Goal: Information Seeking & Learning: Learn about a topic

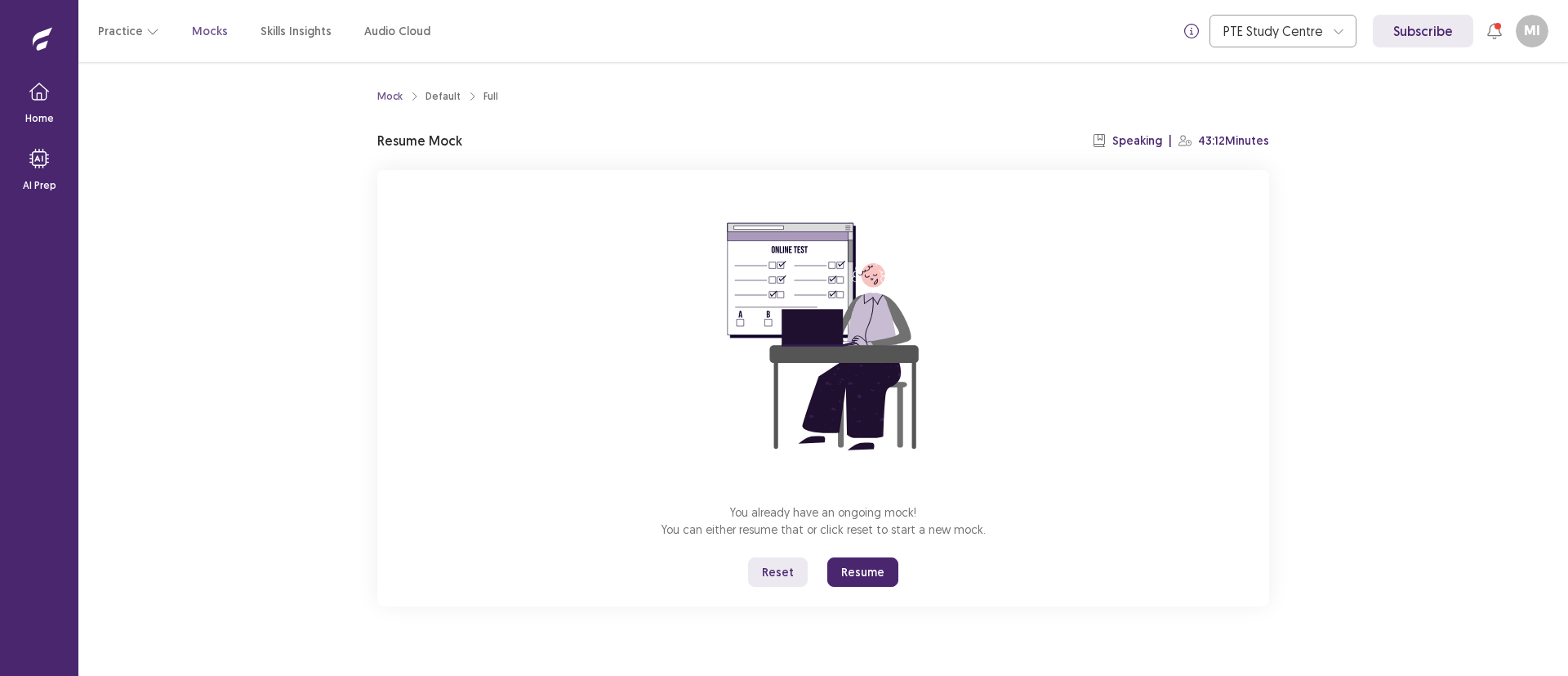
click at [850, 569] on button "Resume" at bounding box center [863, 572] width 71 height 30
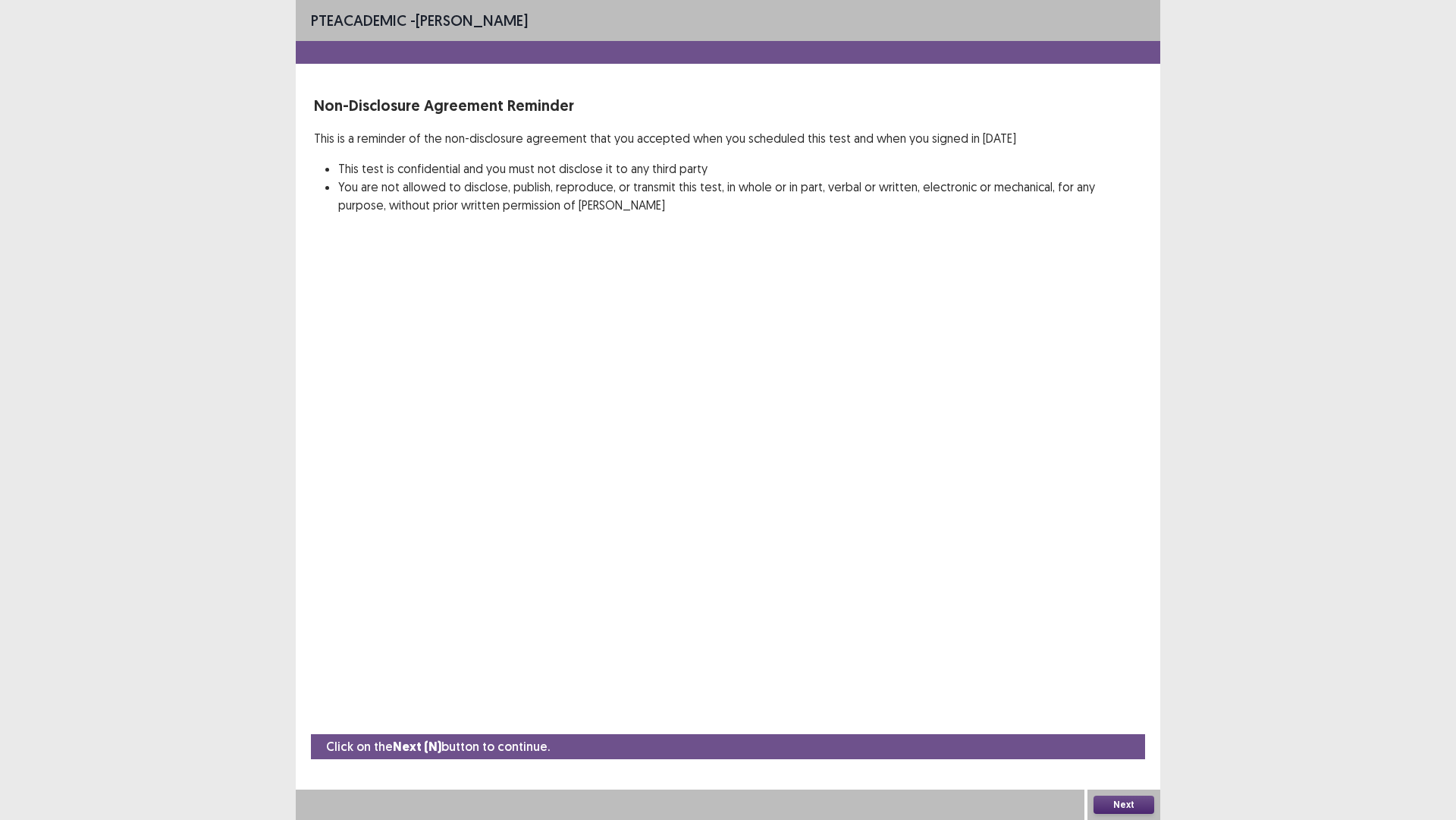
click at [1112, 627] on button "Next" at bounding box center [1124, 804] width 61 height 18
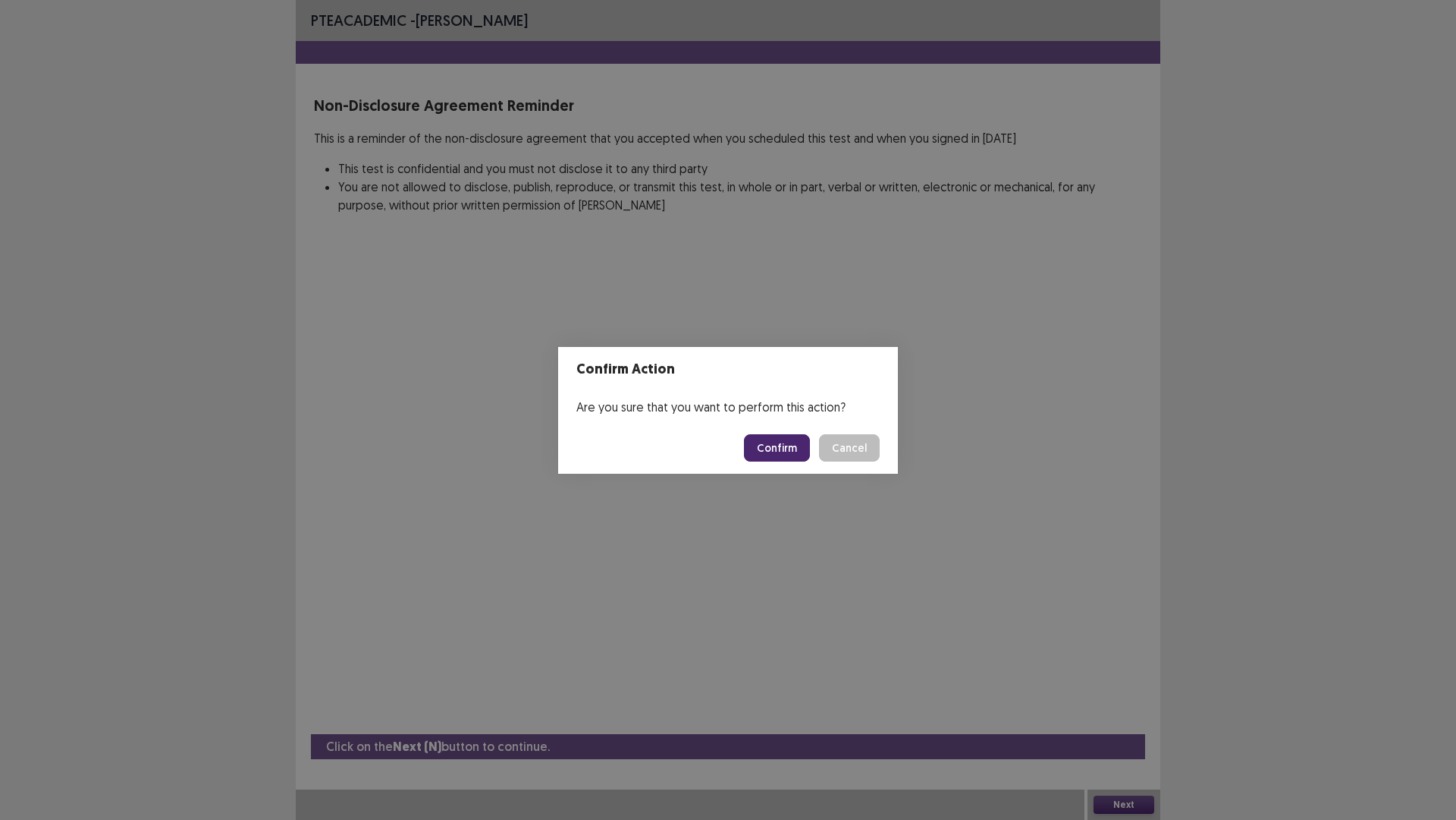
click at [780, 451] on button "Confirm" at bounding box center [776, 447] width 66 height 27
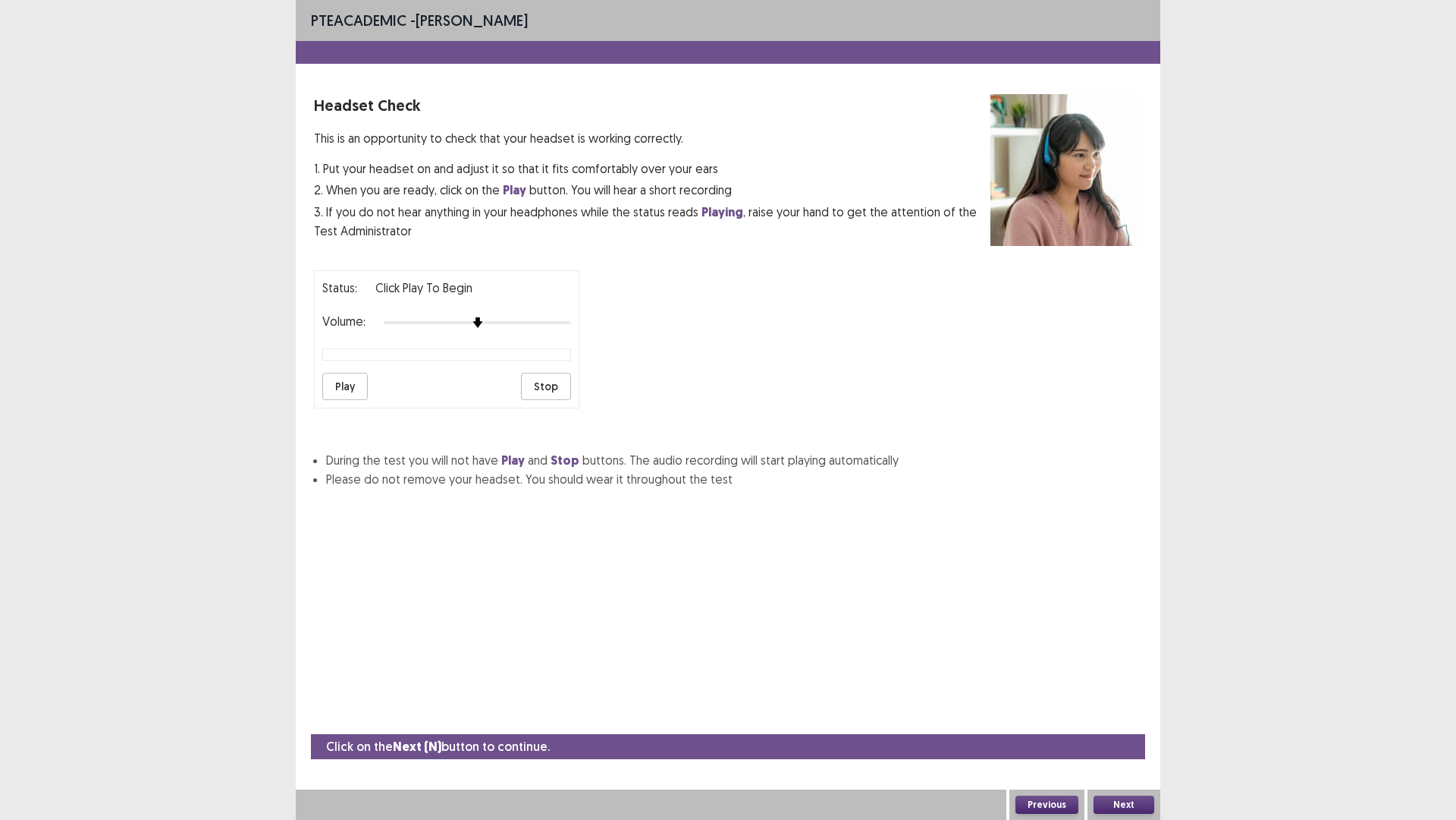
click at [354, 382] on button "Play" at bounding box center [344, 386] width 46 height 27
click at [336, 393] on button "Play" at bounding box center [344, 386] width 46 height 27
click at [554, 381] on button "Stop" at bounding box center [546, 386] width 50 height 27
click at [336, 386] on button "Play" at bounding box center [344, 386] width 46 height 27
click at [1127, 627] on button "Next" at bounding box center [1124, 804] width 61 height 18
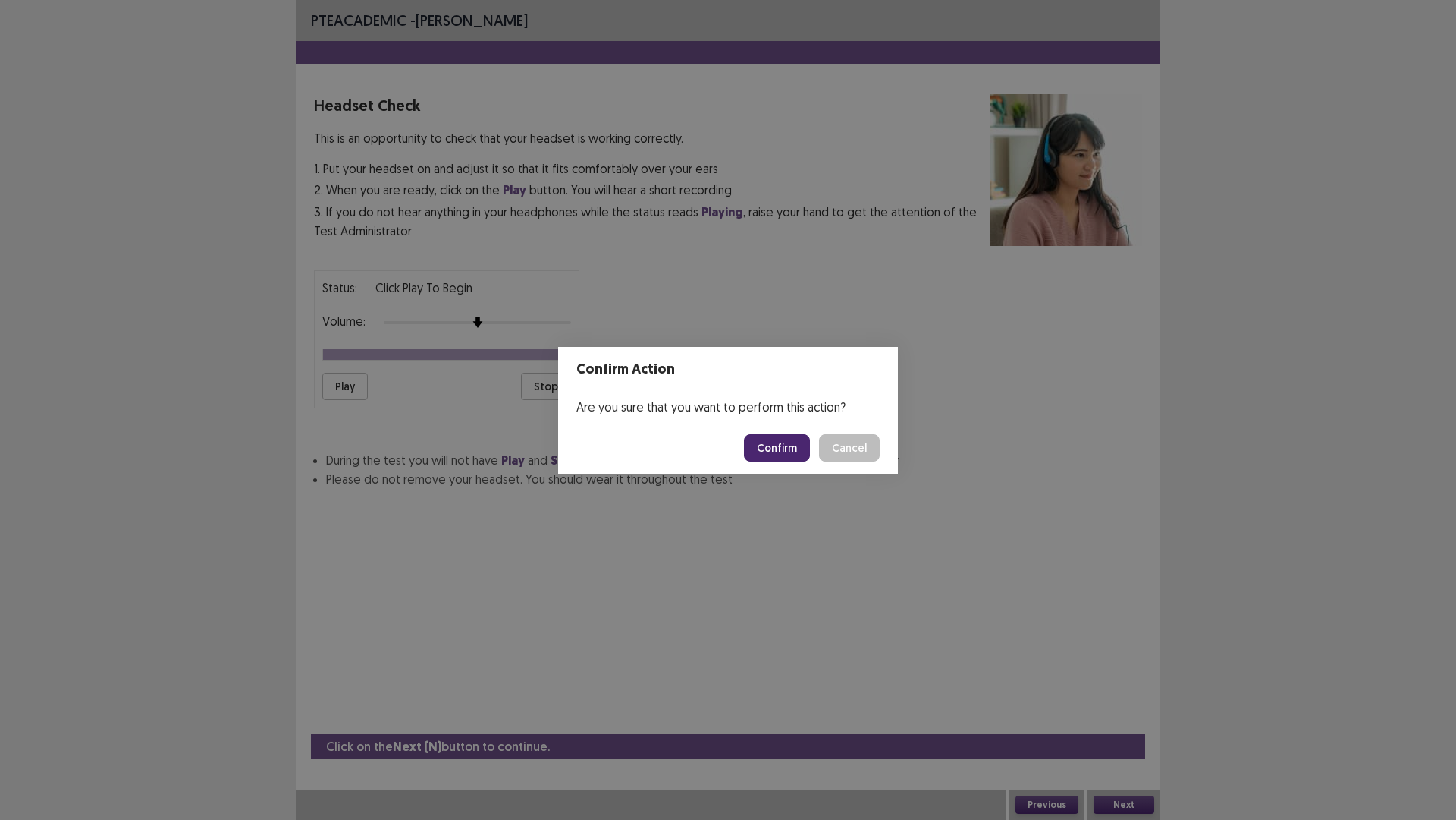
click at [794, 451] on button "Confirm" at bounding box center [776, 447] width 66 height 27
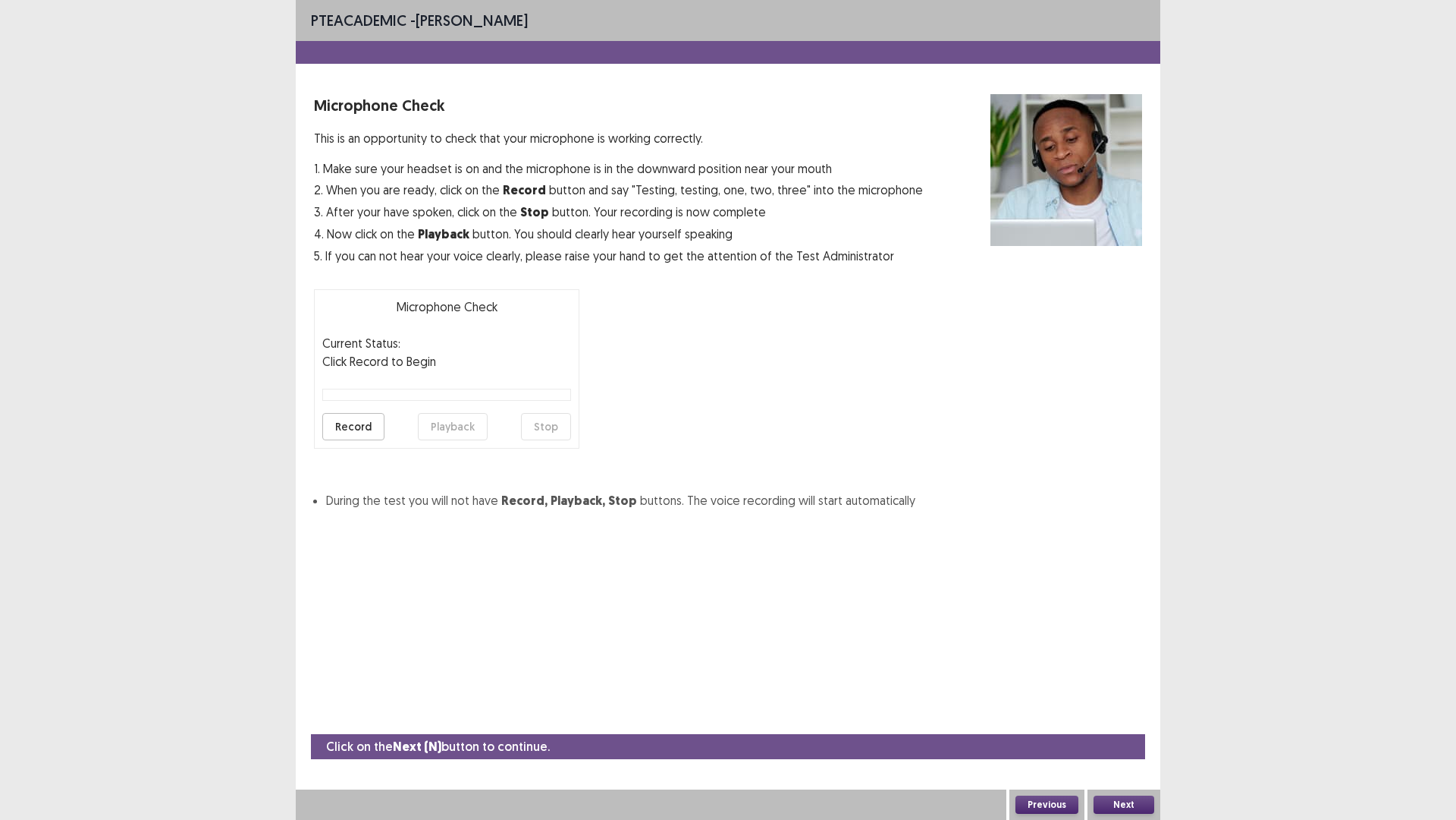
click at [363, 426] on button "Record" at bounding box center [353, 426] width 62 height 27
click at [549, 425] on button "Stop" at bounding box center [546, 426] width 50 height 27
click at [450, 419] on button "Playback" at bounding box center [453, 426] width 70 height 27
click at [1124, 627] on button "Next" at bounding box center [1124, 804] width 61 height 18
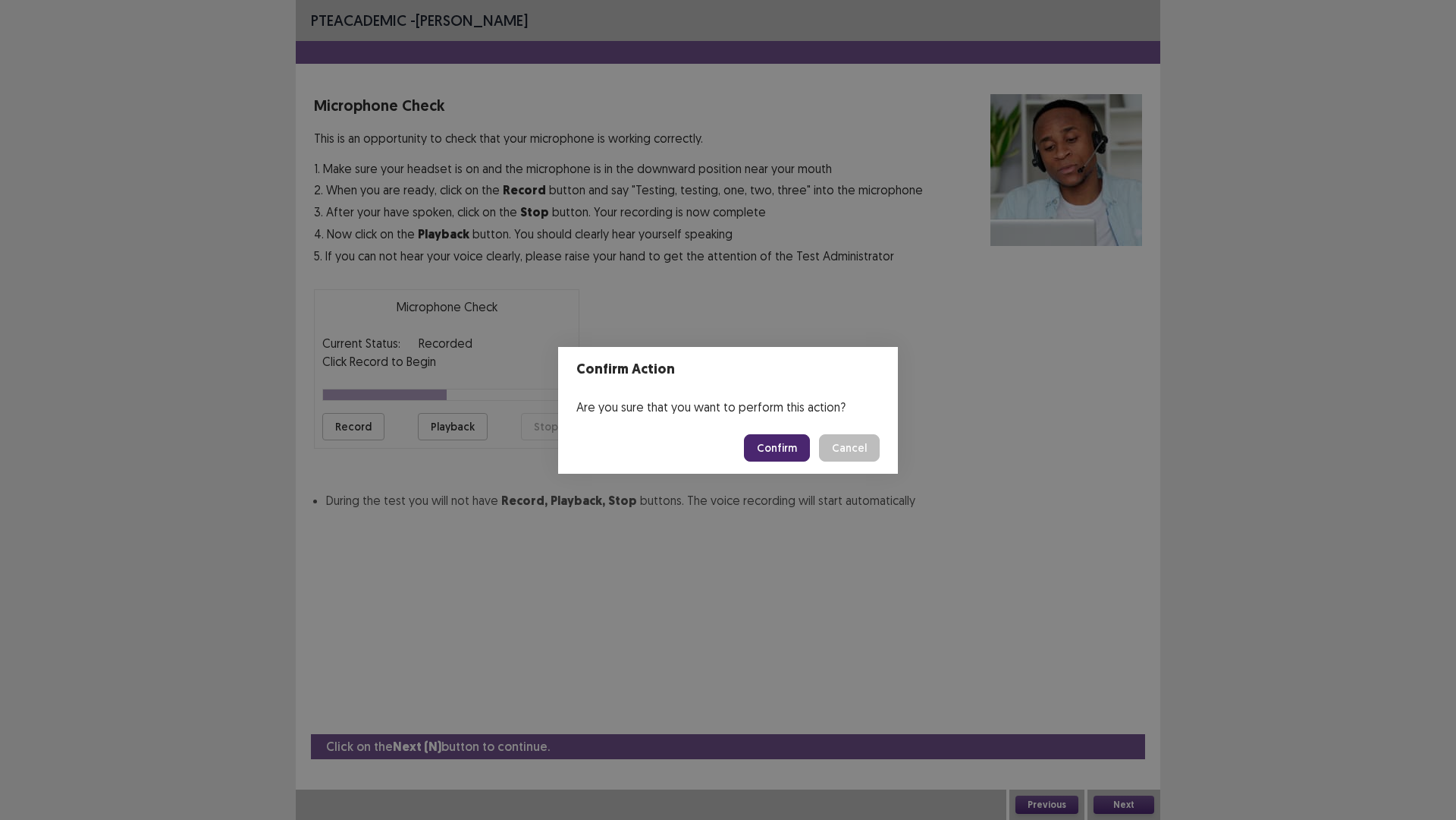
click at [793, 451] on button "Confirm" at bounding box center [776, 447] width 66 height 27
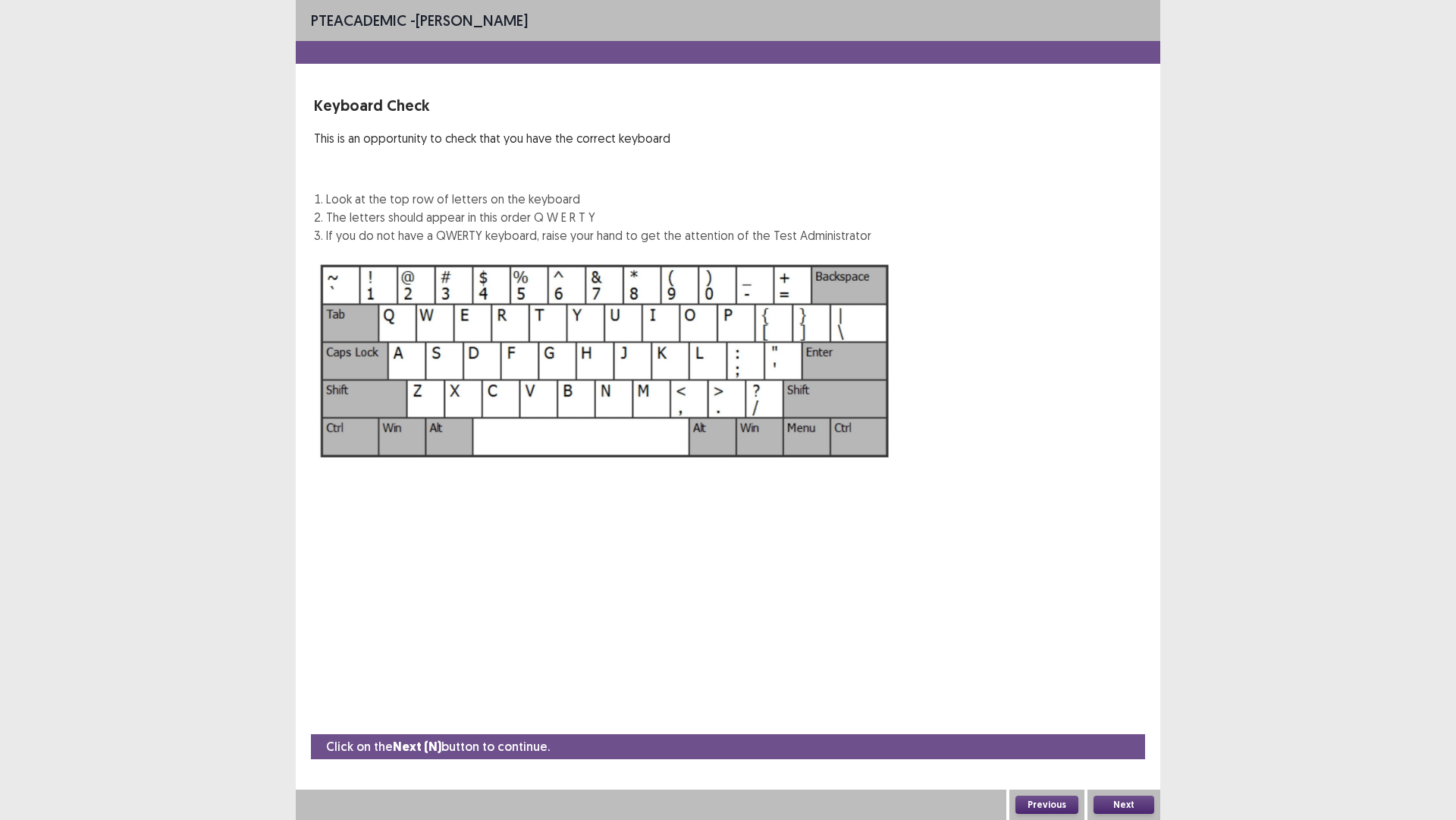
click at [793, 451] on img at bounding box center [605, 360] width 582 height 209
click at [1121, 627] on button "Next" at bounding box center [1124, 804] width 61 height 18
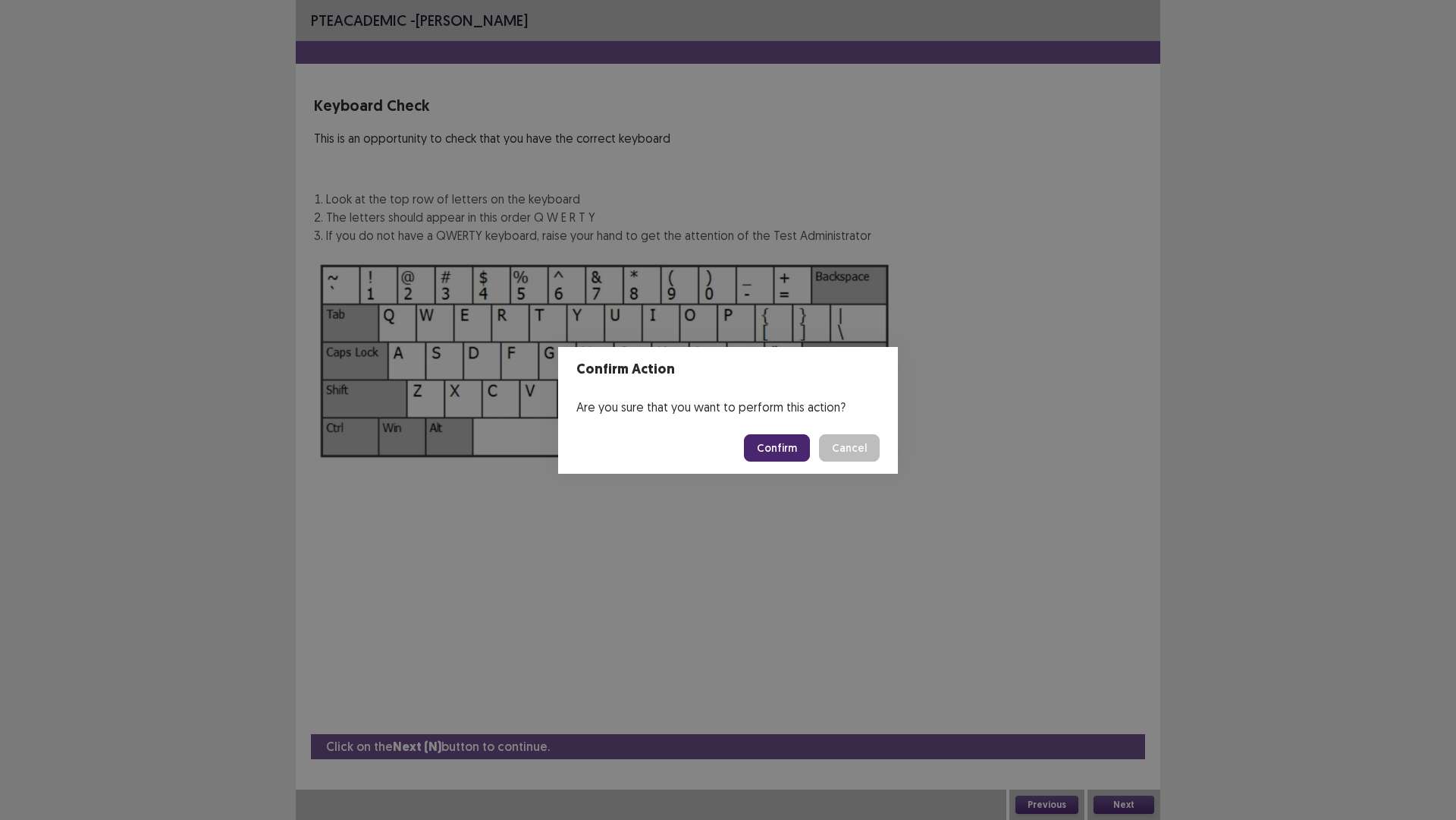
click at [784, 445] on button "Confirm" at bounding box center [776, 447] width 66 height 27
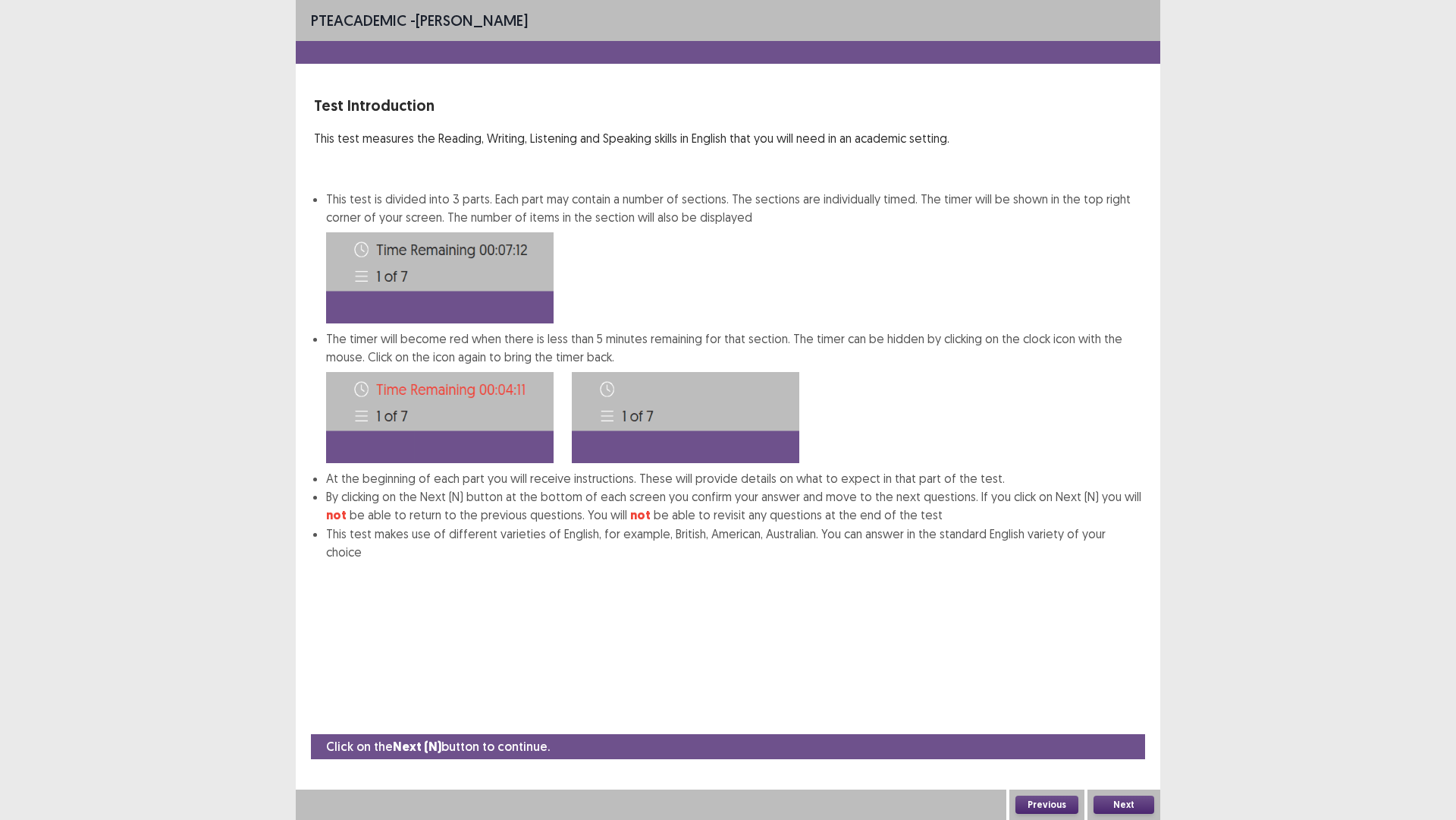
click at [1122, 627] on button "Next" at bounding box center [1124, 804] width 61 height 18
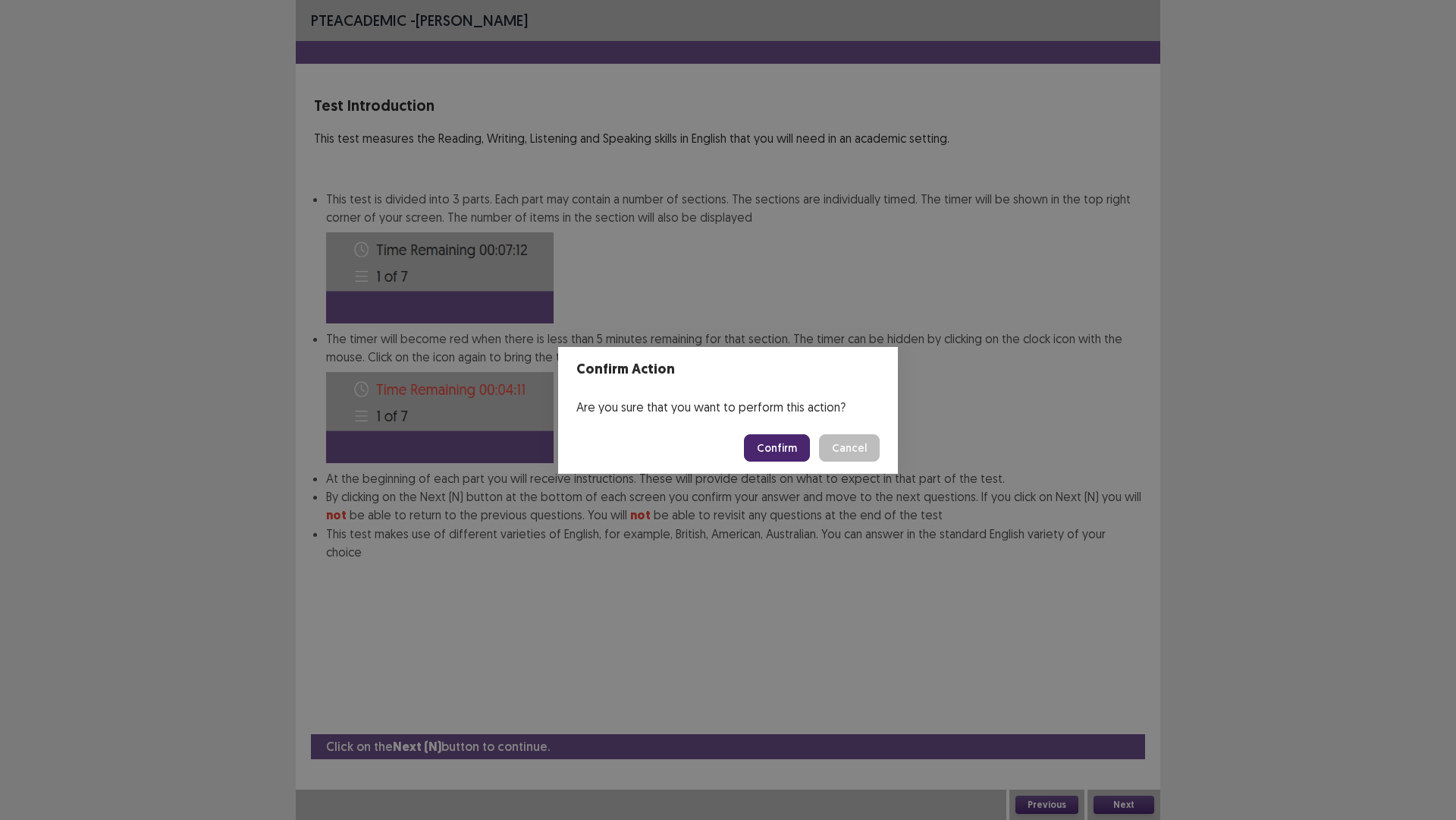
click at [778, 442] on button "Confirm" at bounding box center [776, 447] width 66 height 27
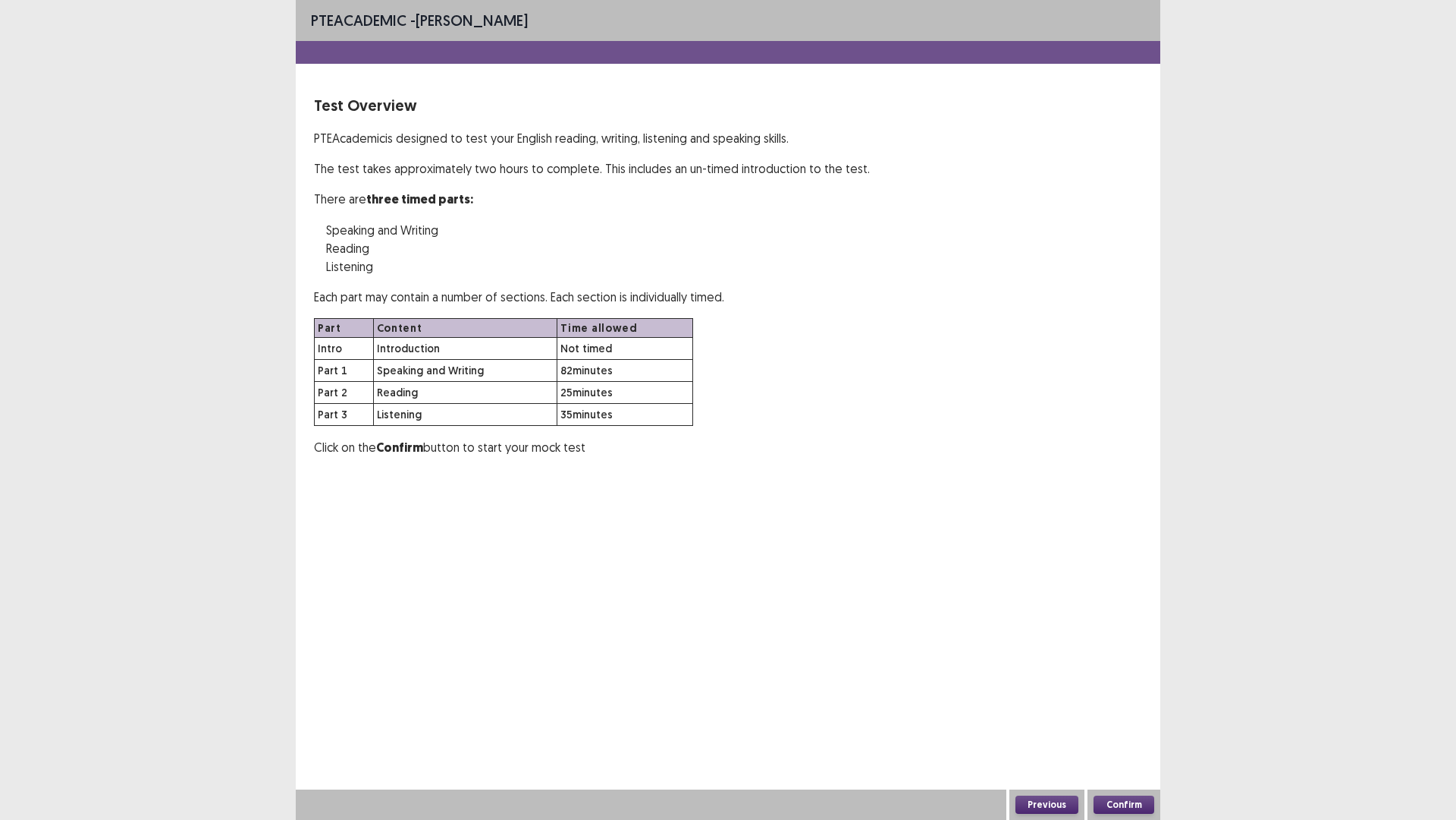
click at [1118, 627] on button "Confirm" at bounding box center [1124, 804] width 61 height 18
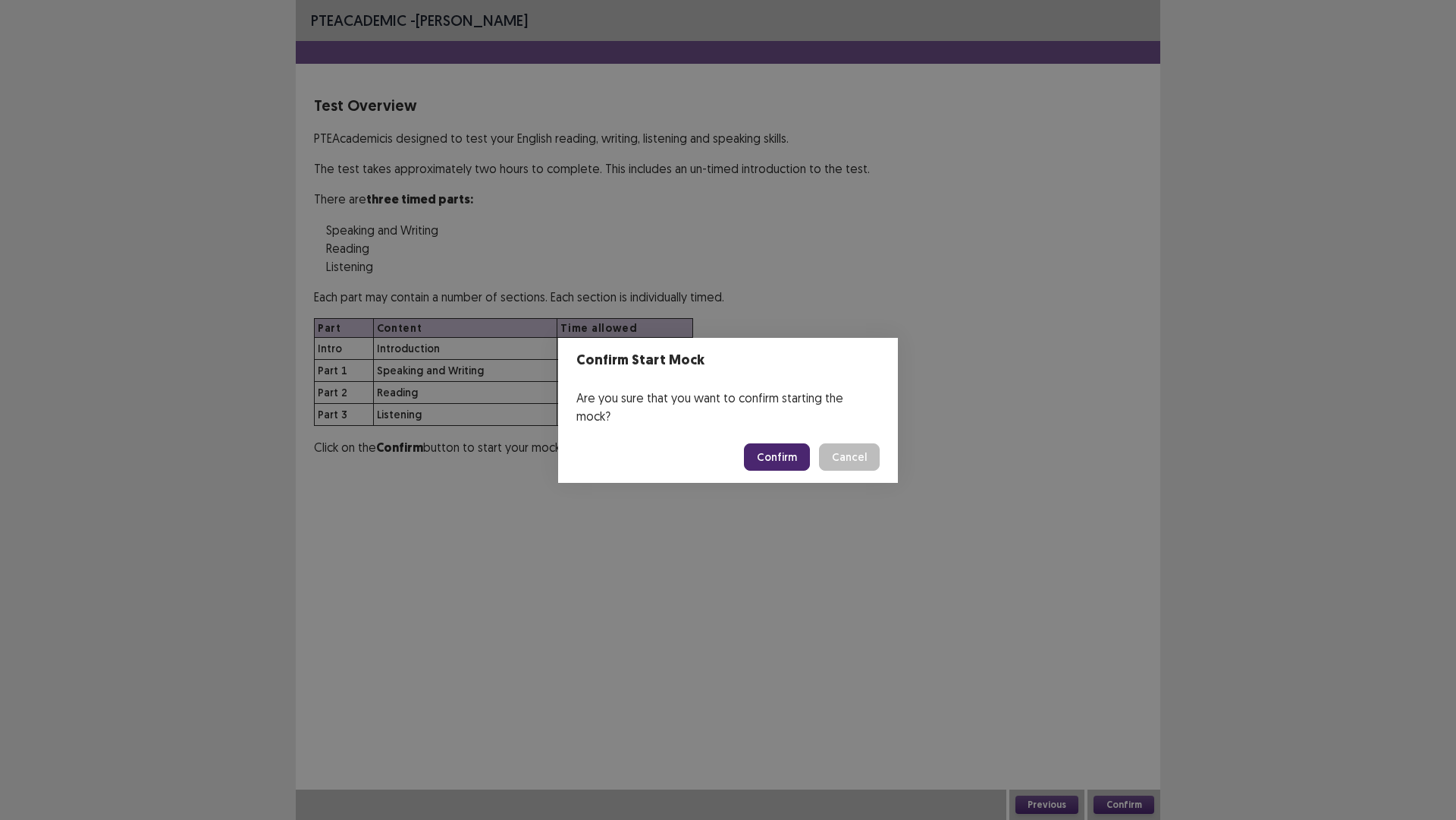
click at [775, 446] on button "Confirm" at bounding box center [776, 456] width 66 height 27
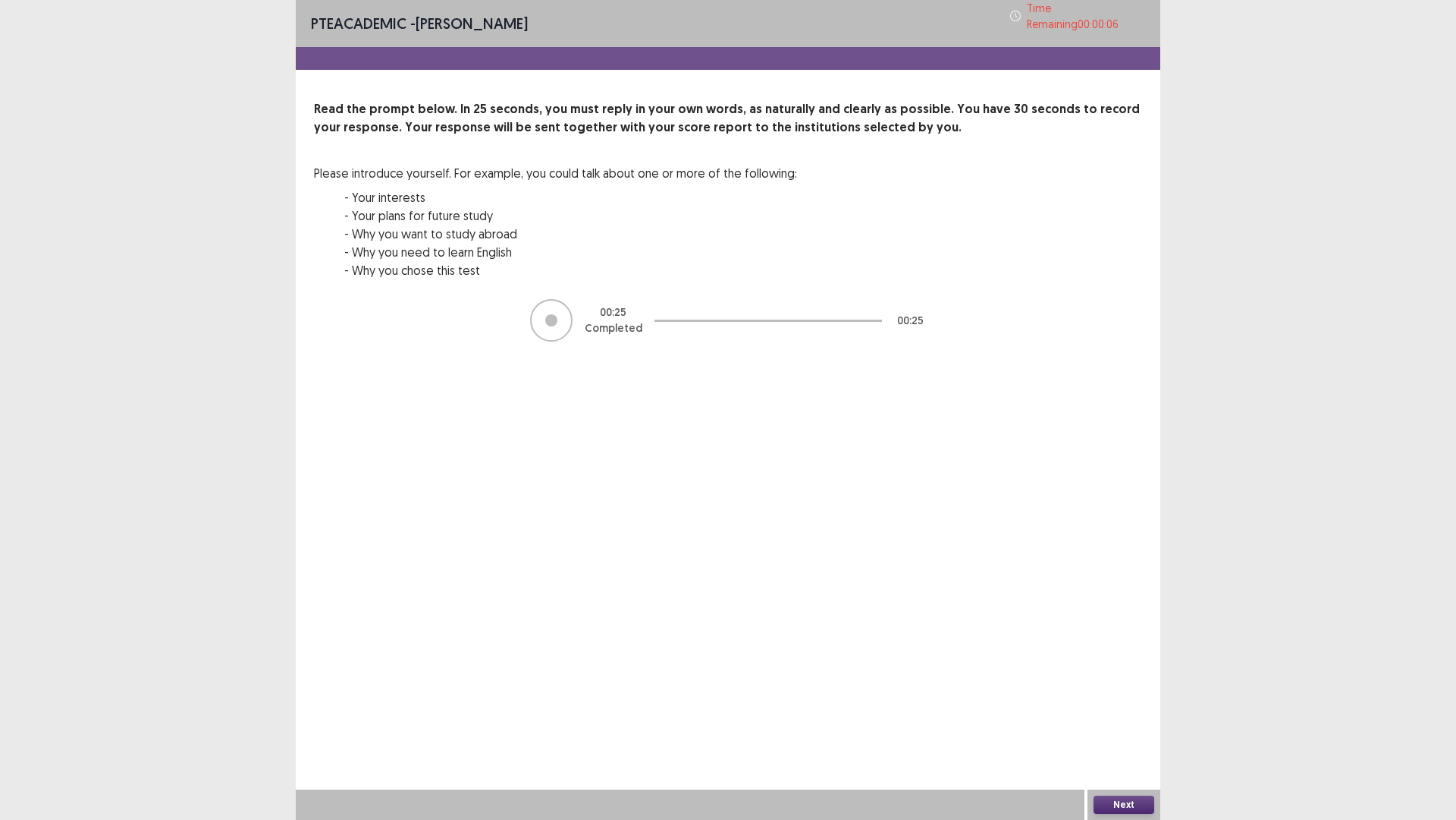
click at [1132, 627] on button "Next" at bounding box center [1124, 804] width 61 height 18
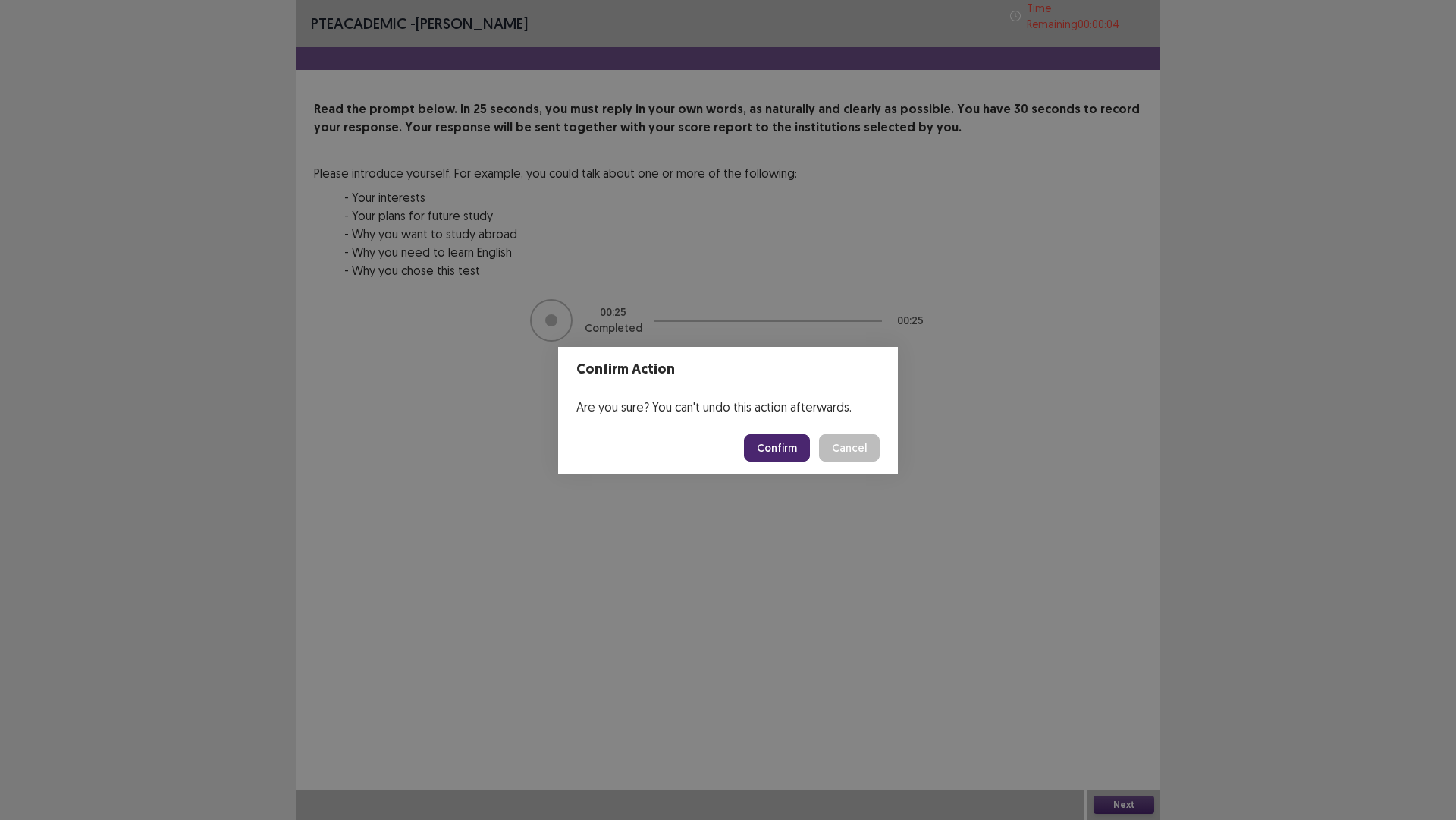
click at [795, 446] on button "Confirm" at bounding box center [776, 447] width 66 height 27
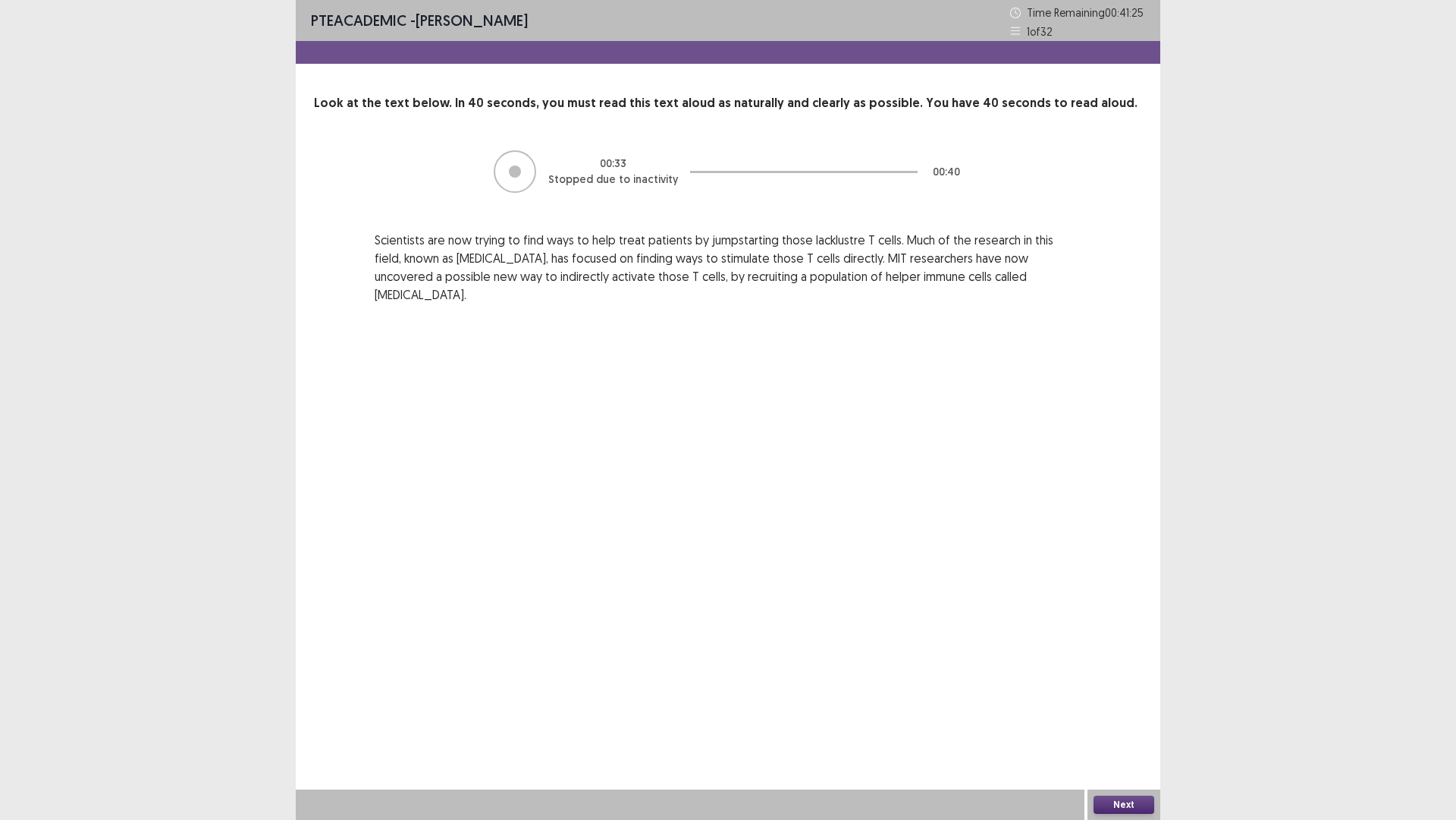
click at [1121, 627] on button "Next" at bounding box center [1124, 804] width 61 height 18
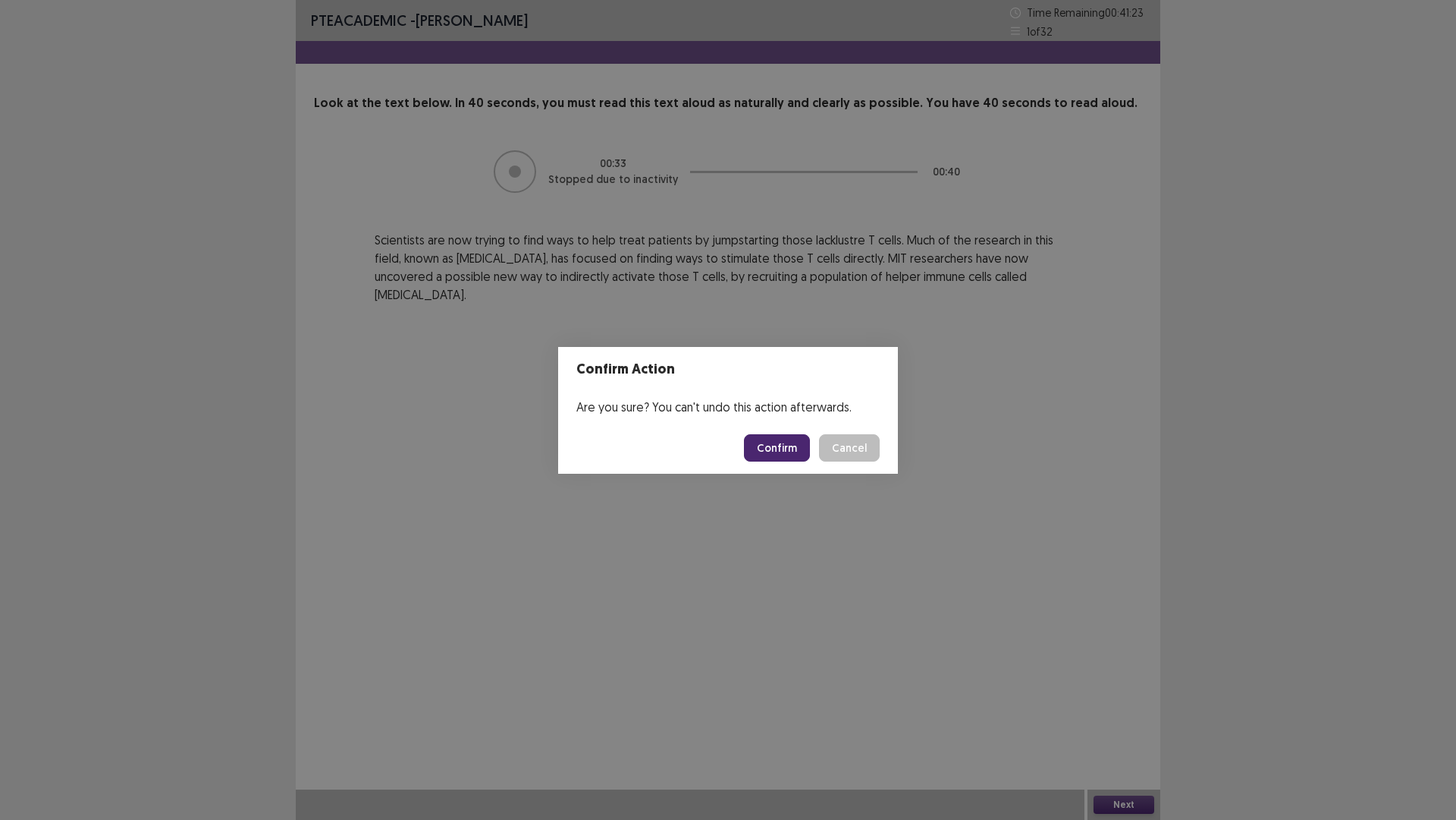
click at [773, 448] on button "Confirm" at bounding box center [776, 447] width 66 height 27
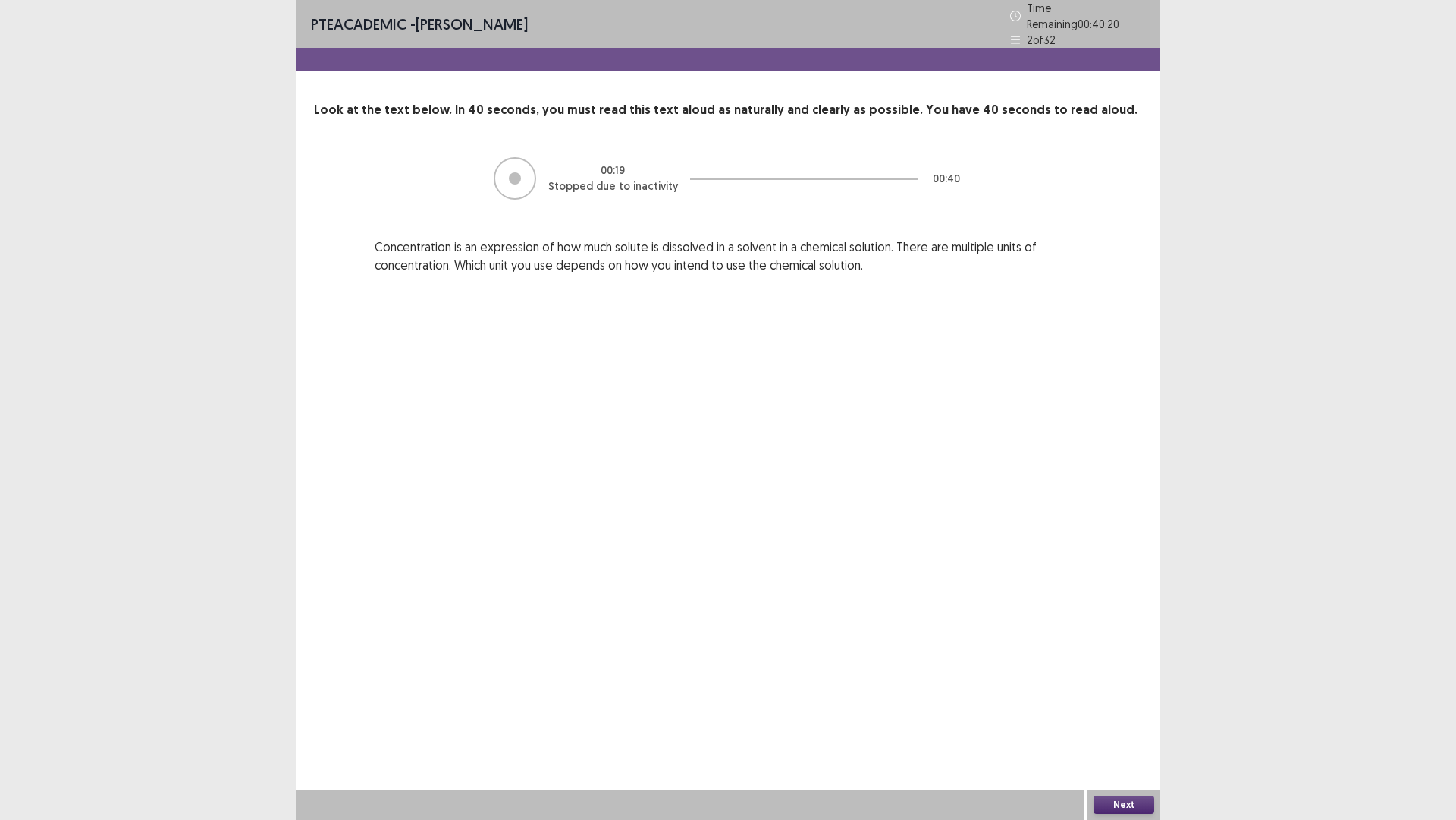
click at [1126, 627] on button "Next" at bounding box center [1124, 804] width 61 height 18
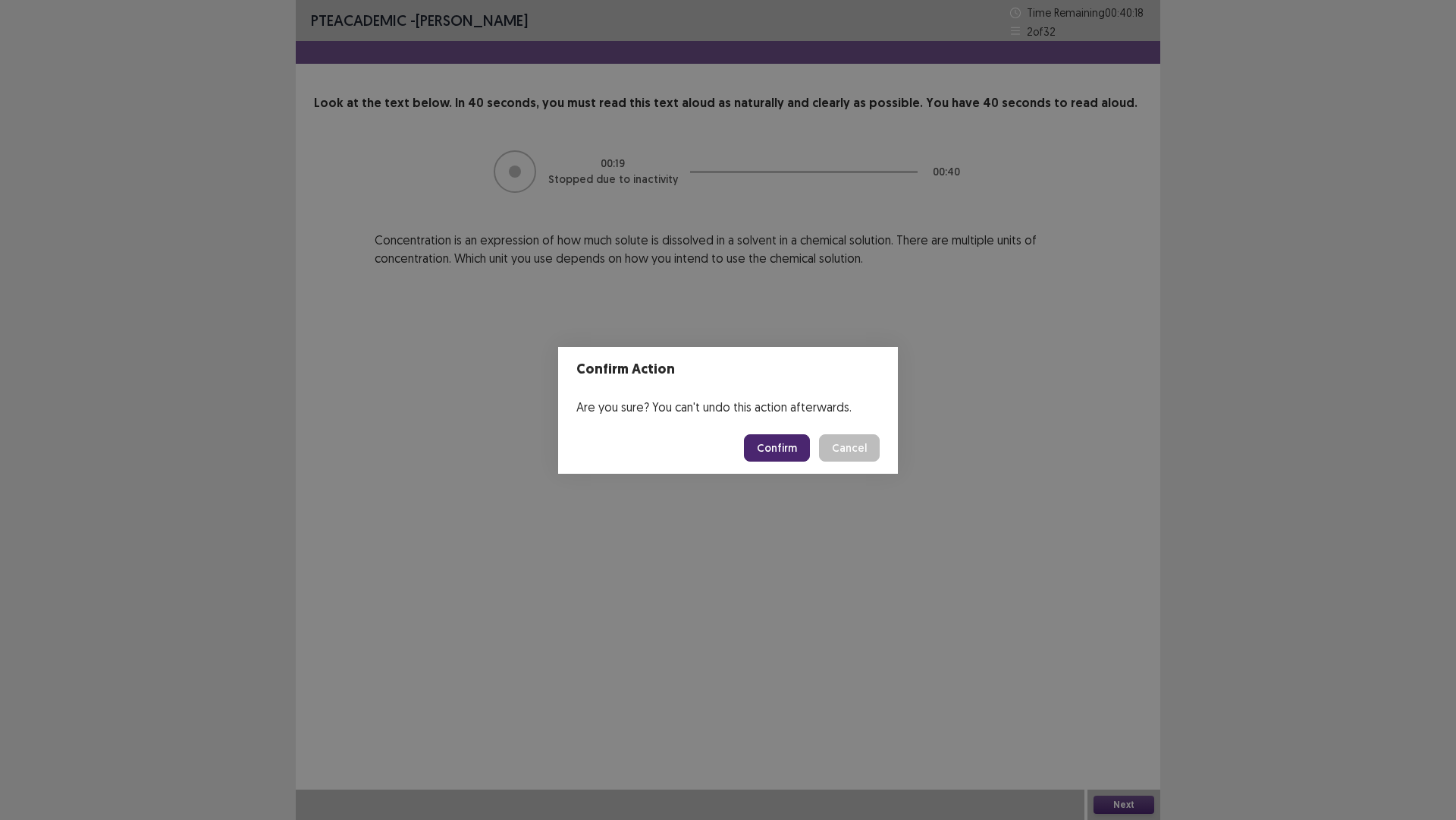
click at [781, 445] on button "Confirm" at bounding box center [776, 447] width 66 height 27
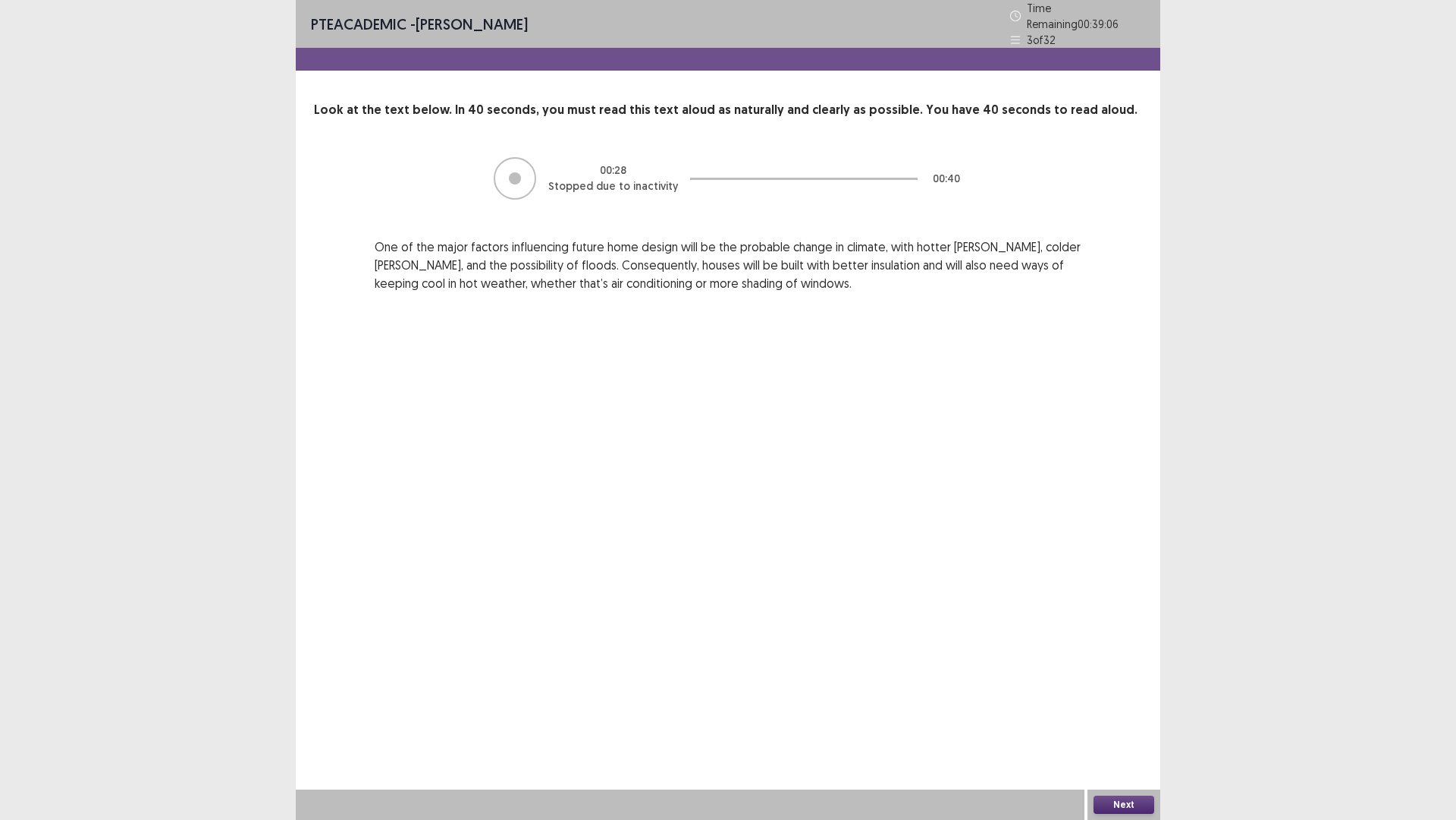
click at [1121, 627] on button "Next" at bounding box center [1124, 804] width 61 height 18
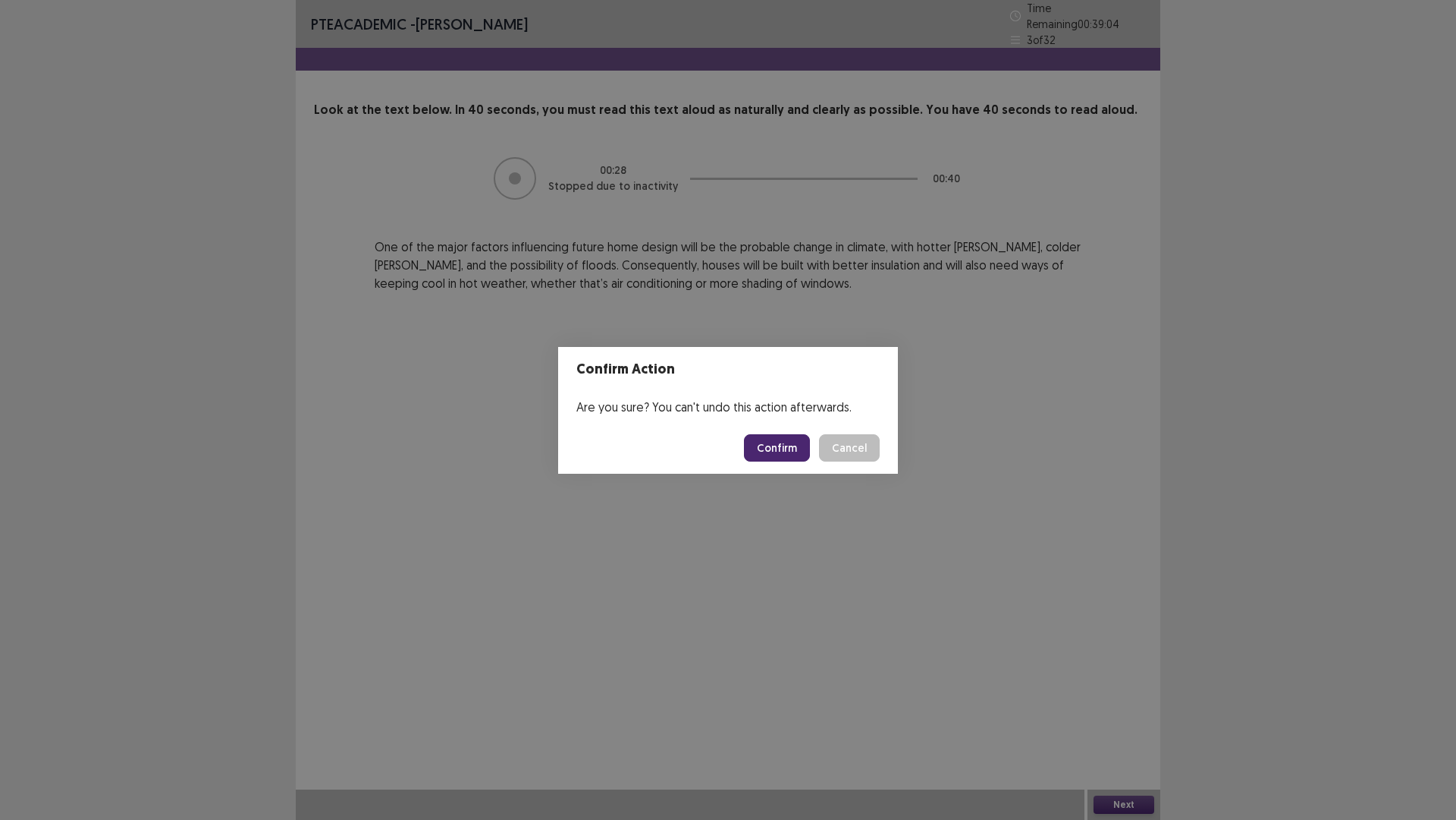
click at [778, 445] on button "Confirm" at bounding box center [776, 447] width 66 height 27
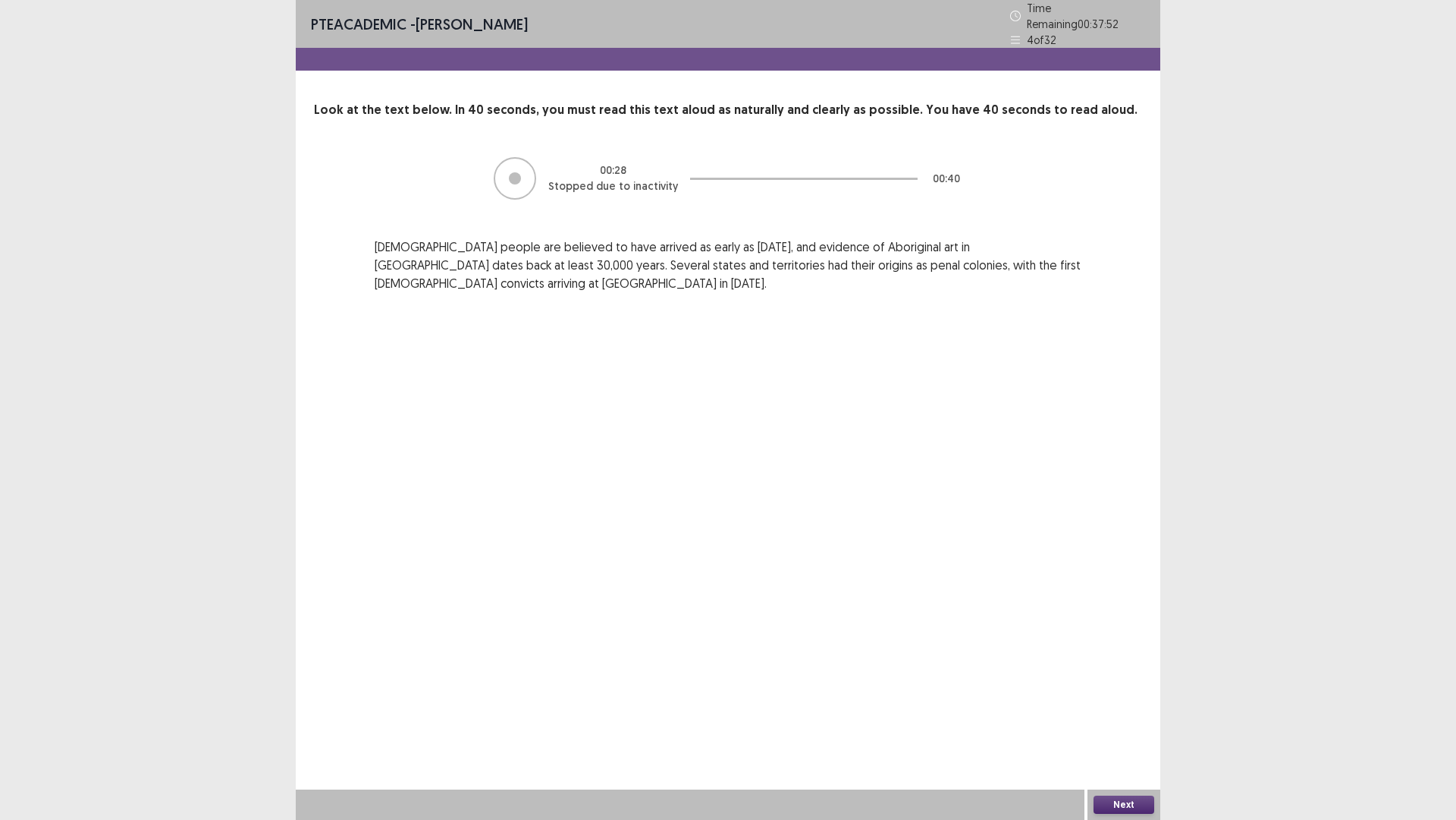
click at [1118, 627] on button "Next" at bounding box center [1124, 804] width 61 height 18
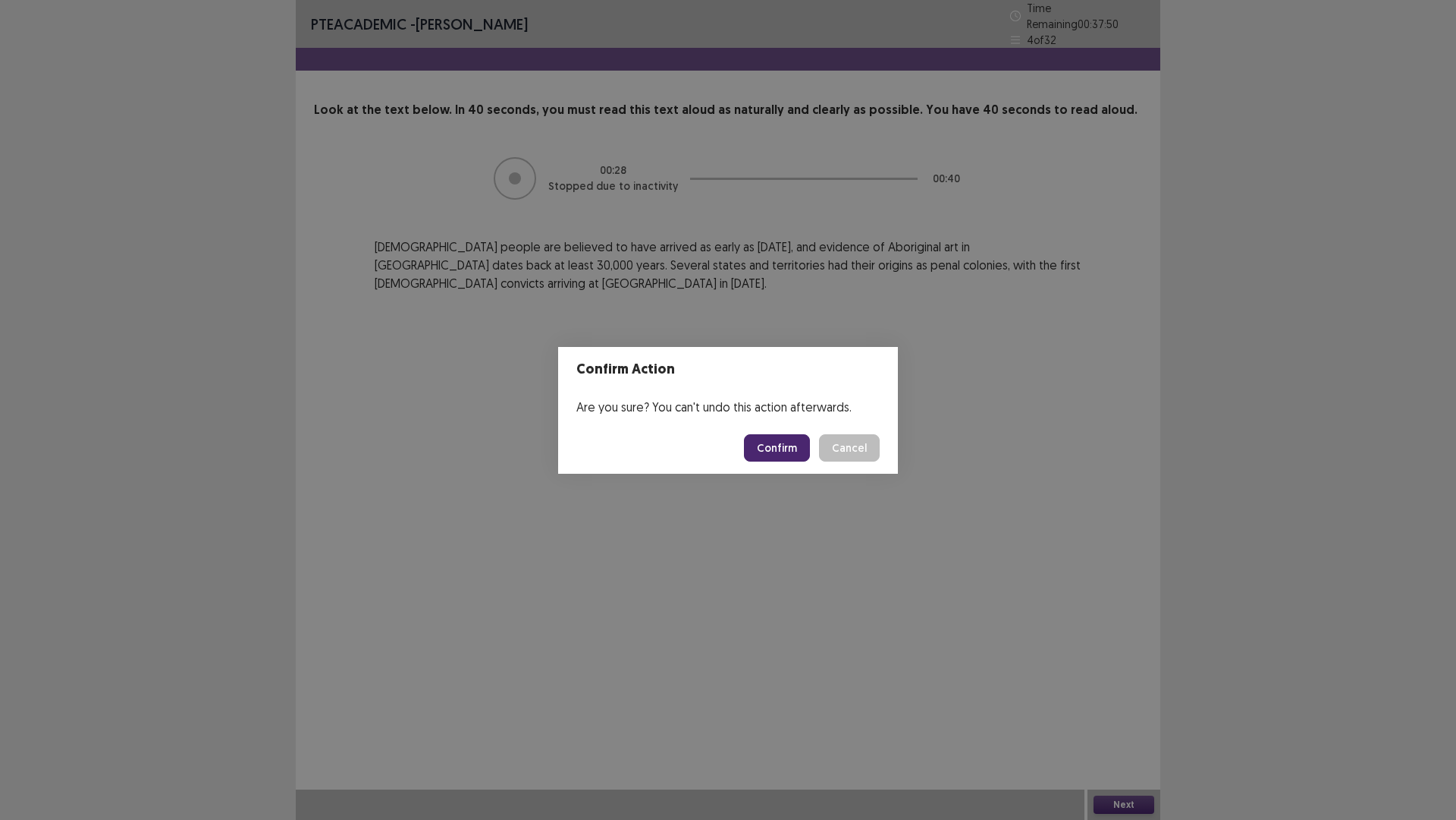
click at [770, 446] on button "Confirm" at bounding box center [776, 447] width 66 height 27
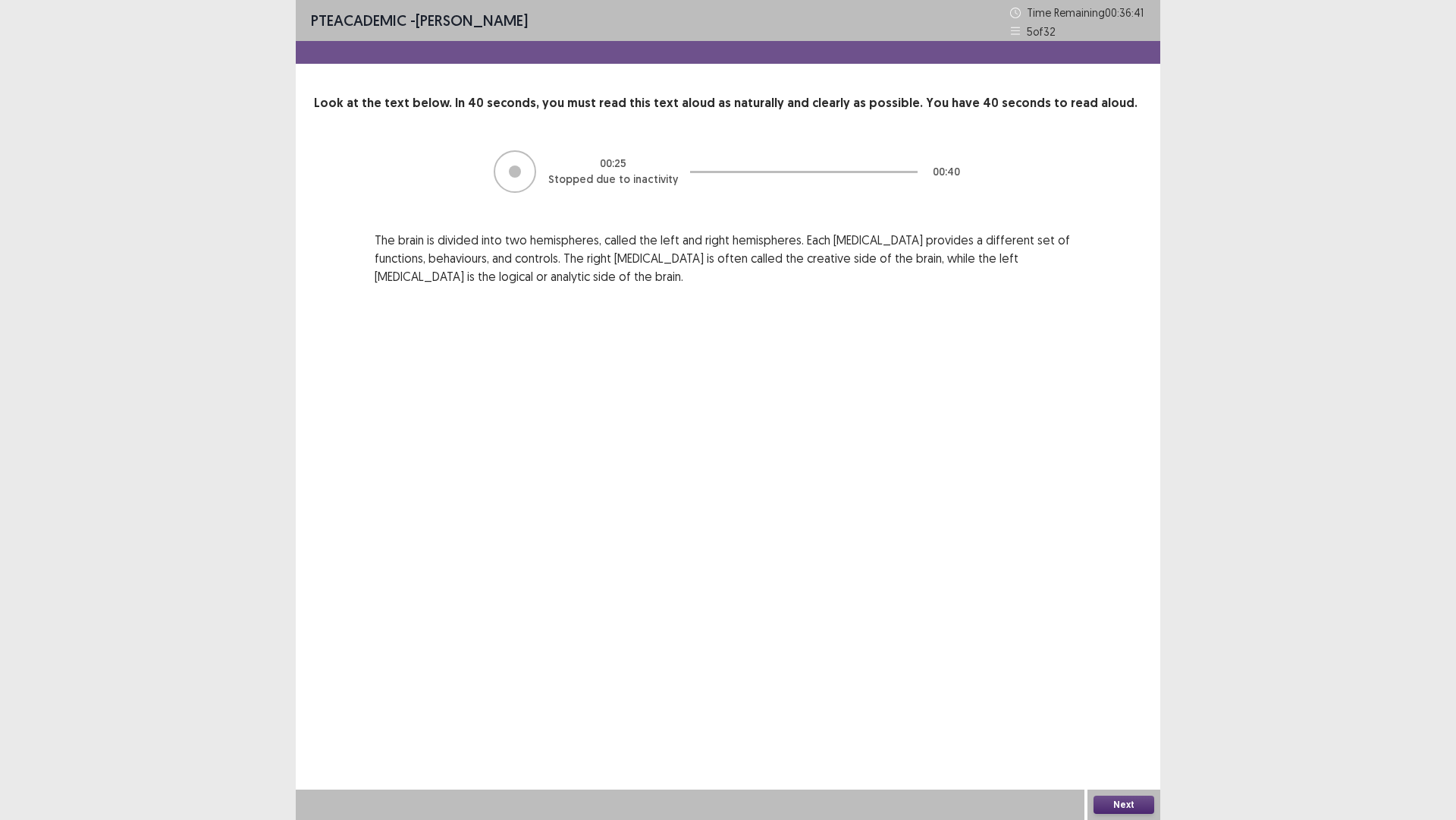
click at [1137, 627] on button "Next" at bounding box center [1124, 804] width 61 height 18
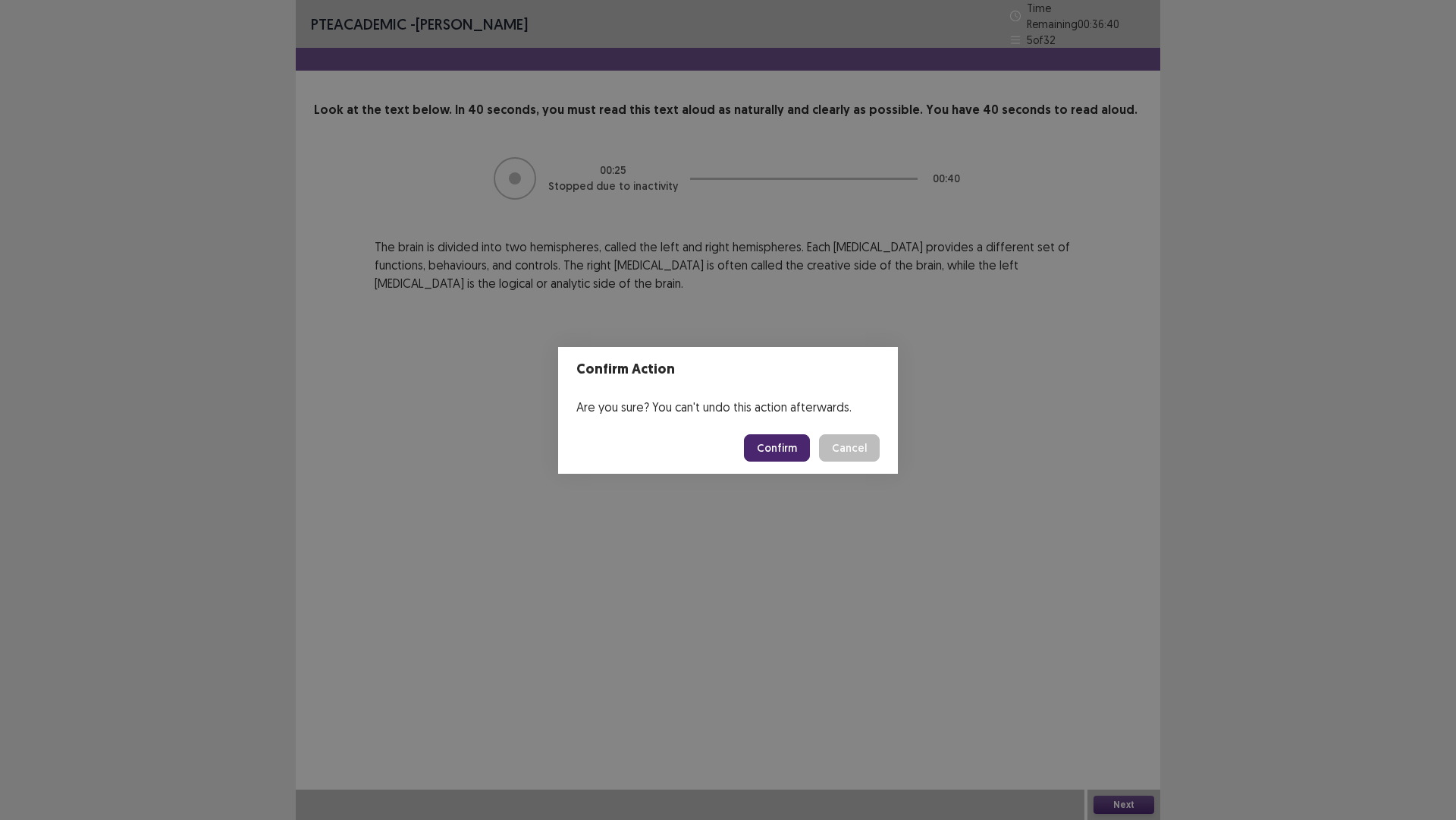
click at [778, 455] on button "Confirm" at bounding box center [776, 447] width 66 height 27
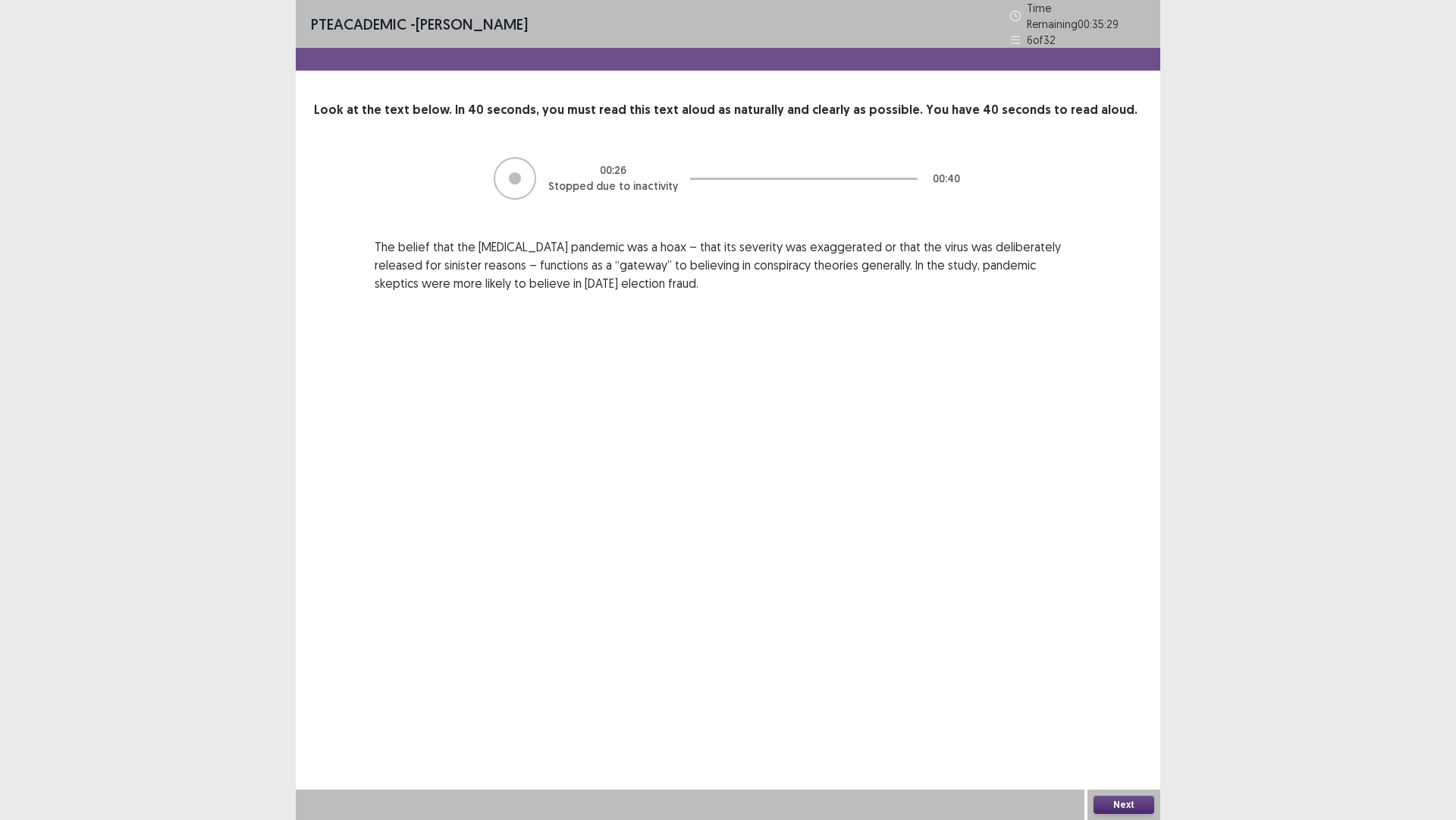
click at [1123, 627] on button "Next" at bounding box center [1124, 804] width 61 height 18
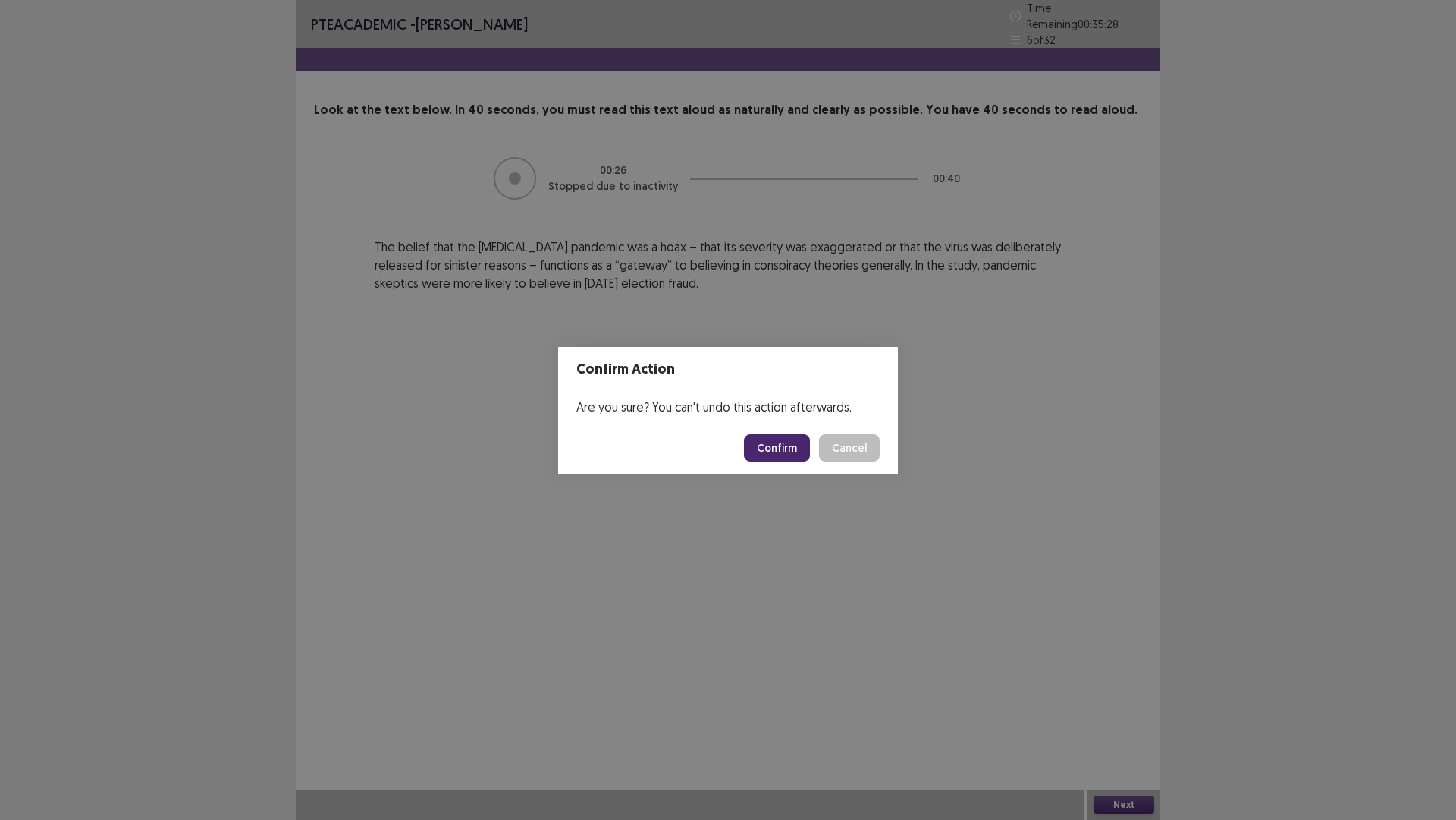
click at [777, 445] on button "Confirm" at bounding box center [776, 447] width 66 height 27
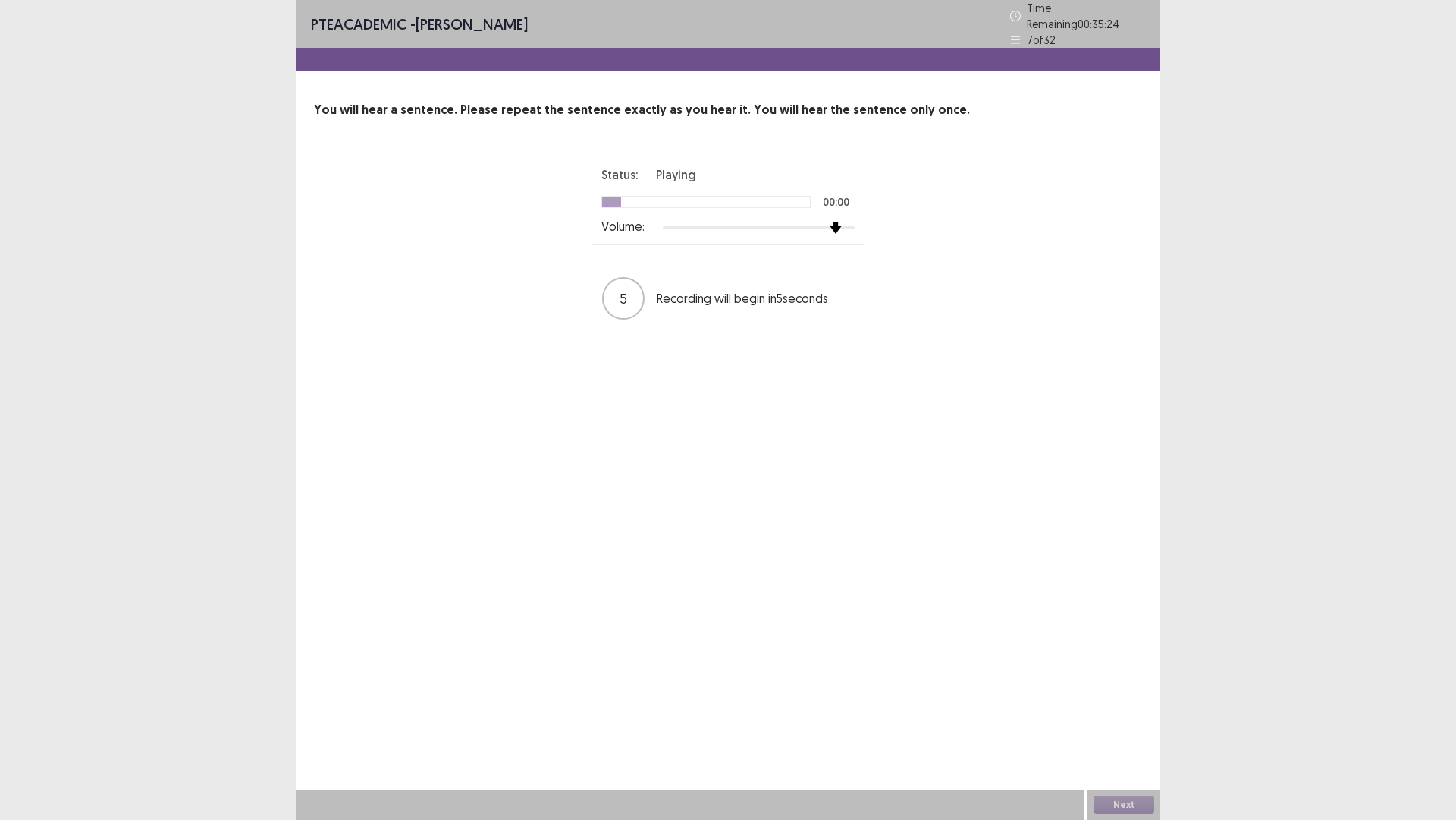
click at [844, 226] on div at bounding box center [759, 227] width 192 height 12
click at [847, 221] on div at bounding box center [759, 227] width 192 height 12
click at [1123, 627] on button "Next" at bounding box center [1124, 804] width 61 height 18
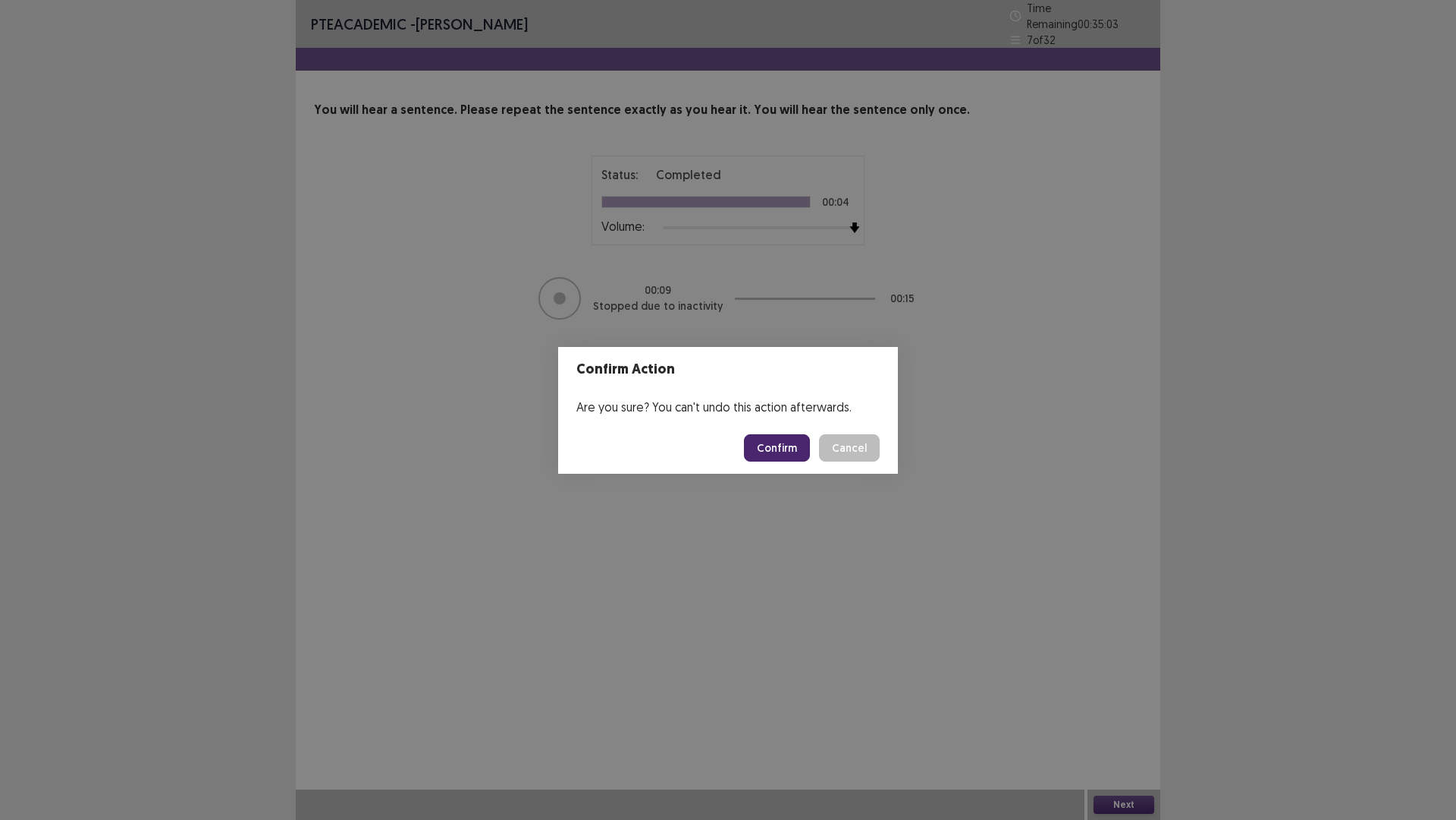
click at [776, 450] on button "Confirm" at bounding box center [776, 447] width 66 height 27
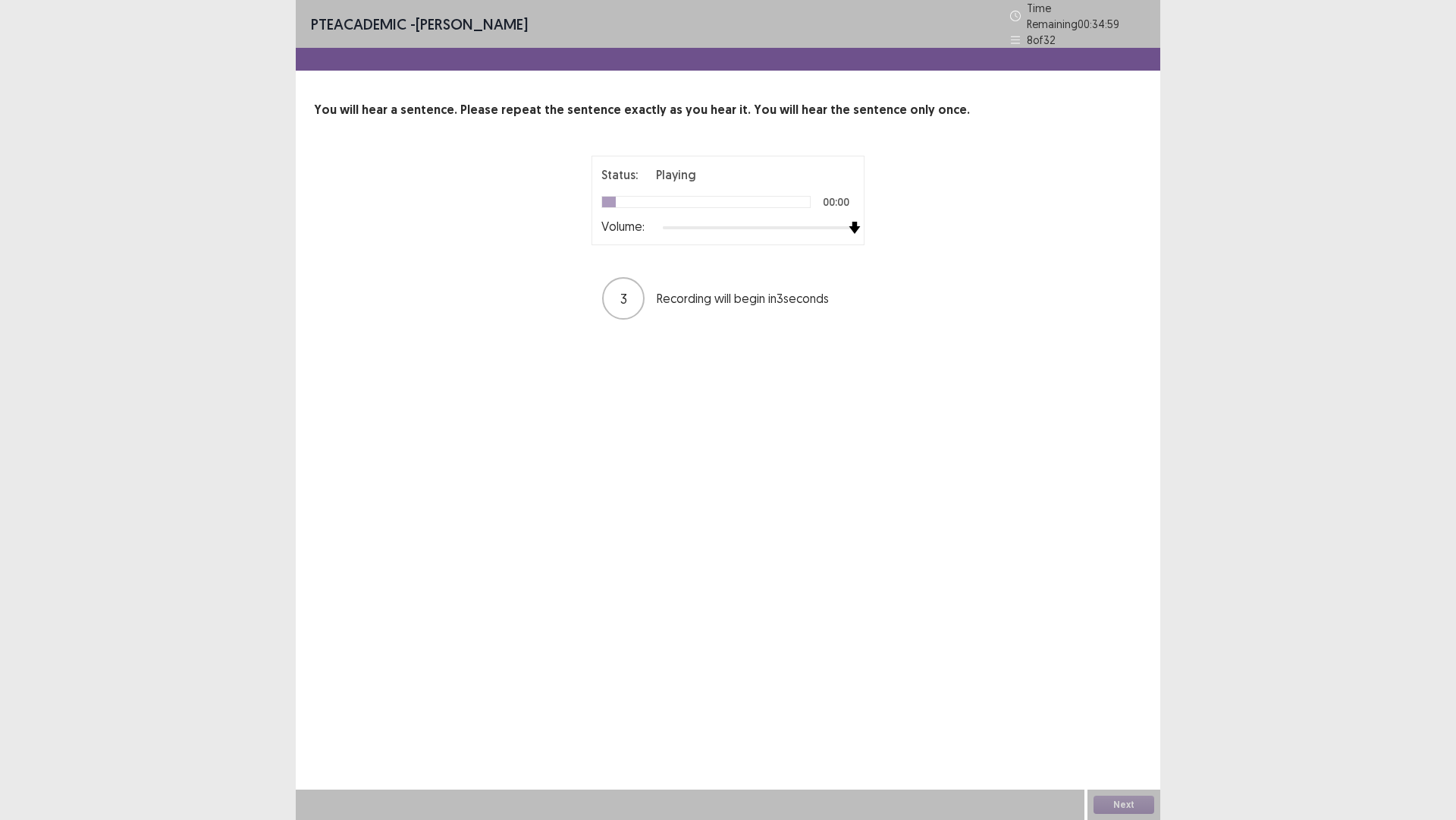
click at [854, 221] on div at bounding box center [759, 227] width 192 height 12
click at [1125, 627] on button "Next" at bounding box center [1124, 804] width 61 height 18
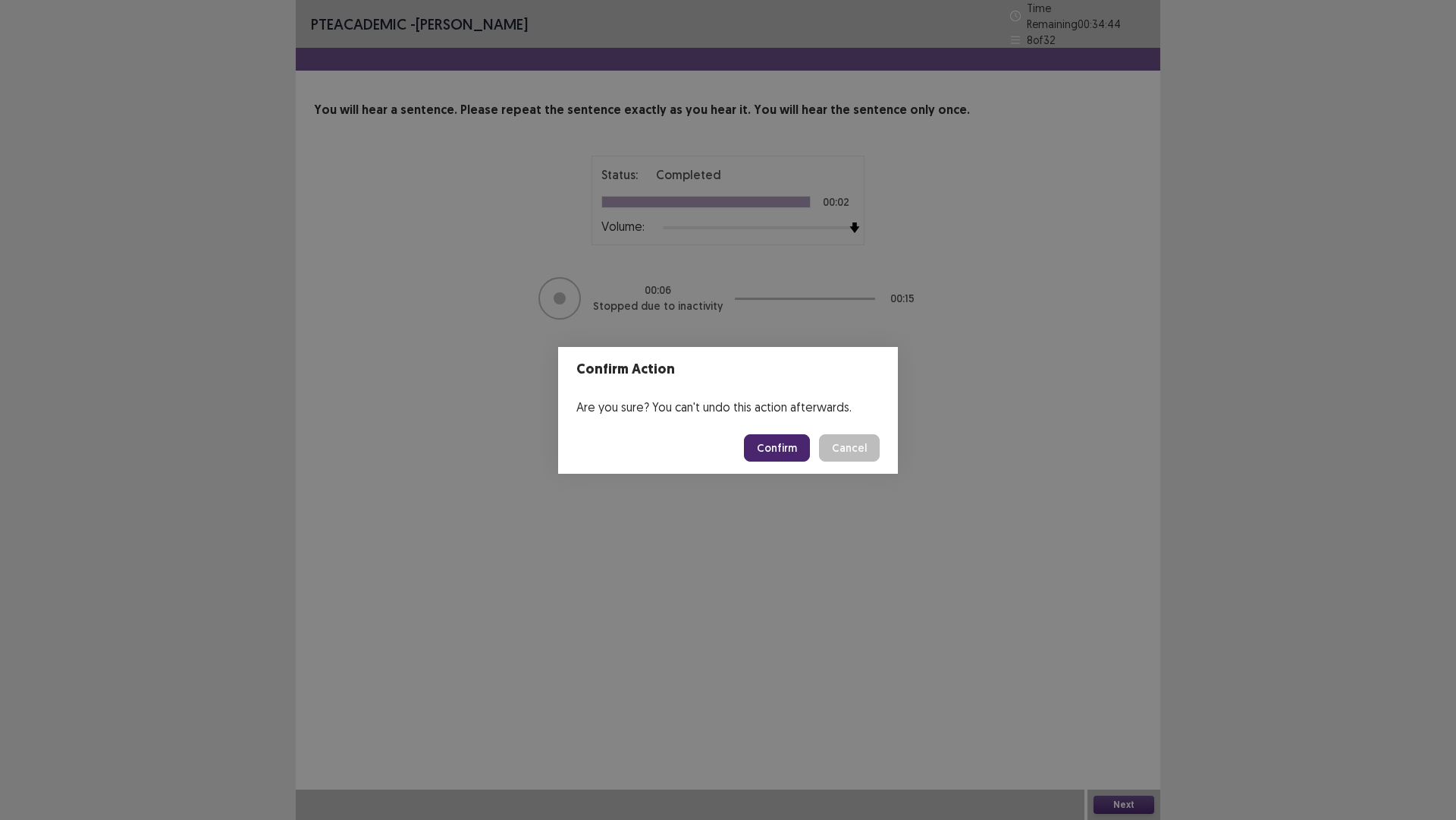
click at [782, 446] on button "Confirm" at bounding box center [776, 447] width 66 height 27
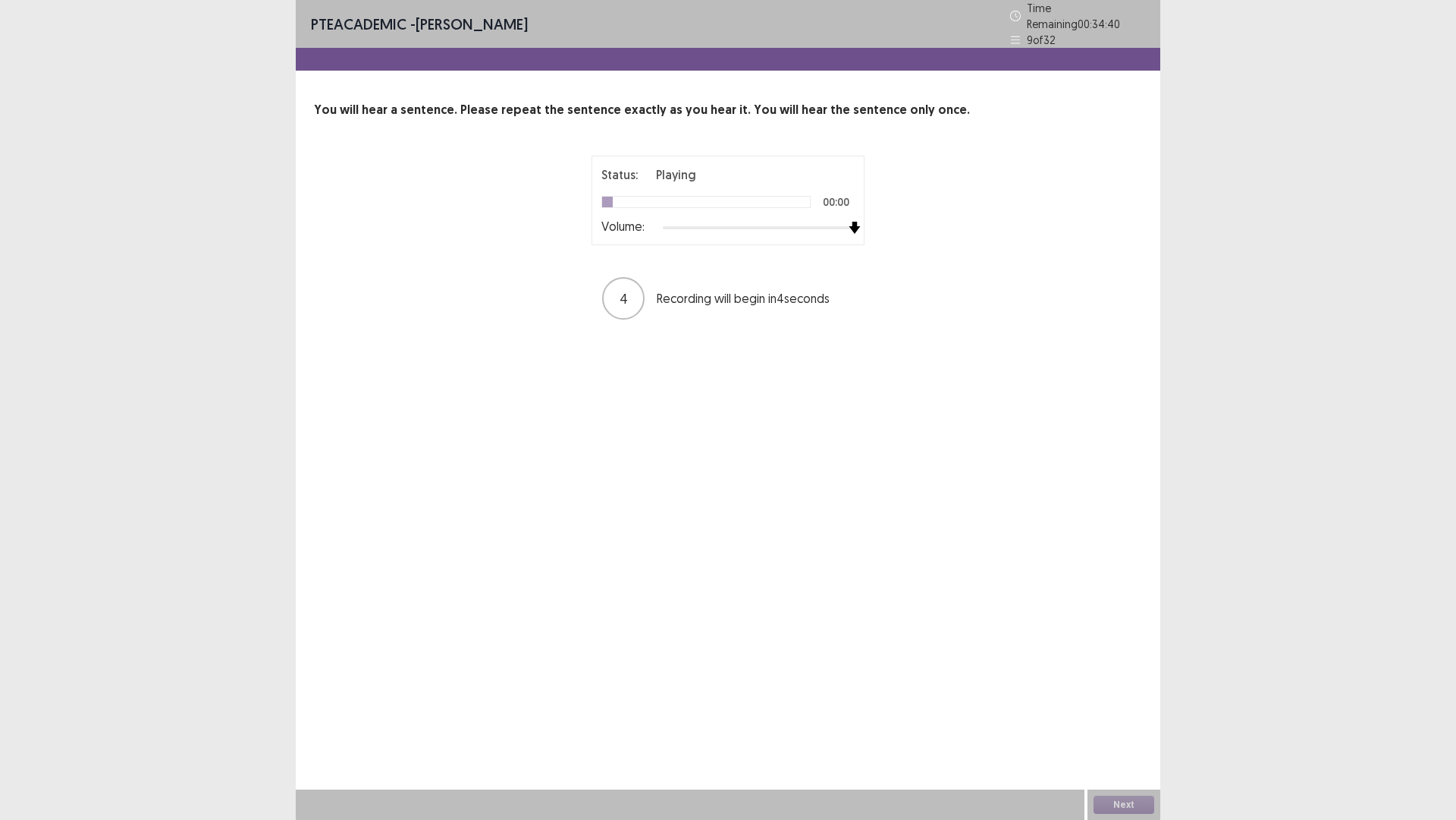
click at [849, 221] on div at bounding box center [759, 227] width 192 height 12
click at [1141, 627] on button "Next" at bounding box center [1124, 804] width 61 height 18
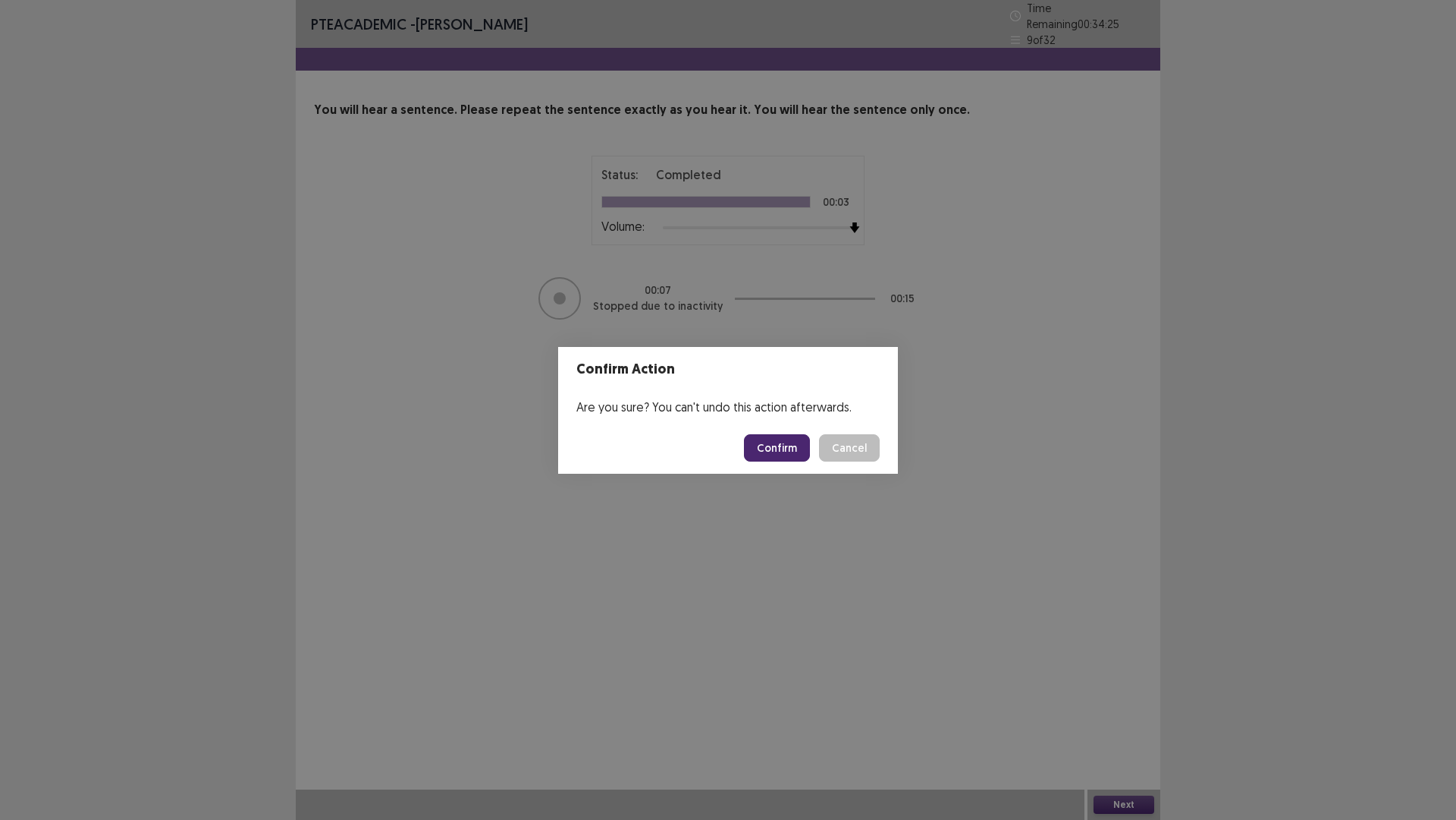
click at [795, 449] on button "Confirm" at bounding box center [776, 447] width 66 height 27
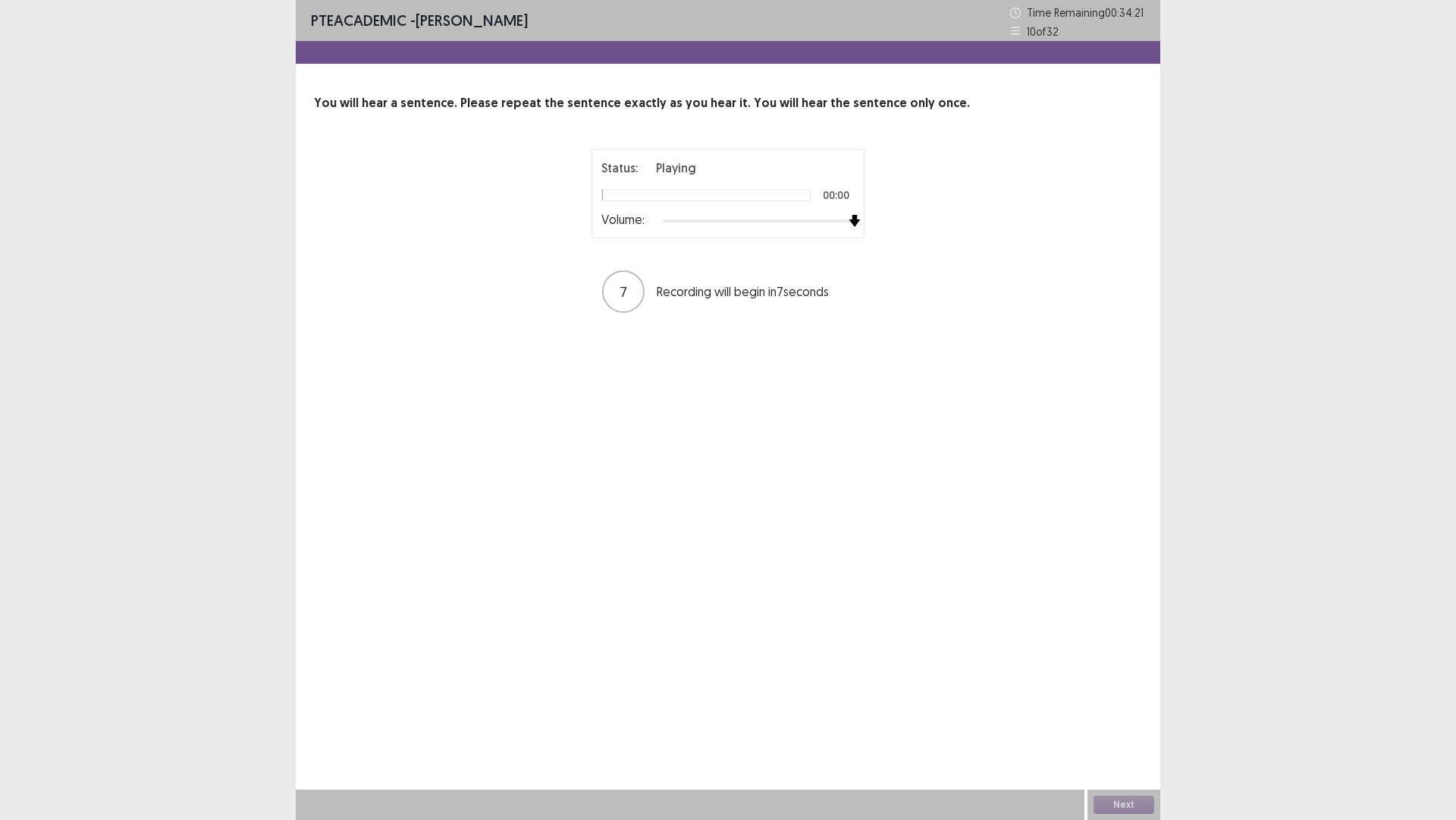
click at [846, 216] on div at bounding box center [759, 221] width 192 height 12
click at [1112, 627] on button "Next" at bounding box center [1124, 804] width 61 height 18
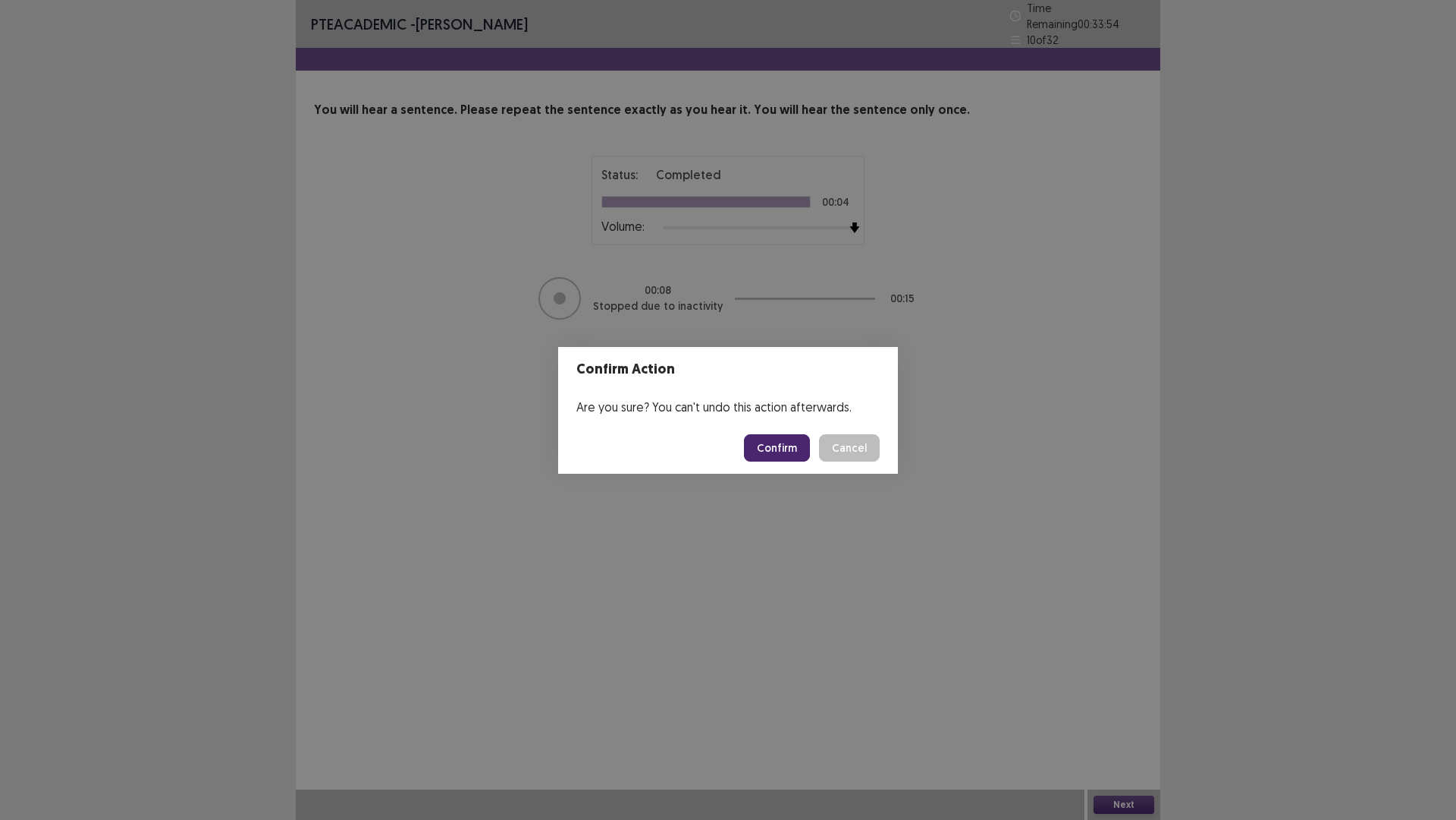
click at [795, 447] on button "Confirm" at bounding box center [776, 447] width 66 height 27
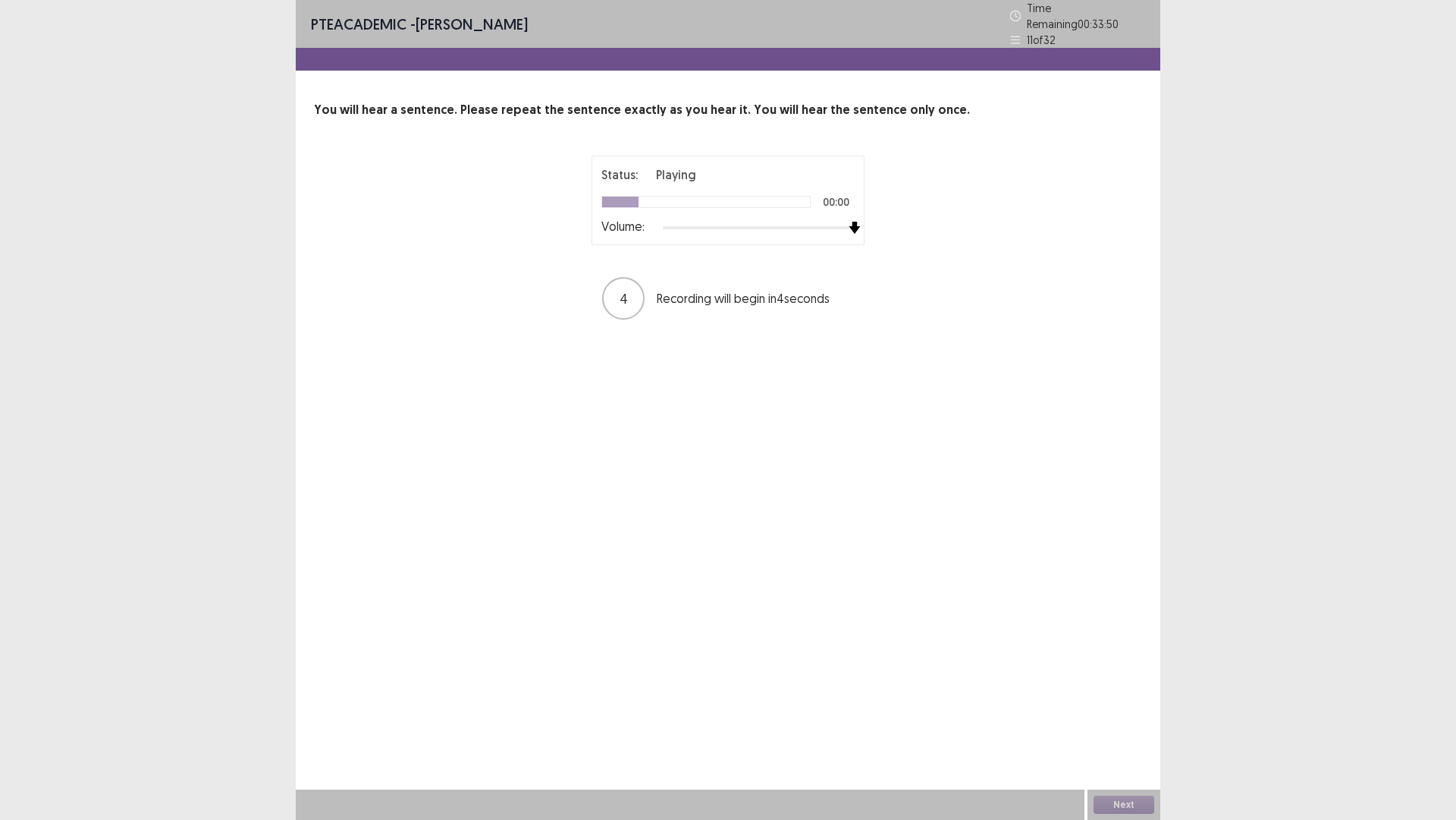
click at [850, 221] on div at bounding box center [759, 227] width 192 height 12
click at [1132, 627] on button "Next" at bounding box center [1124, 804] width 61 height 18
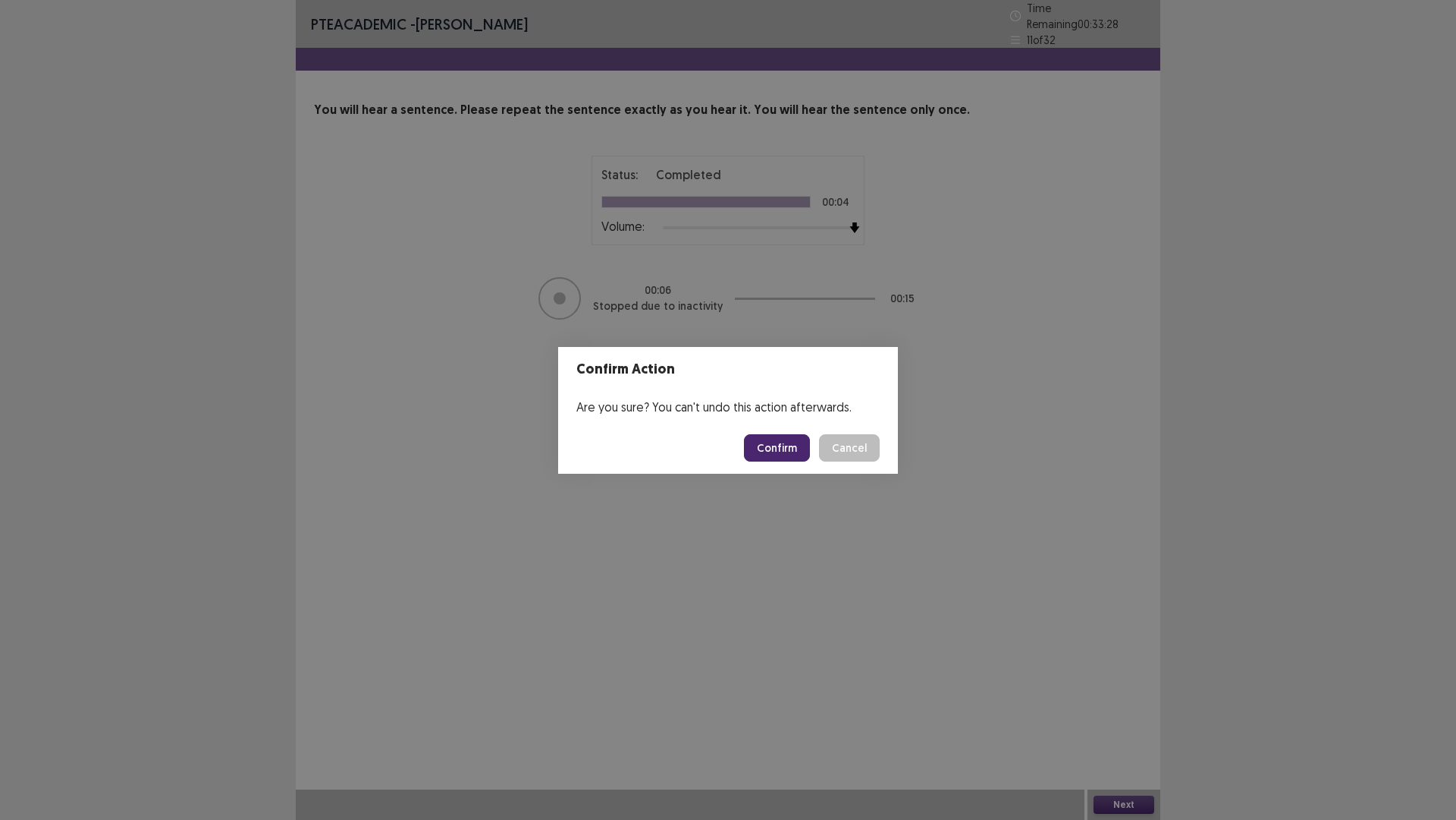
click at [780, 446] on button "Confirm" at bounding box center [776, 447] width 66 height 27
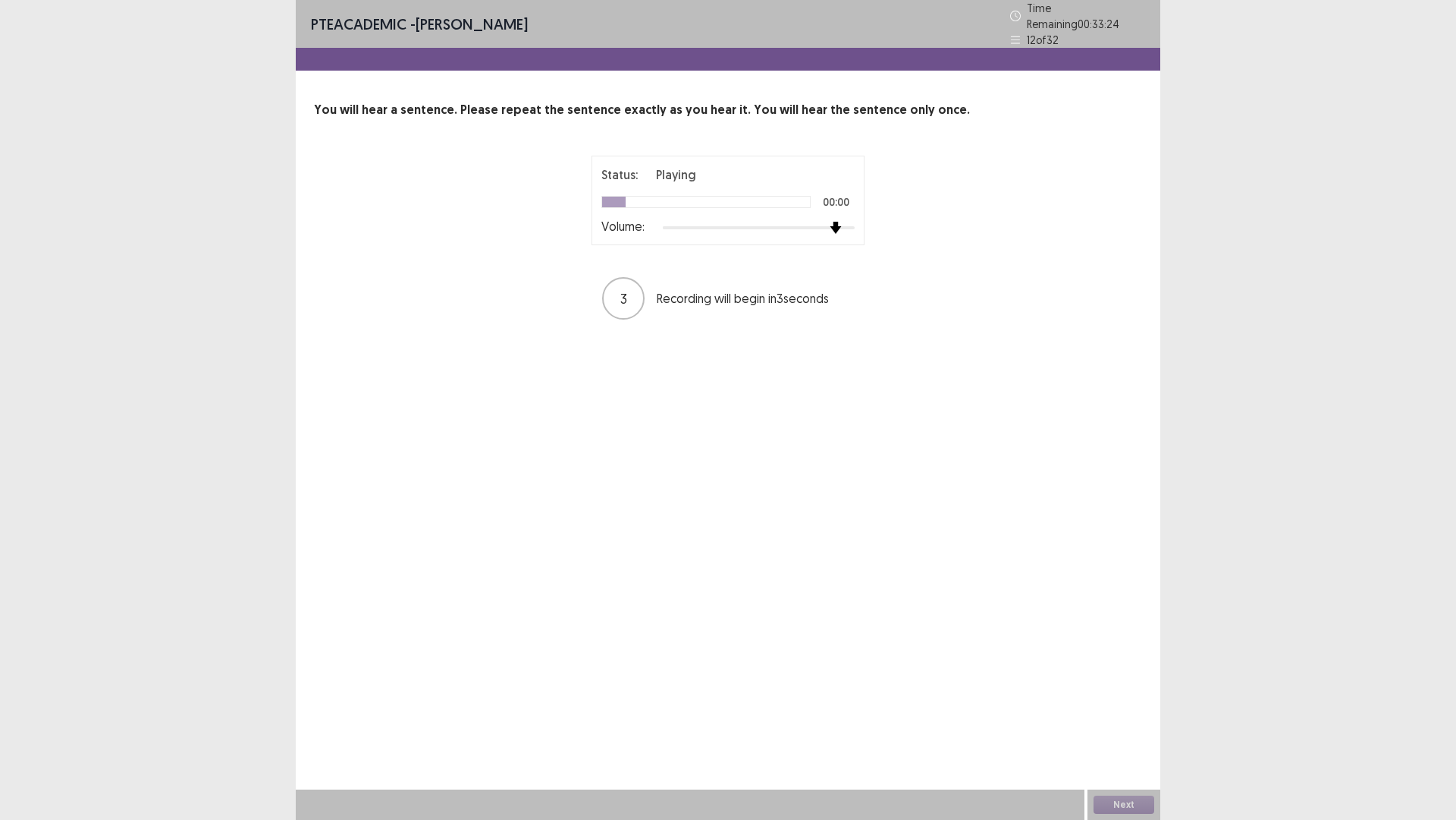
click at [843, 222] on div at bounding box center [759, 227] width 192 height 12
click at [1121, 627] on button "Next" at bounding box center [1124, 804] width 61 height 18
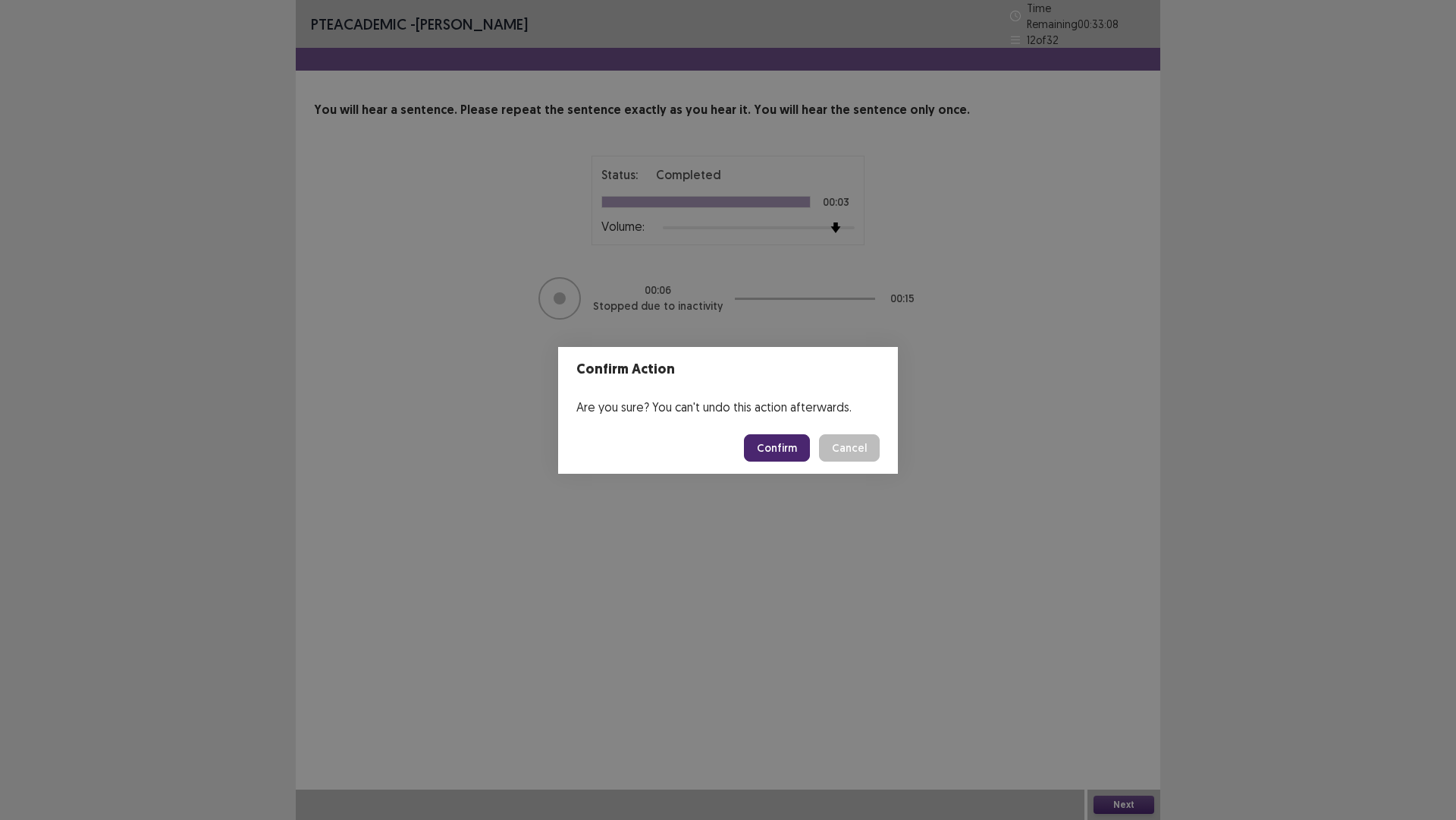
click at [784, 445] on button "Confirm" at bounding box center [776, 447] width 66 height 27
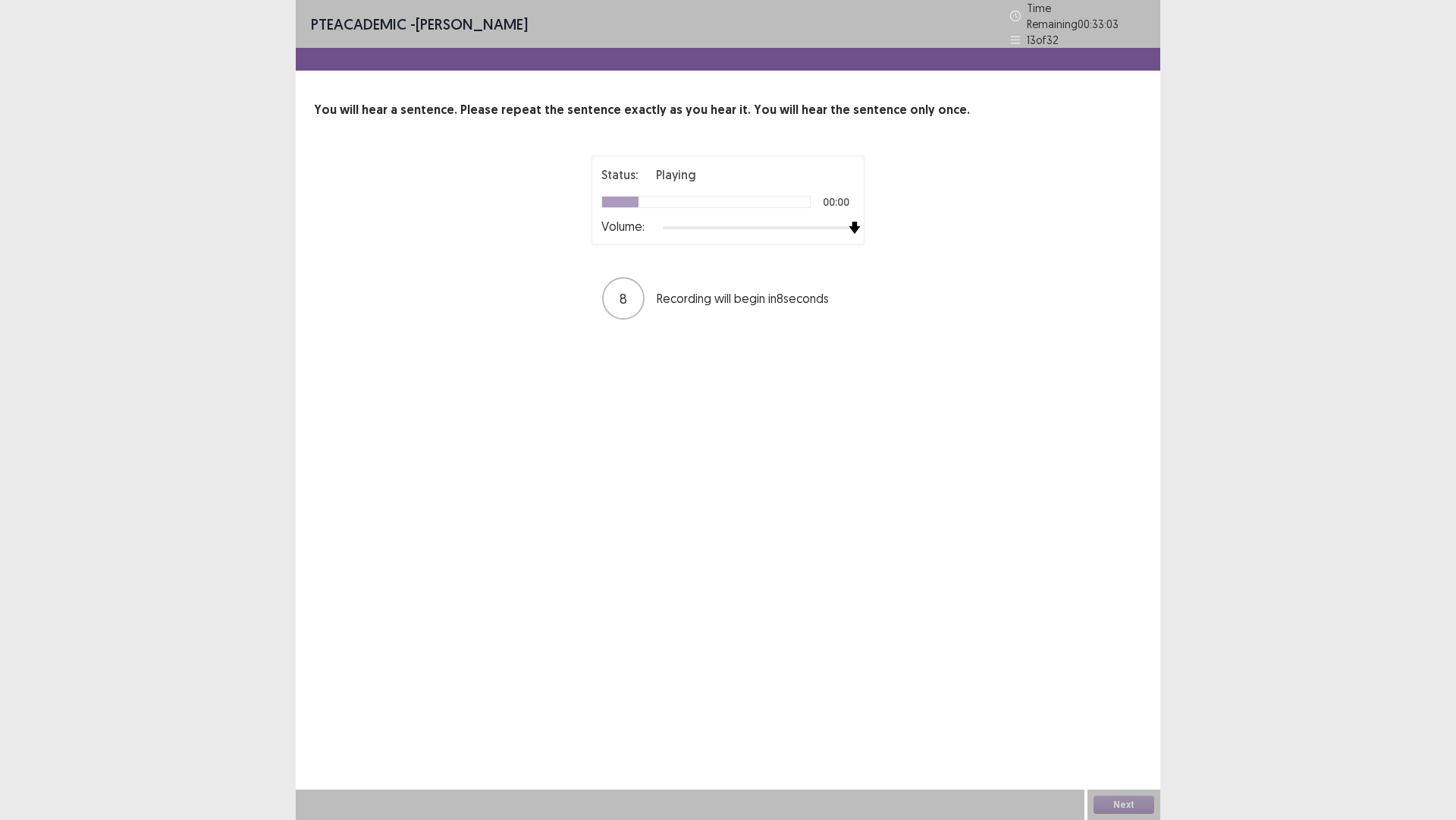
click at [854, 221] on div at bounding box center [759, 227] width 192 height 12
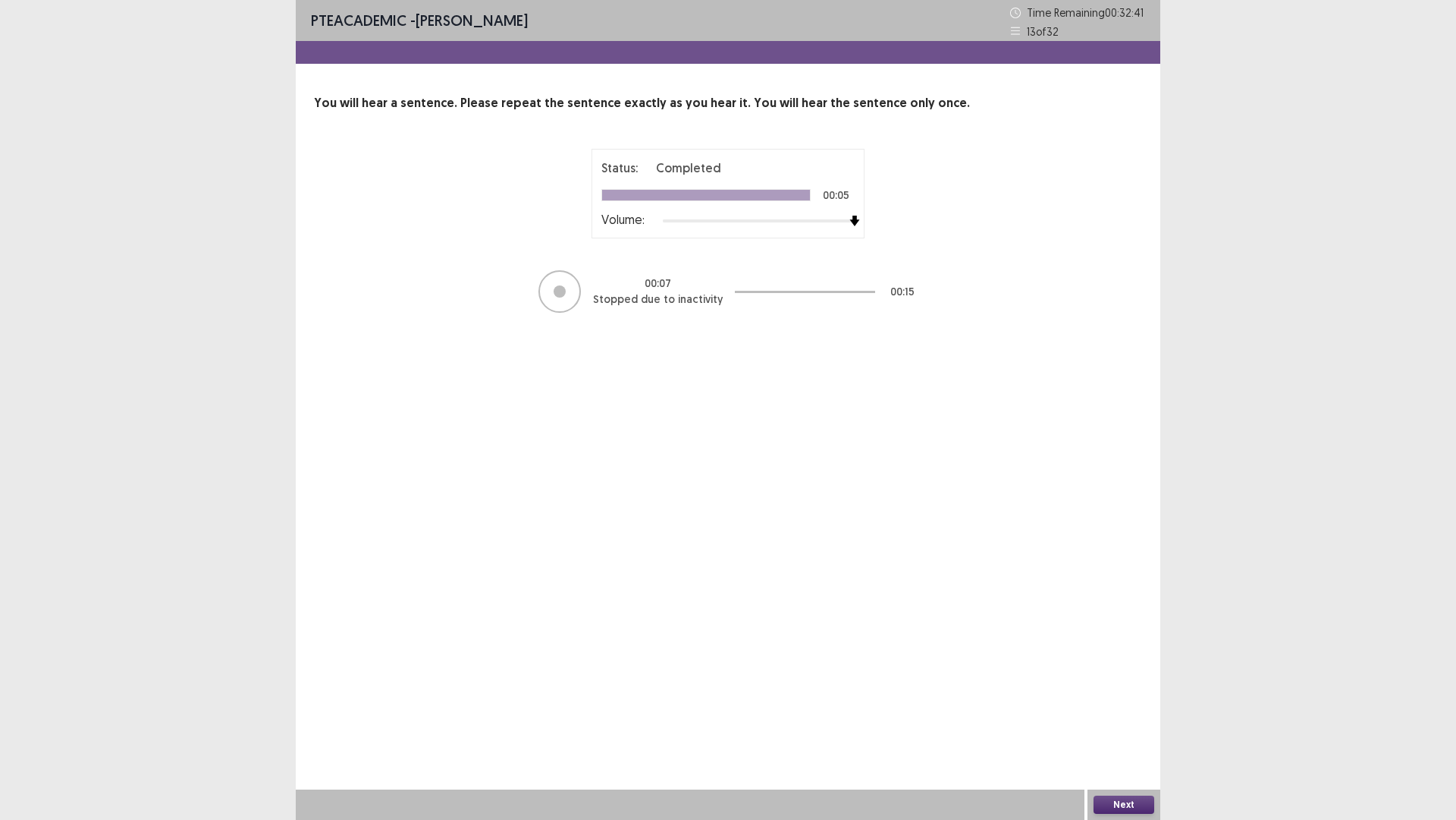
click at [1131, 627] on button "Next" at bounding box center [1124, 804] width 61 height 18
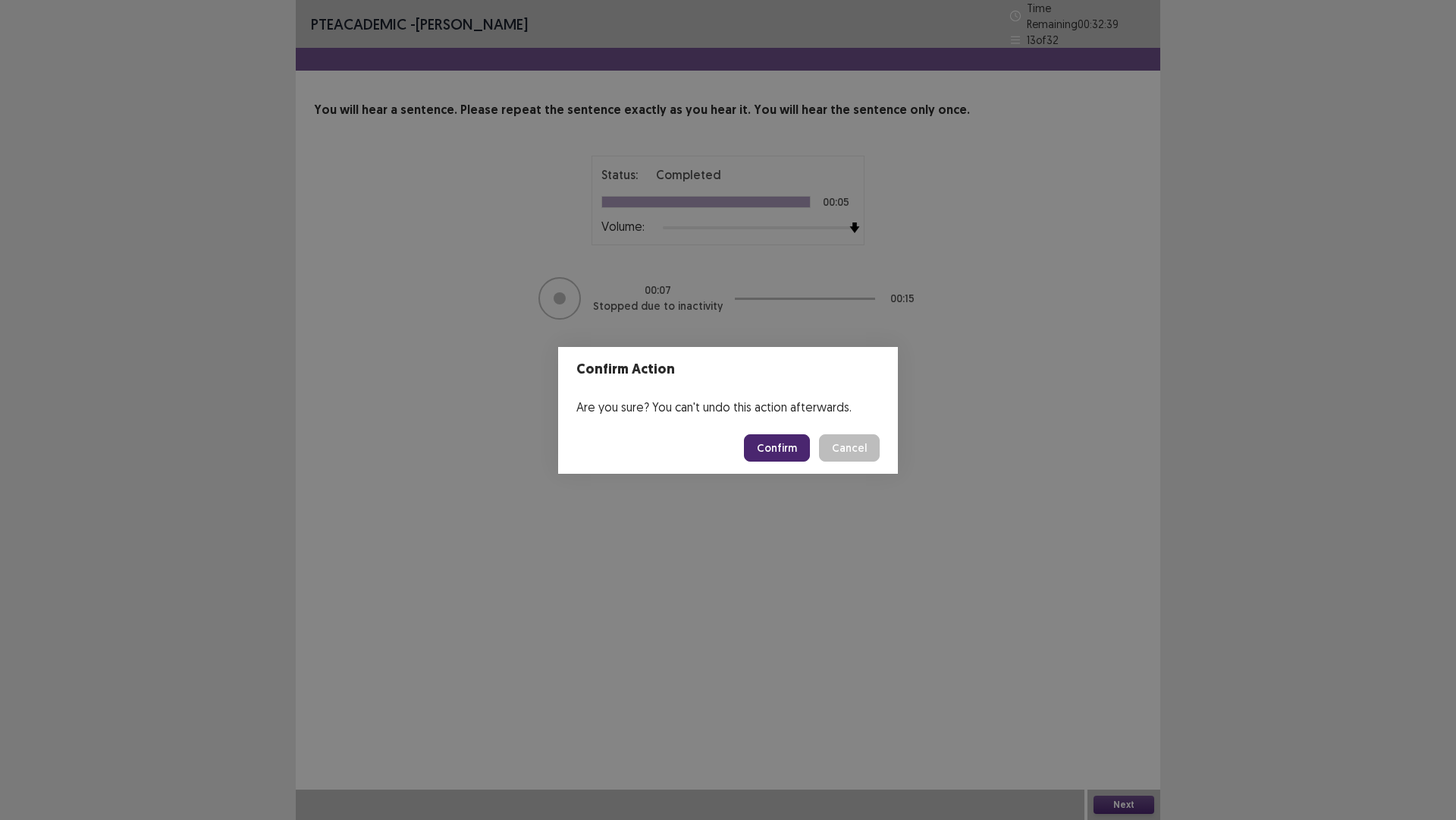
click at [790, 450] on button "Confirm" at bounding box center [776, 447] width 66 height 27
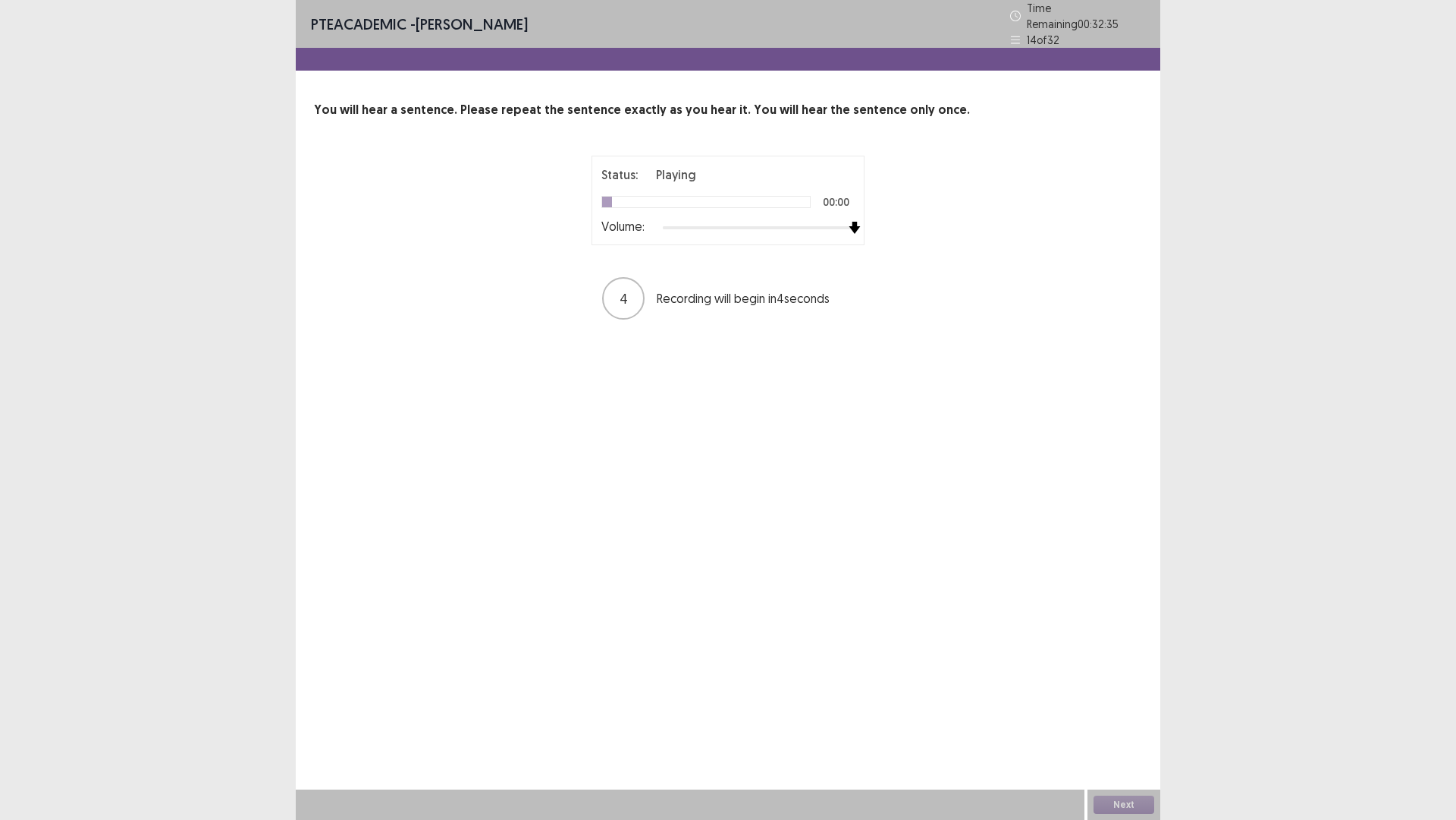
click at [849, 222] on div at bounding box center [759, 227] width 192 height 12
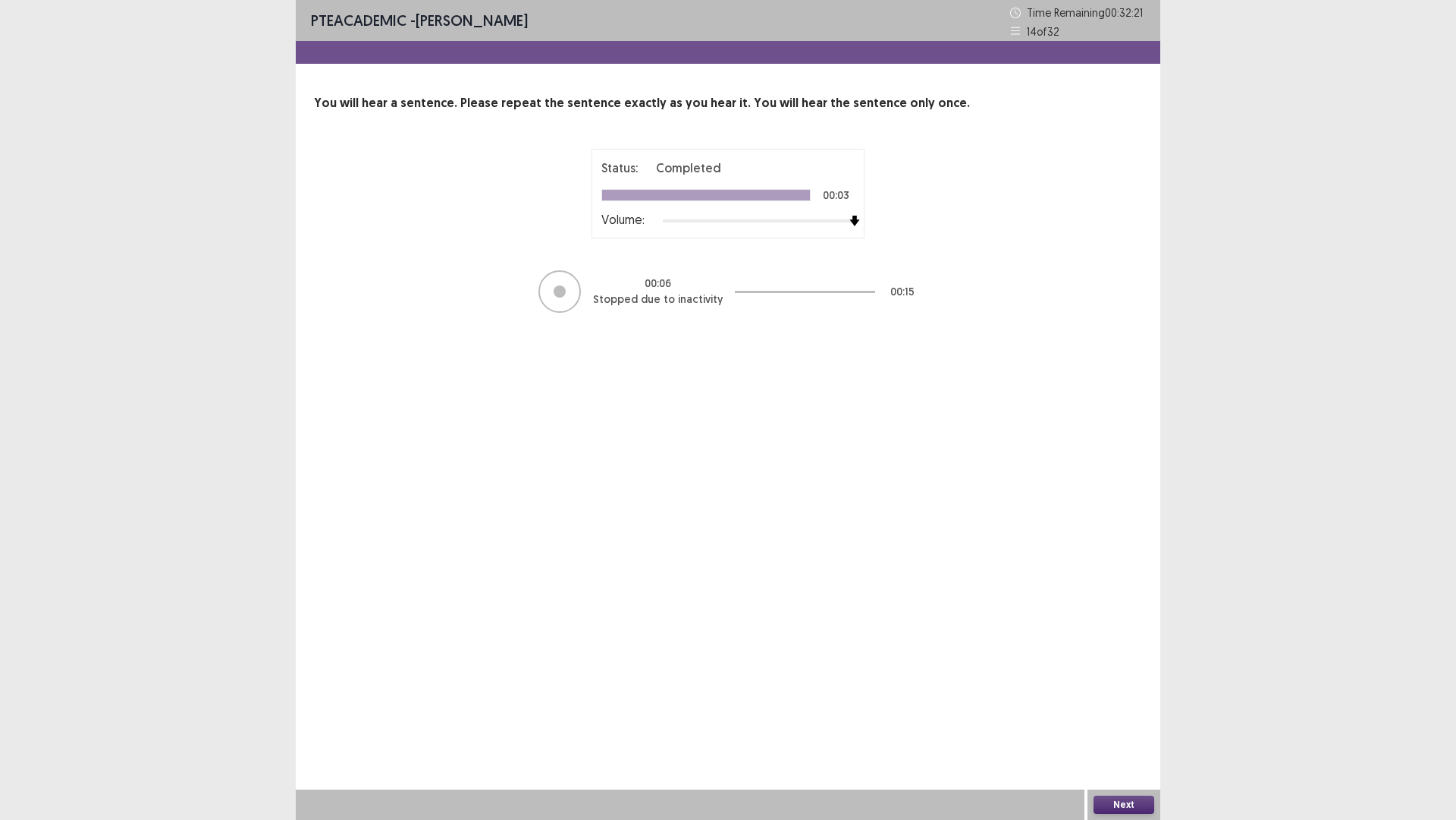
click at [1129, 627] on button "Next" at bounding box center [1124, 804] width 61 height 18
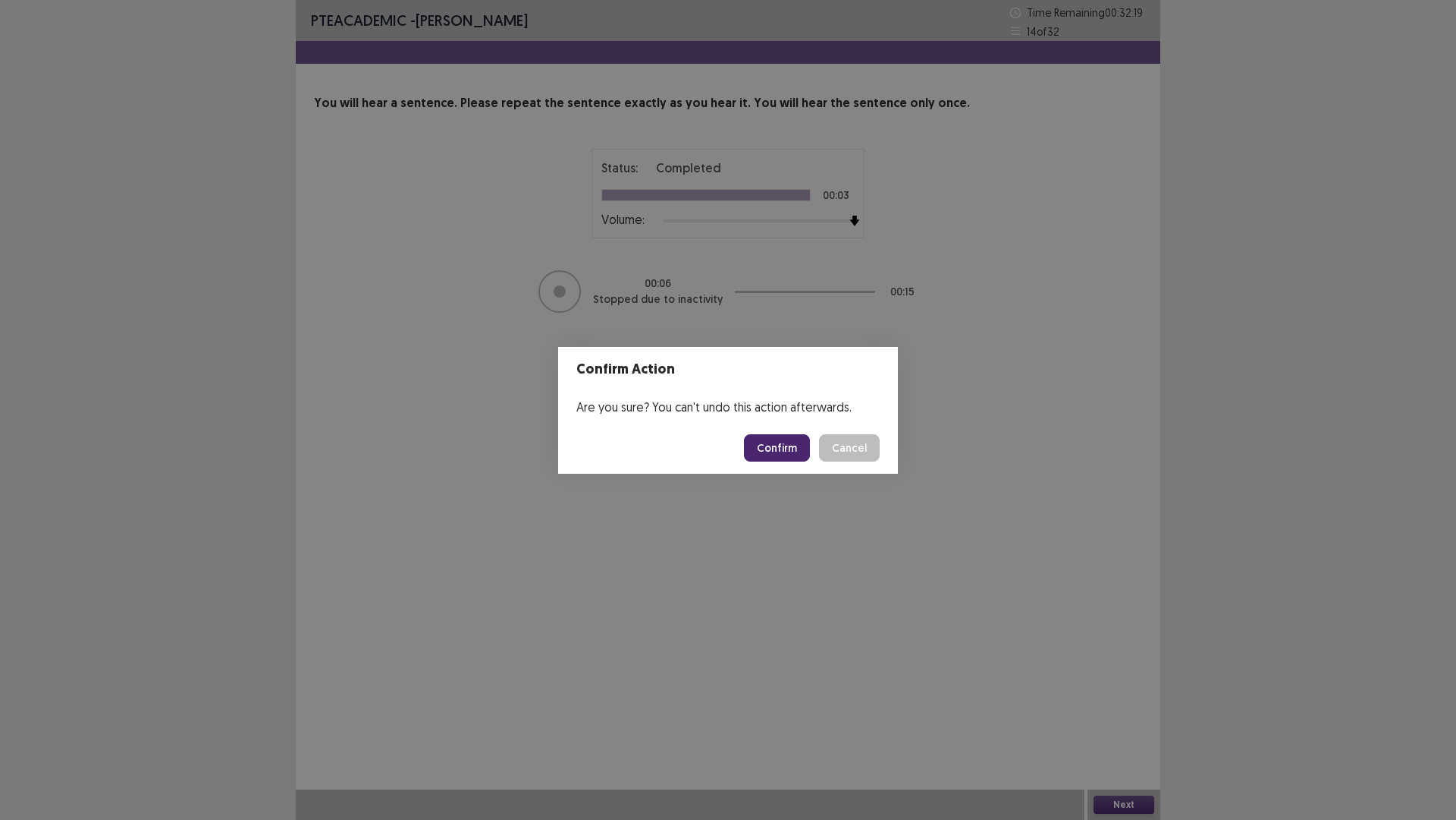
click at [785, 445] on button "Confirm" at bounding box center [776, 447] width 66 height 27
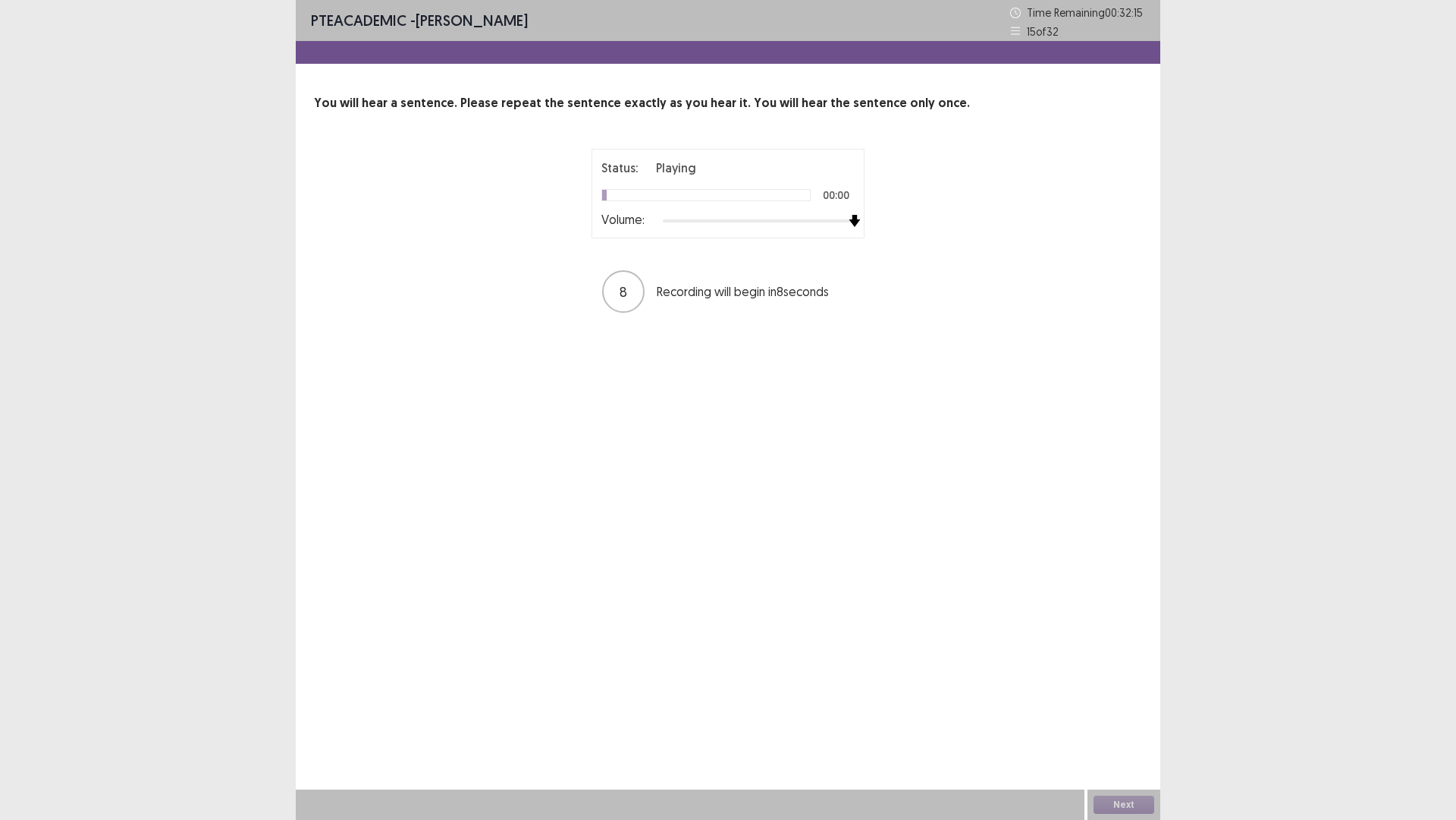
click at [847, 221] on div at bounding box center [759, 221] width 192 height 12
click at [1118, 627] on button "Next" at bounding box center [1124, 804] width 61 height 18
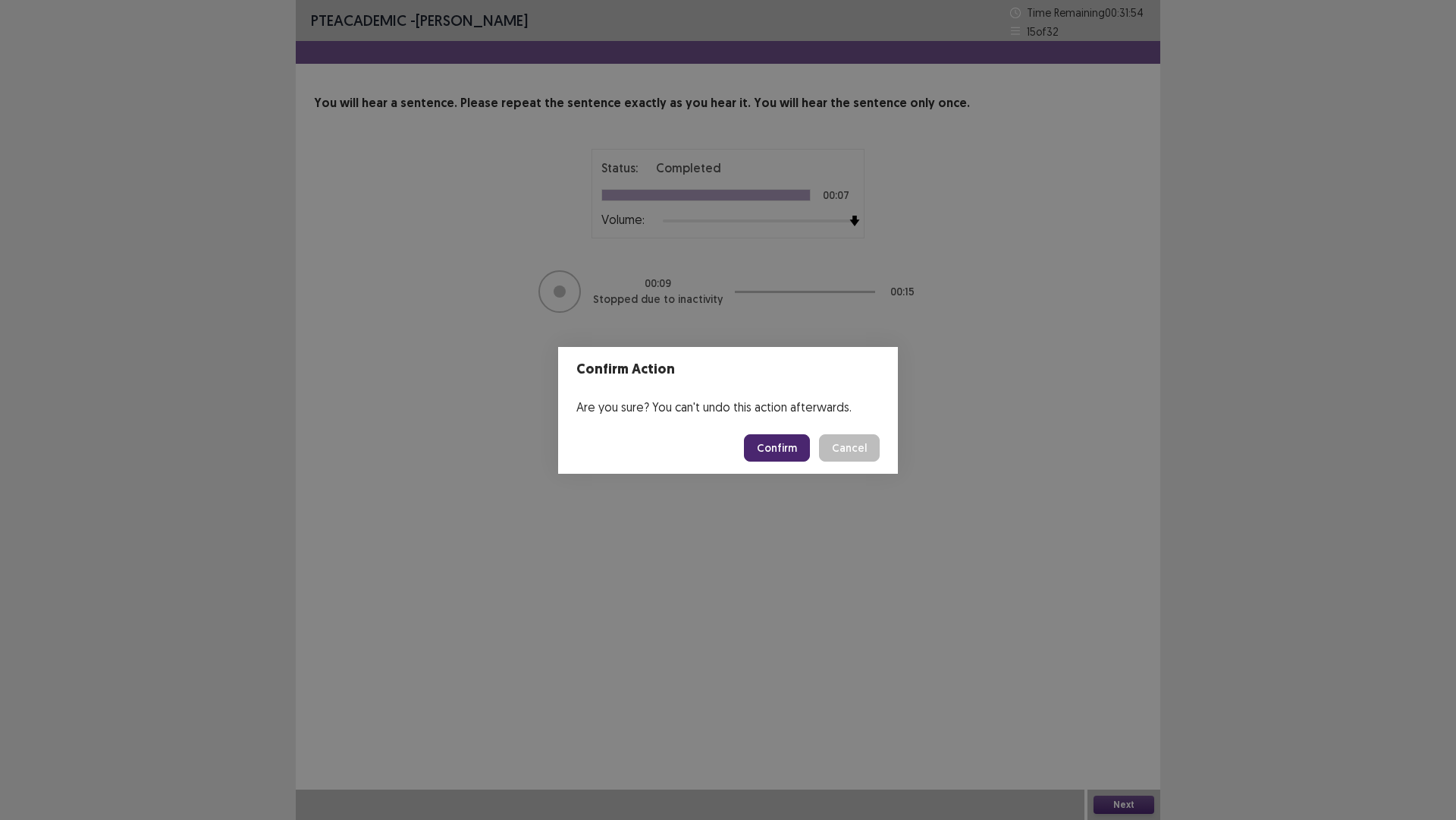
click at [785, 442] on button "Confirm" at bounding box center [776, 447] width 66 height 27
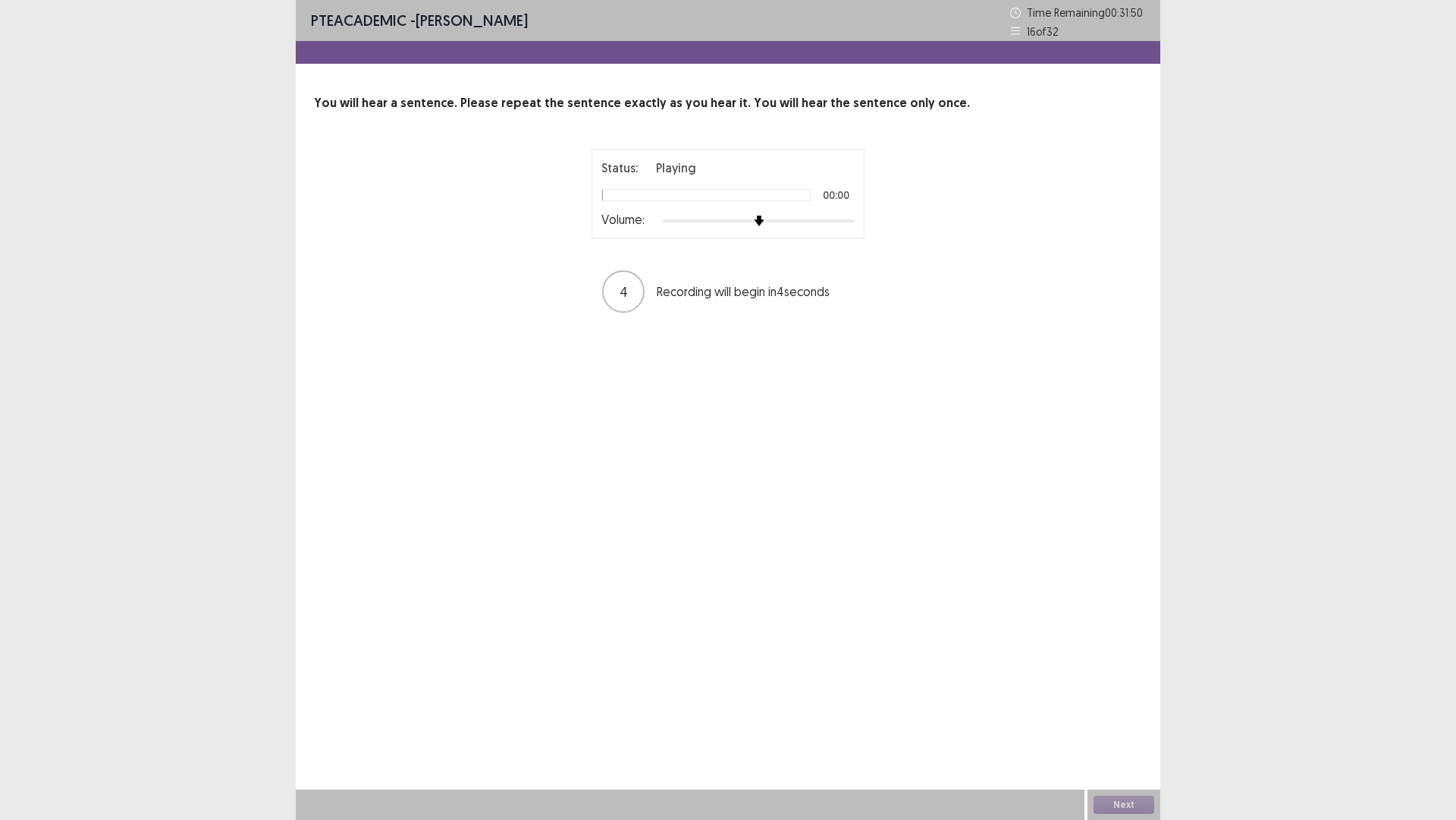
click at [850, 221] on div at bounding box center [759, 221] width 192 height 12
click at [1128, 627] on button "Next" at bounding box center [1124, 804] width 61 height 18
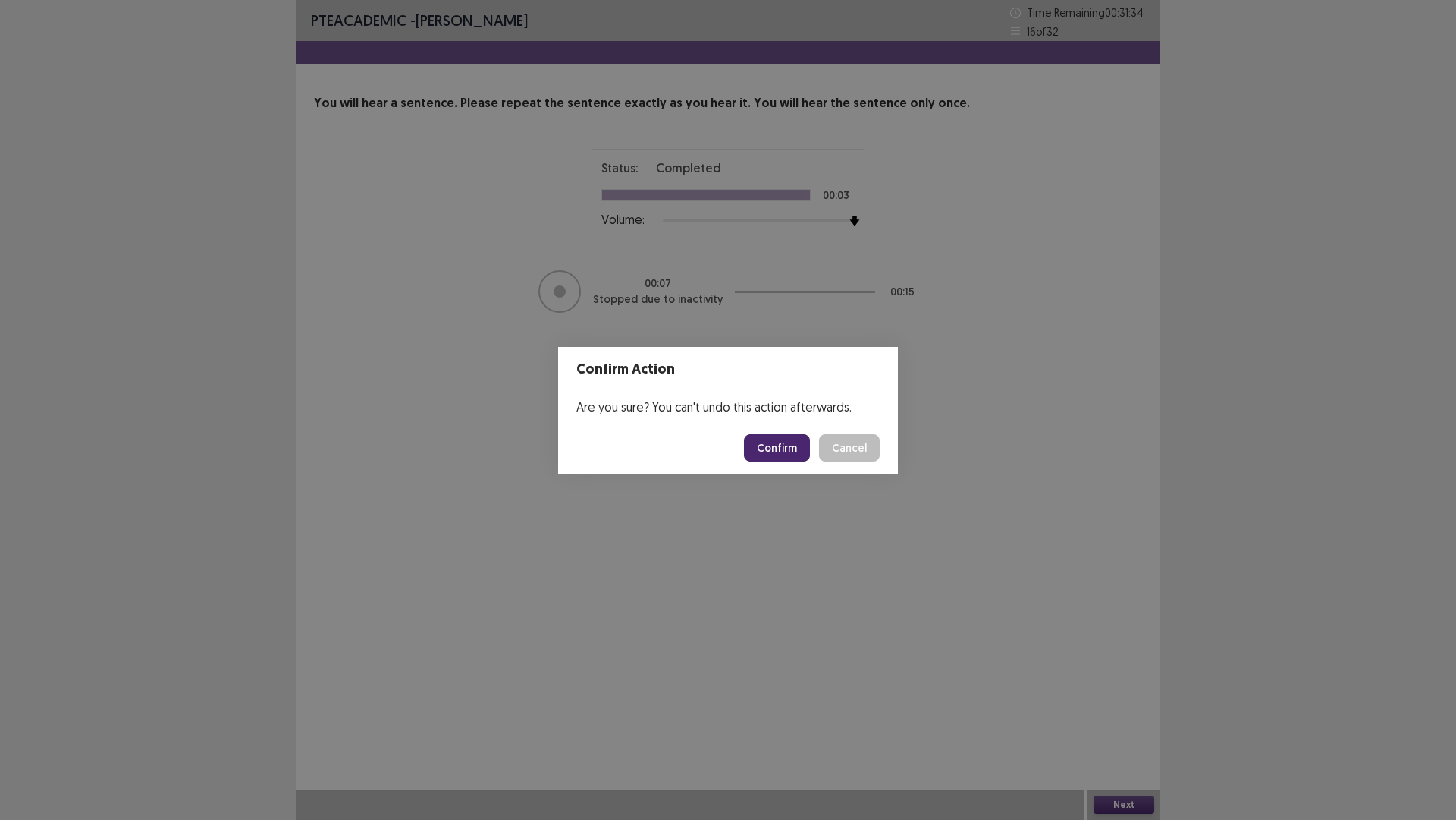
click at [787, 440] on button "Confirm" at bounding box center [776, 447] width 66 height 27
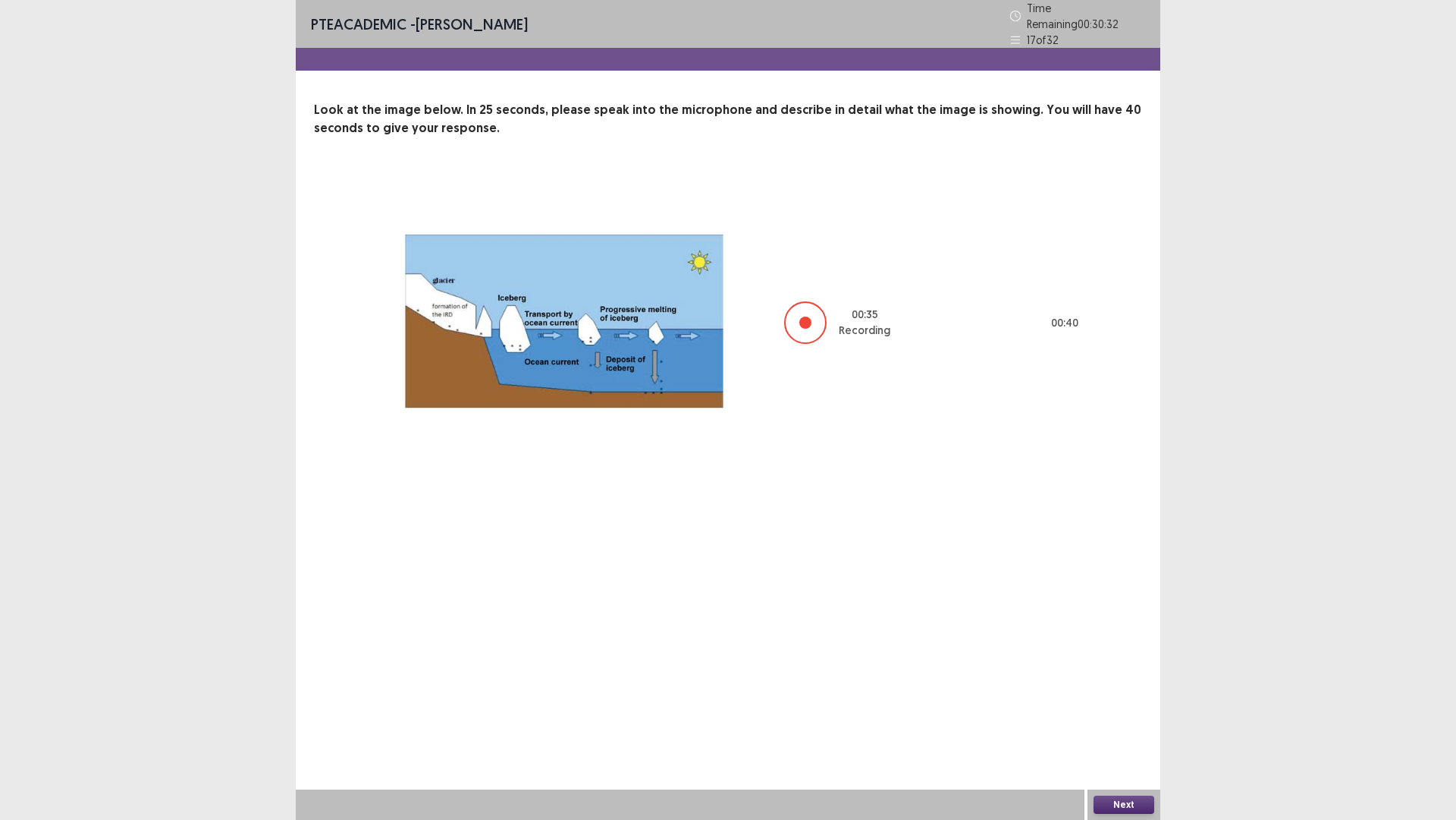
click at [787, 440] on div "00 : 35 Recording 00 : 40" at bounding box center [728, 323] width 707 height 298
click at [1128, 627] on button "Next" at bounding box center [1124, 804] width 61 height 18
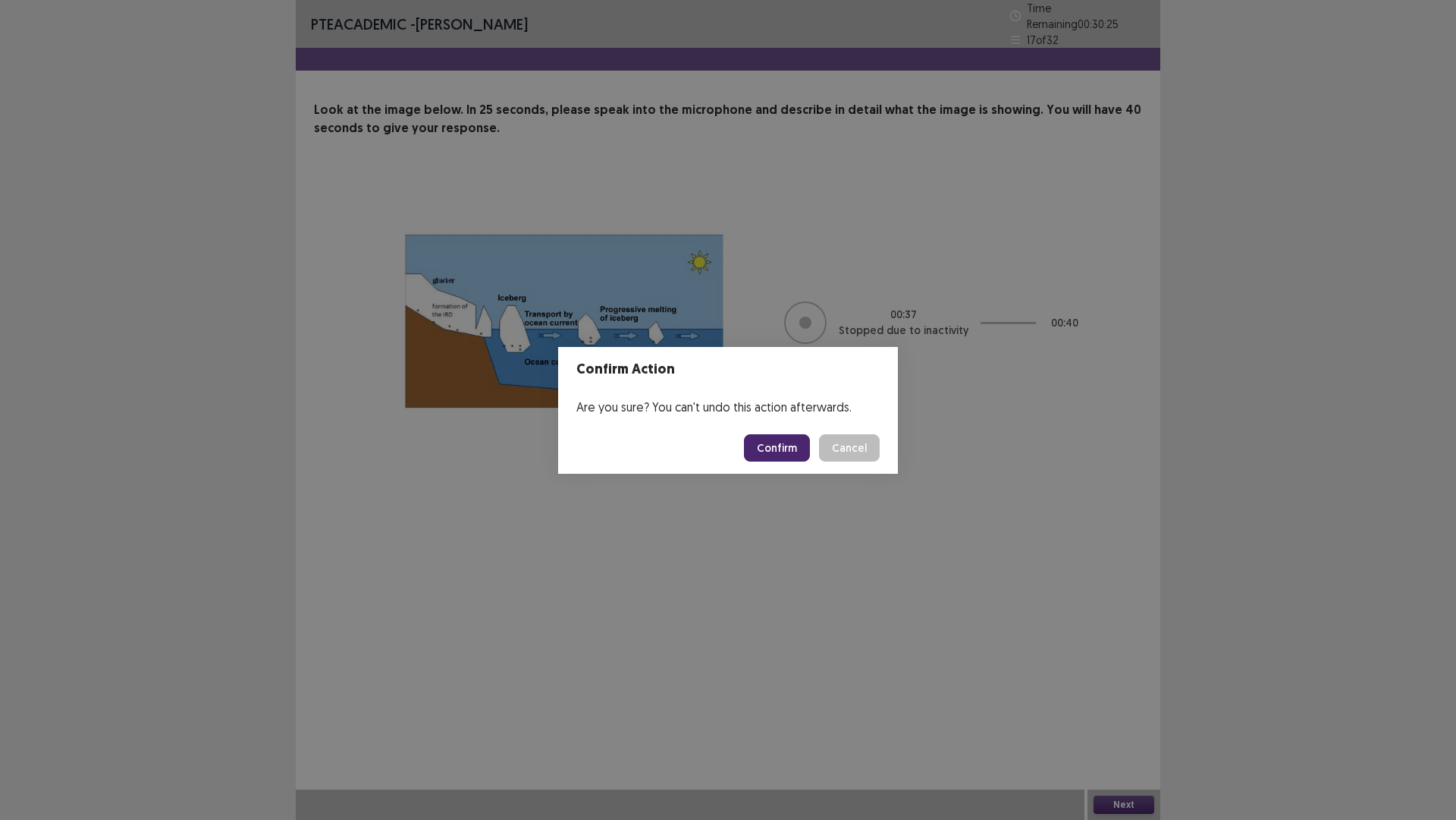
click at [777, 450] on button "Confirm" at bounding box center [776, 447] width 66 height 27
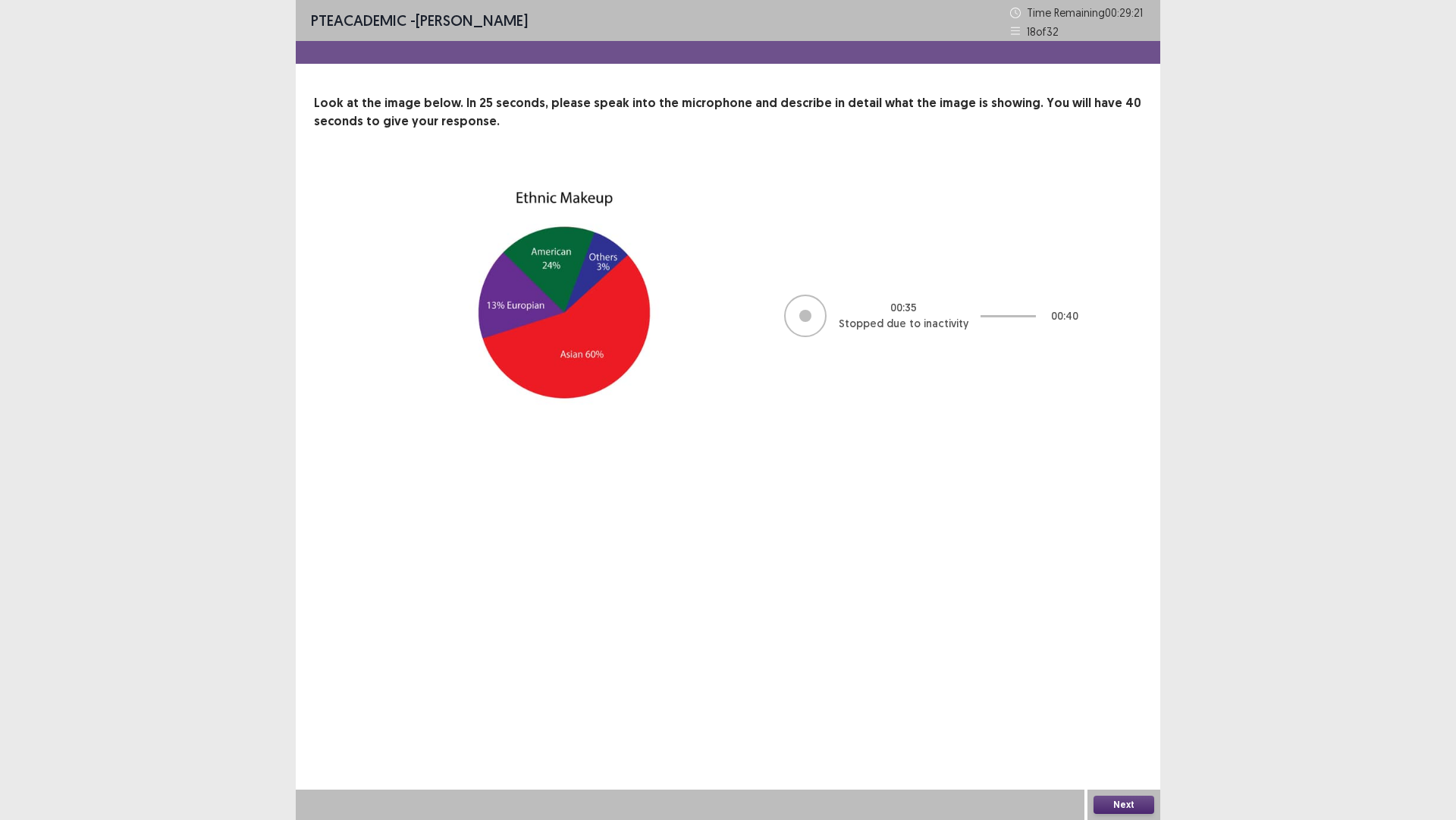
click at [1127, 627] on button "Next" at bounding box center [1124, 804] width 61 height 18
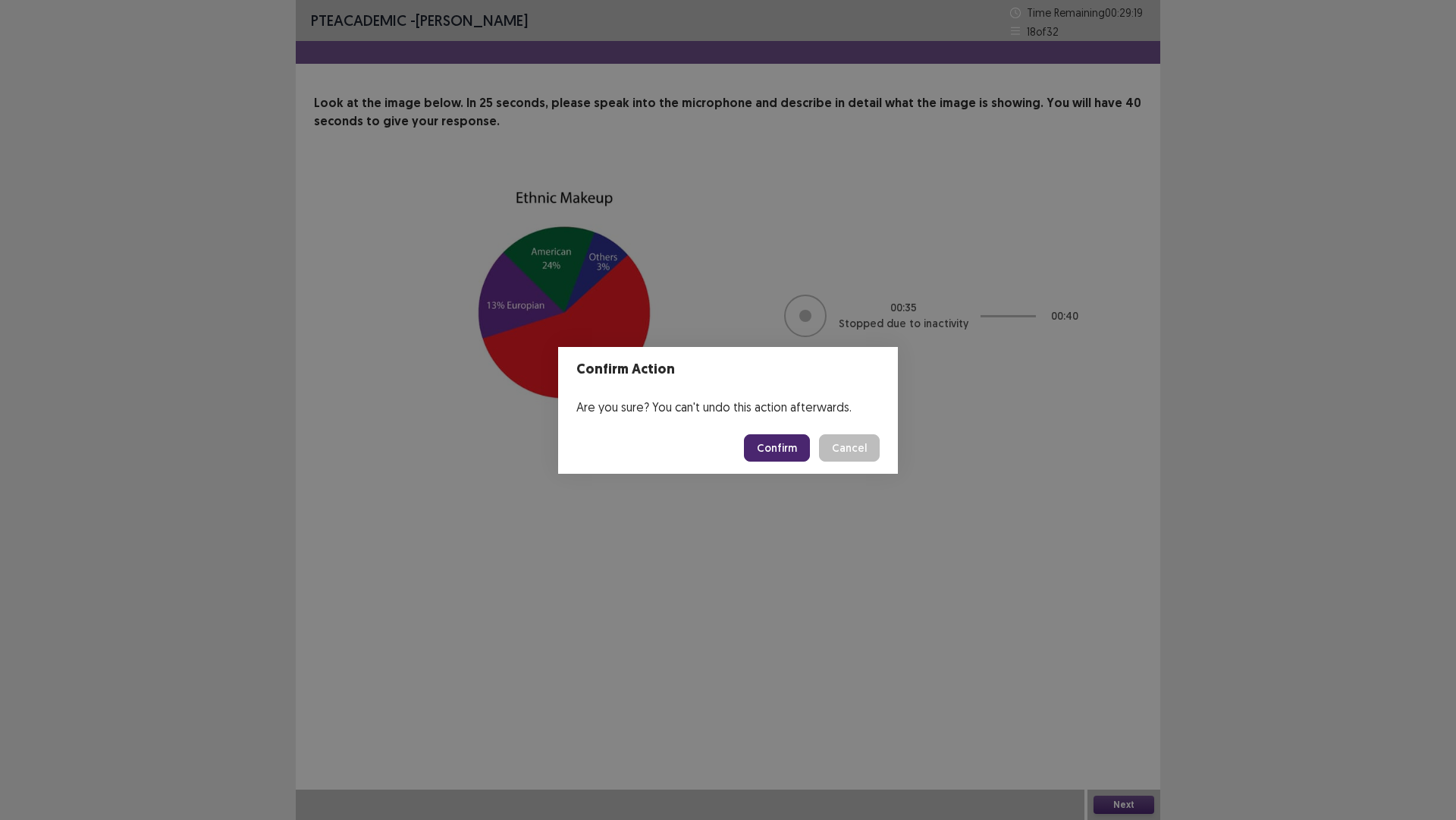
click at [776, 442] on button "Confirm" at bounding box center [776, 447] width 66 height 27
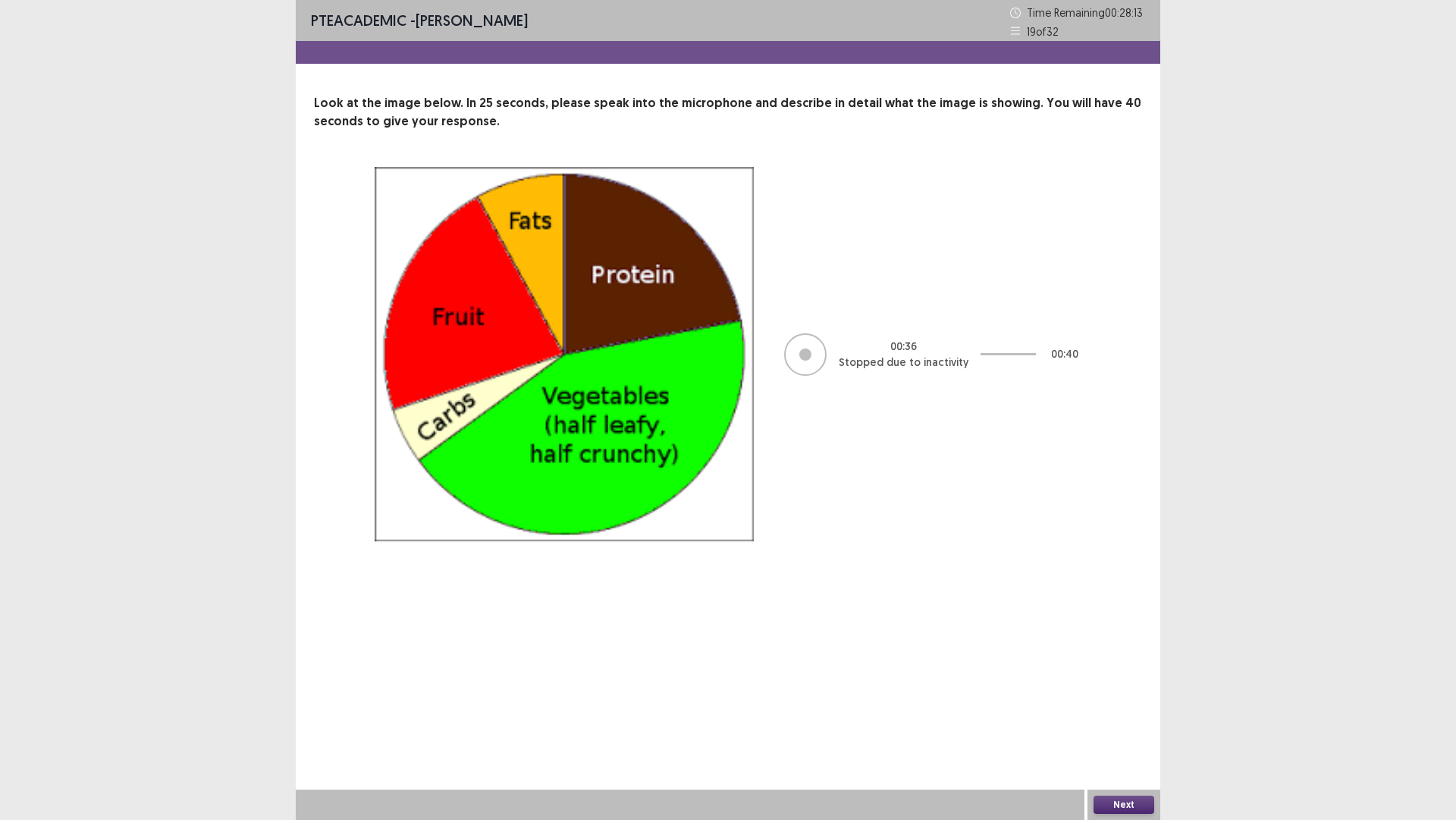
click at [1129, 627] on button "Next" at bounding box center [1124, 804] width 61 height 18
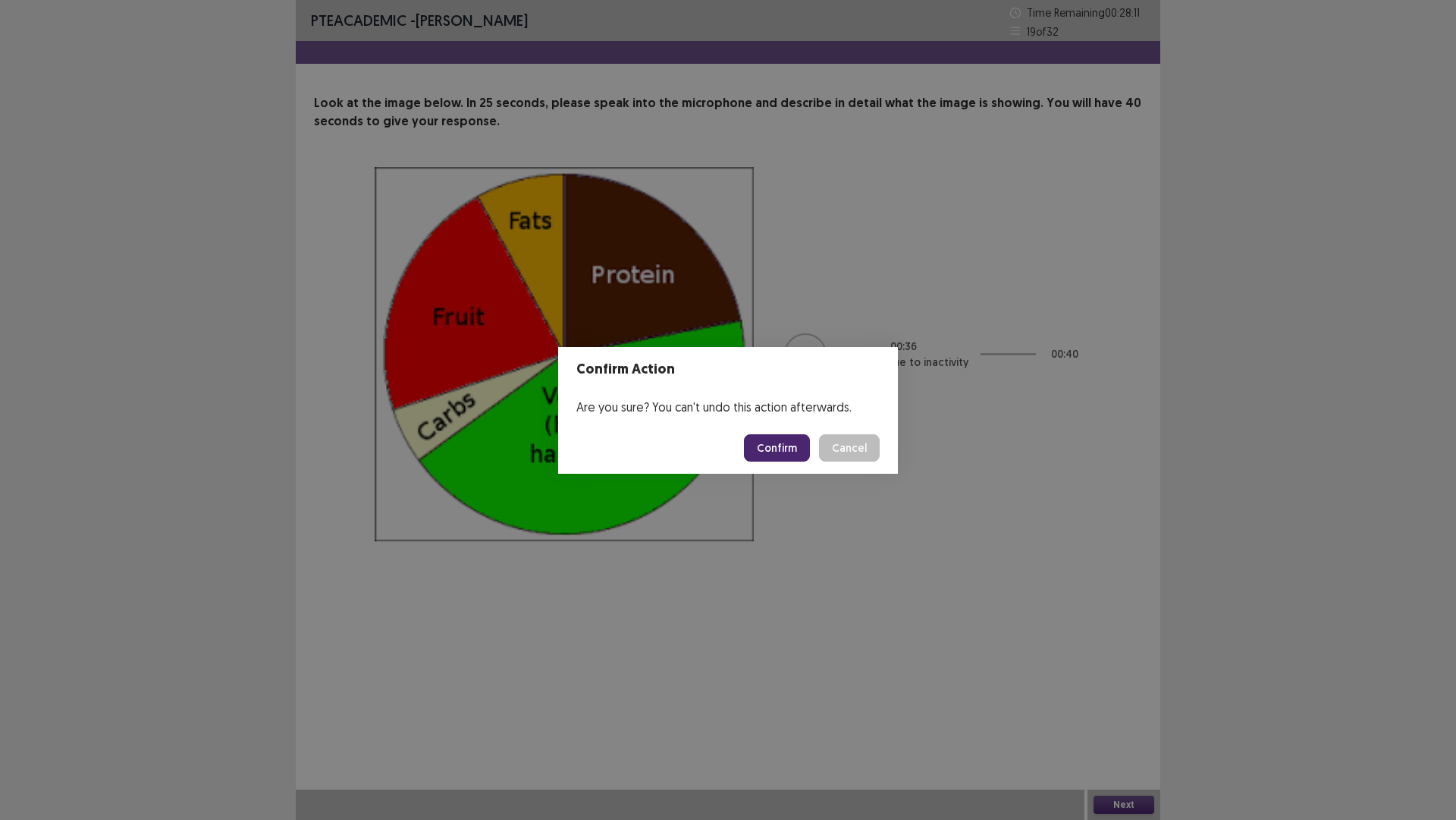
click at [771, 445] on button "Confirm" at bounding box center [776, 447] width 66 height 27
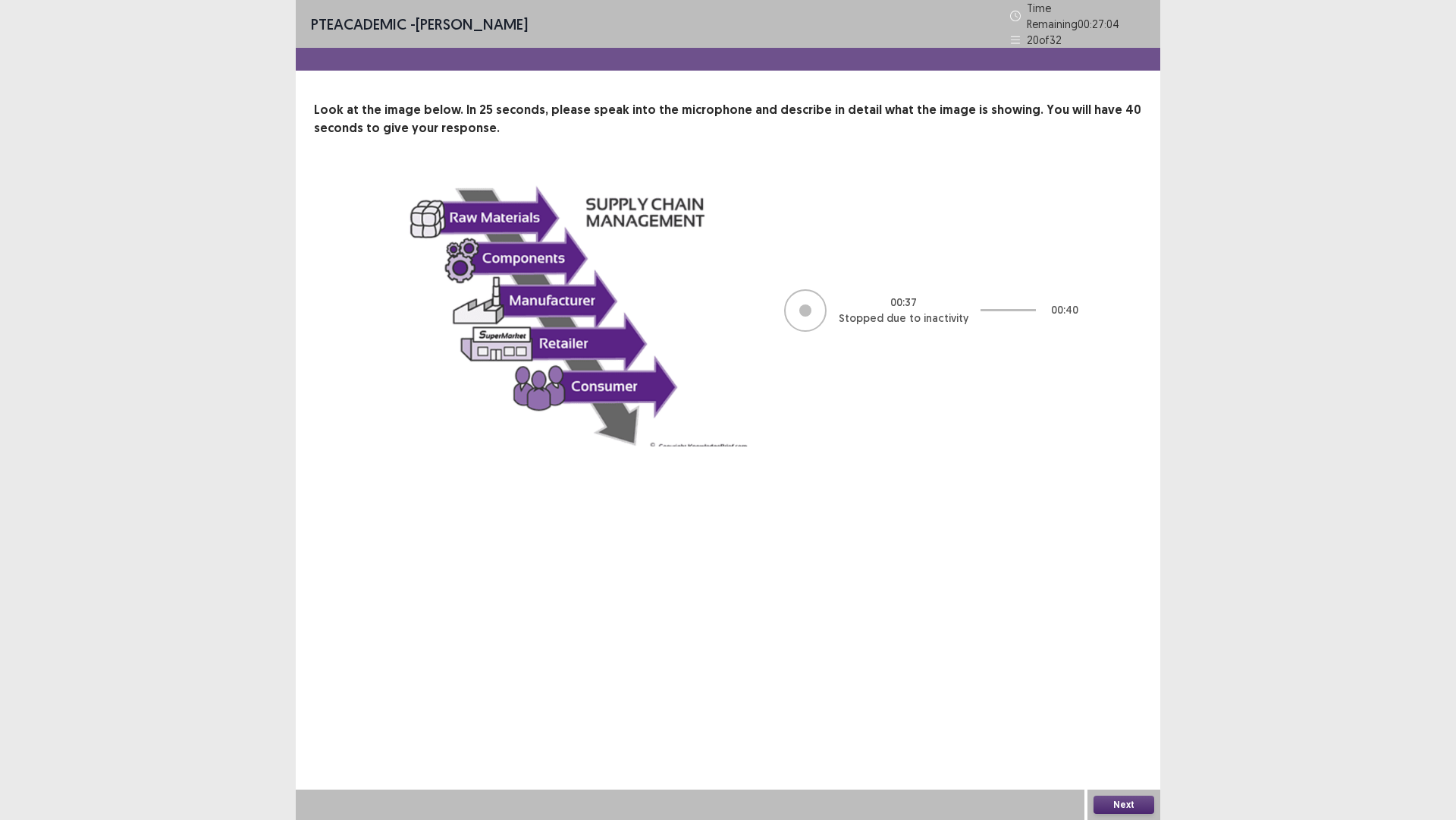
click at [1118, 627] on button "Next" at bounding box center [1124, 804] width 61 height 18
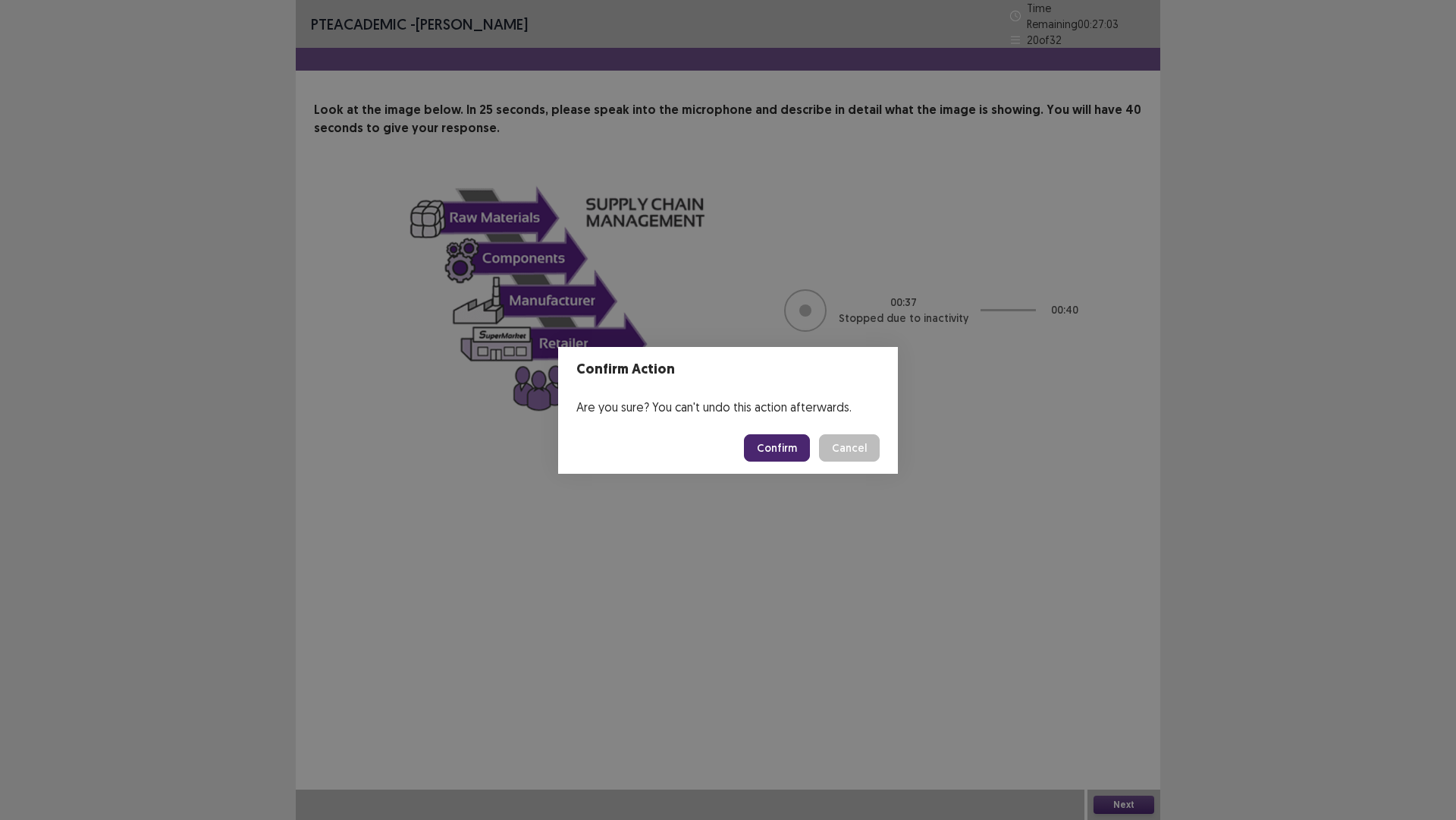
click at [781, 449] on button "Confirm" at bounding box center [776, 447] width 66 height 27
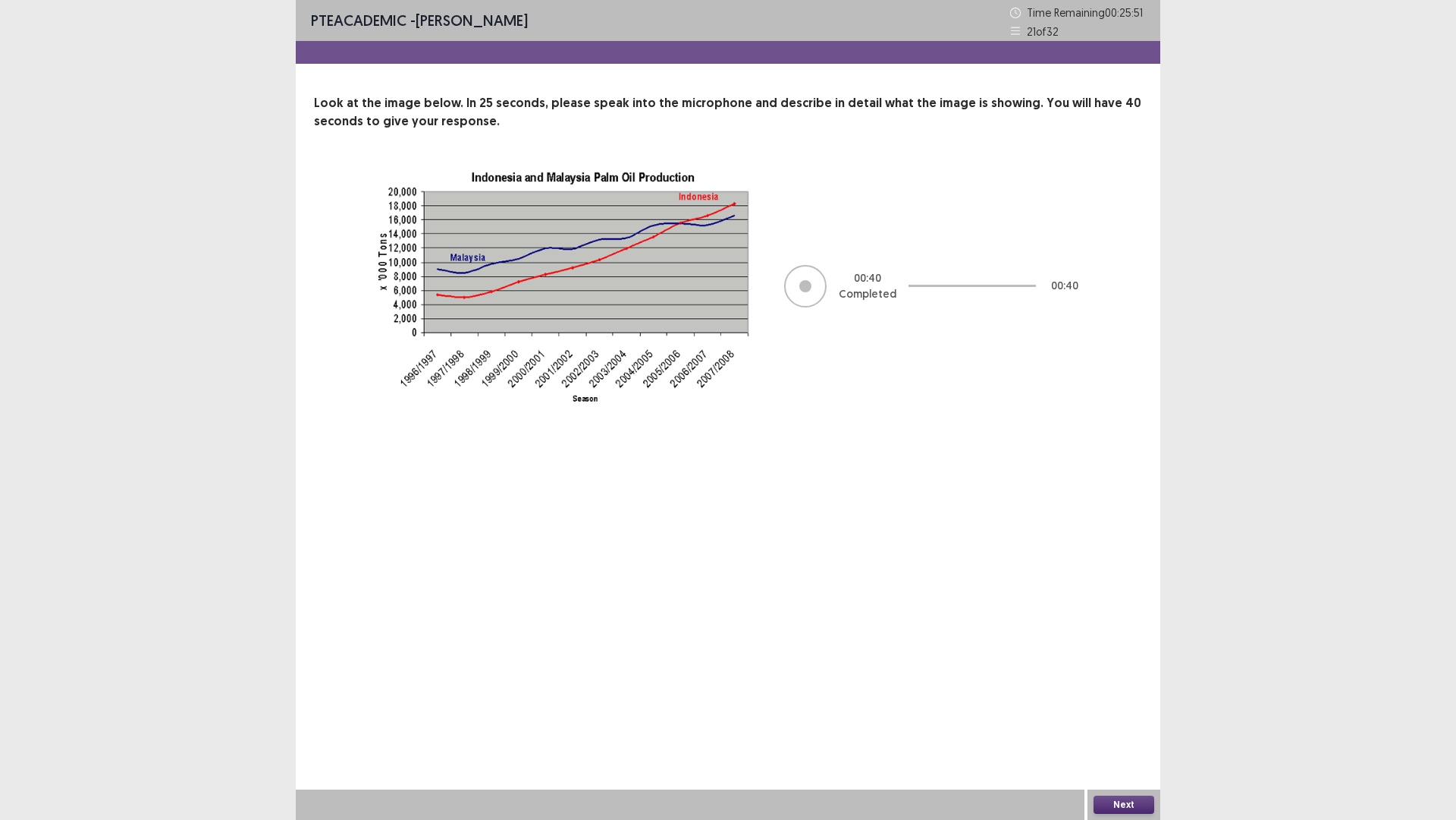
click at [1121, 627] on button "Next" at bounding box center [1124, 804] width 61 height 18
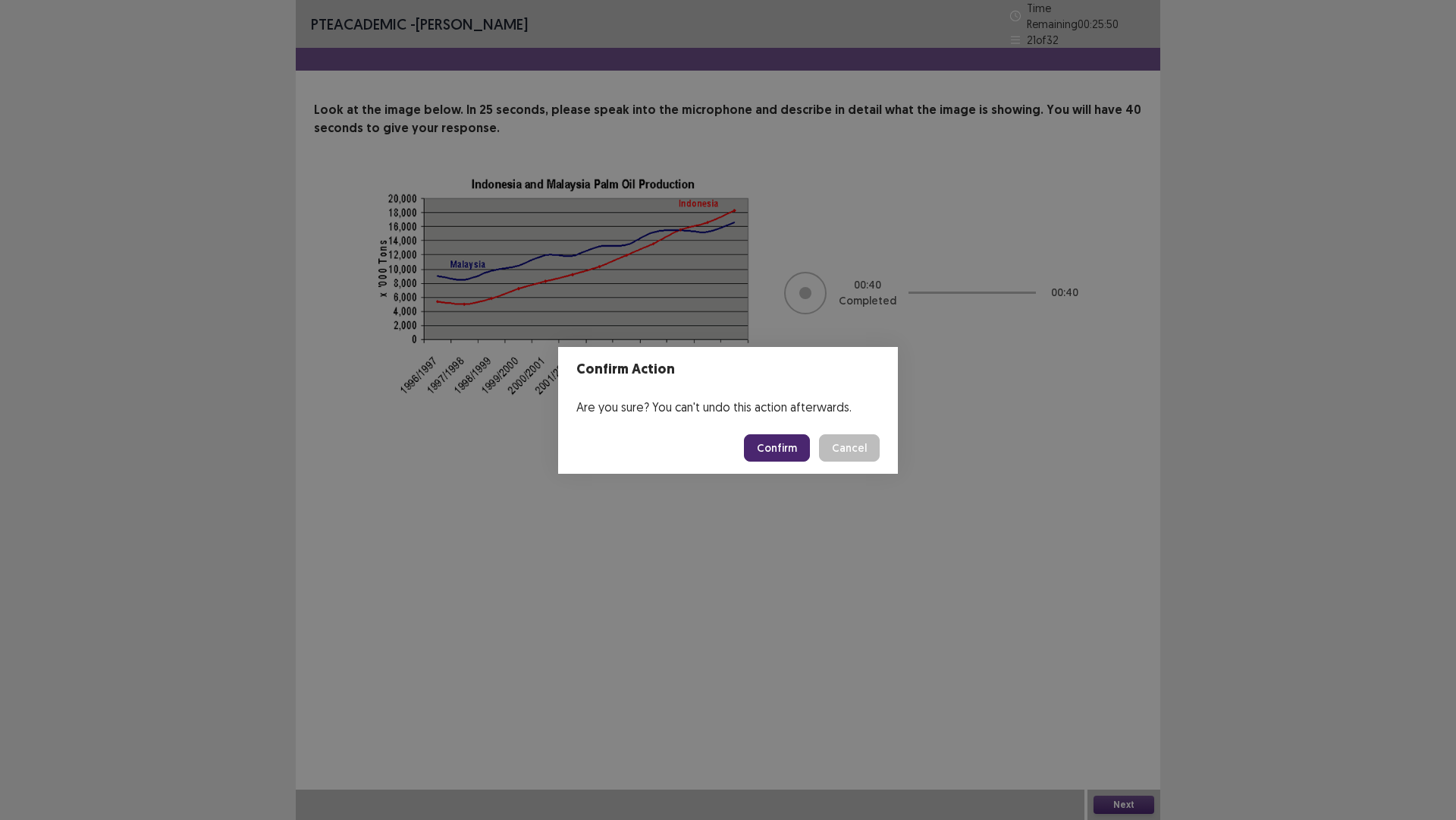
click at [773, 449] on button "Confirm" at bounding box center [776, 447] width 66 height 27
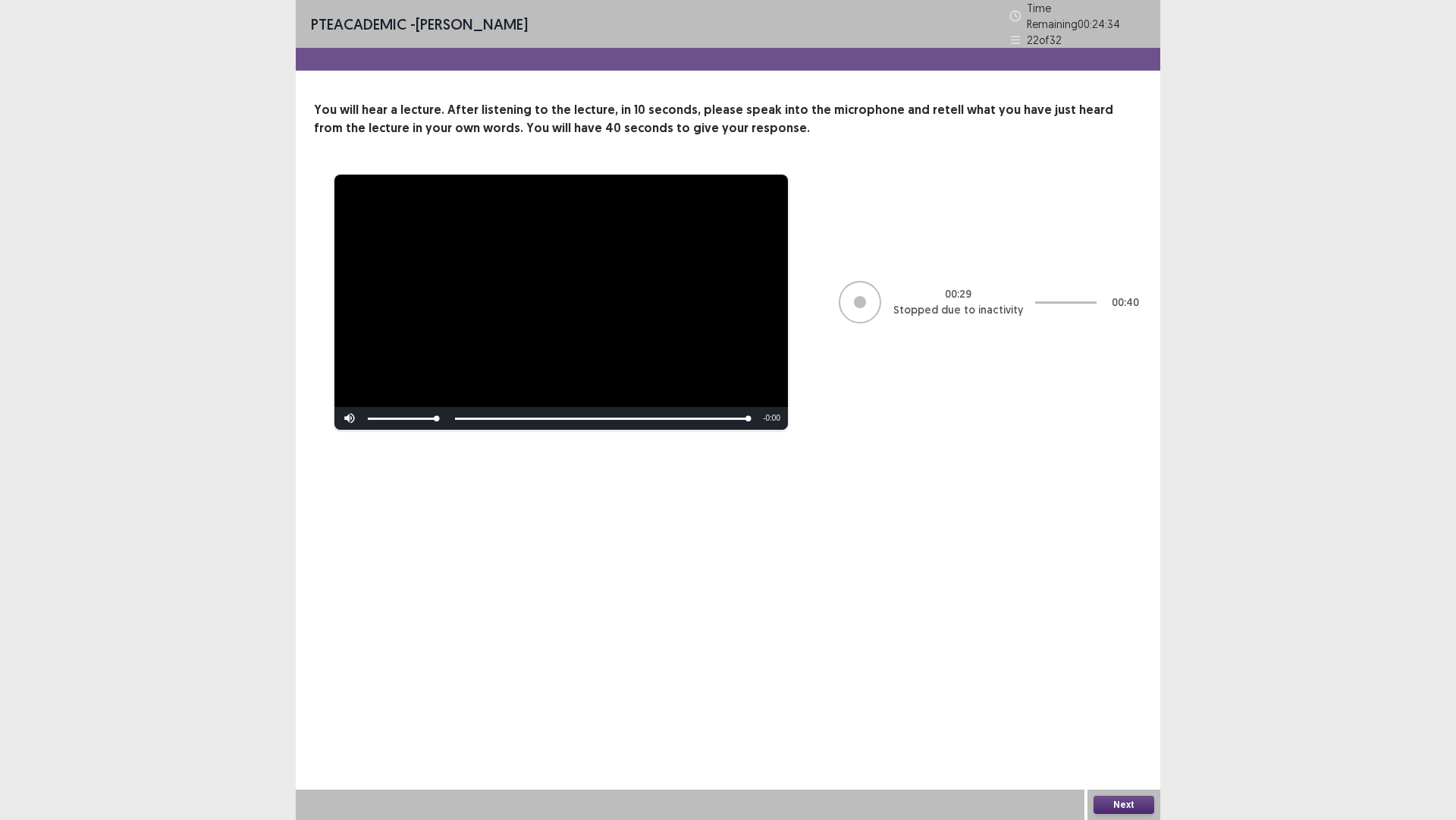
click at [1115, 627] on button "Next" at bounding box center [1124, 804] width 61 height 18
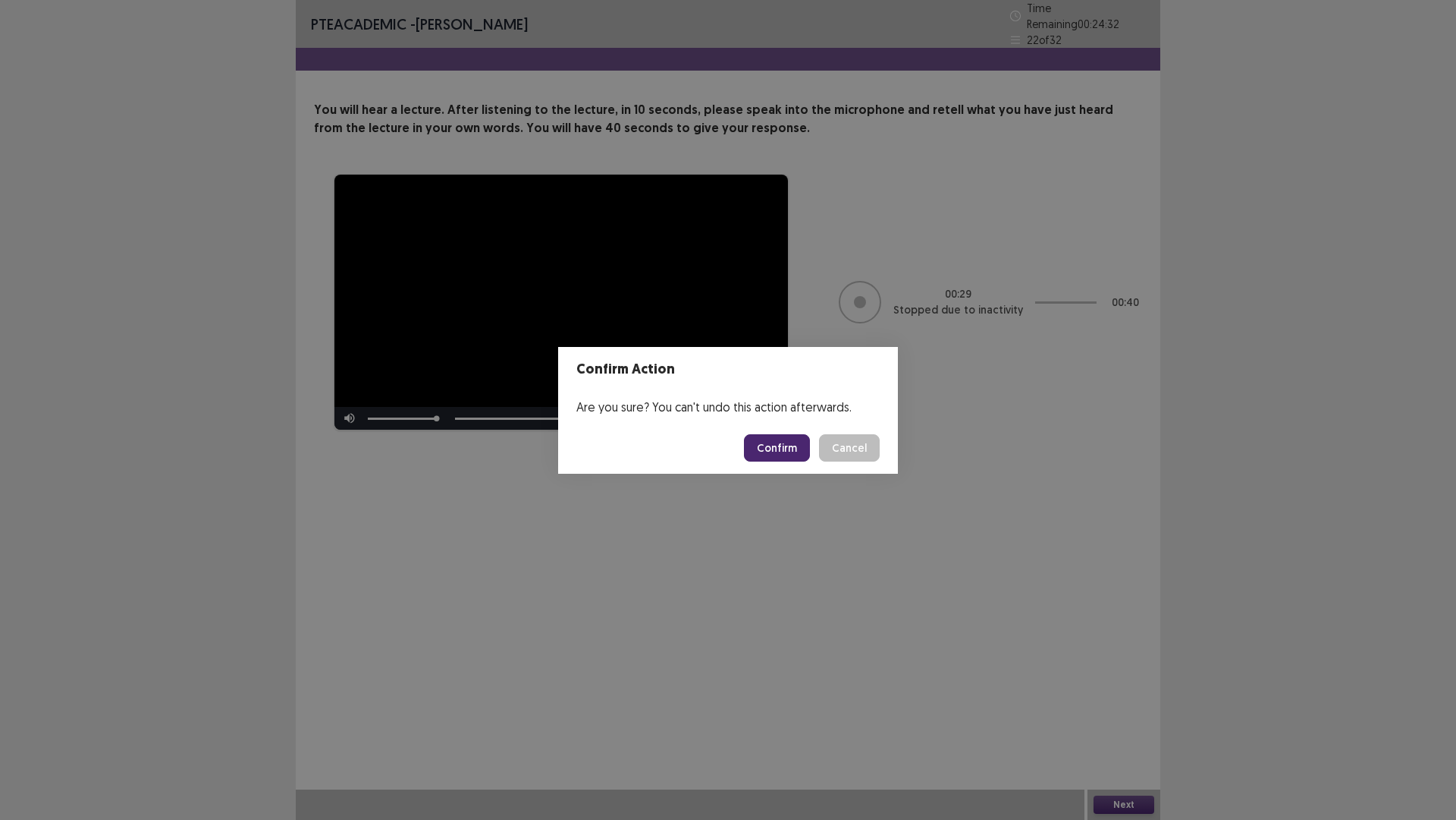
click at [775, 450] on button "Confirm" at bounding box center [776, 447] width 66 height 27
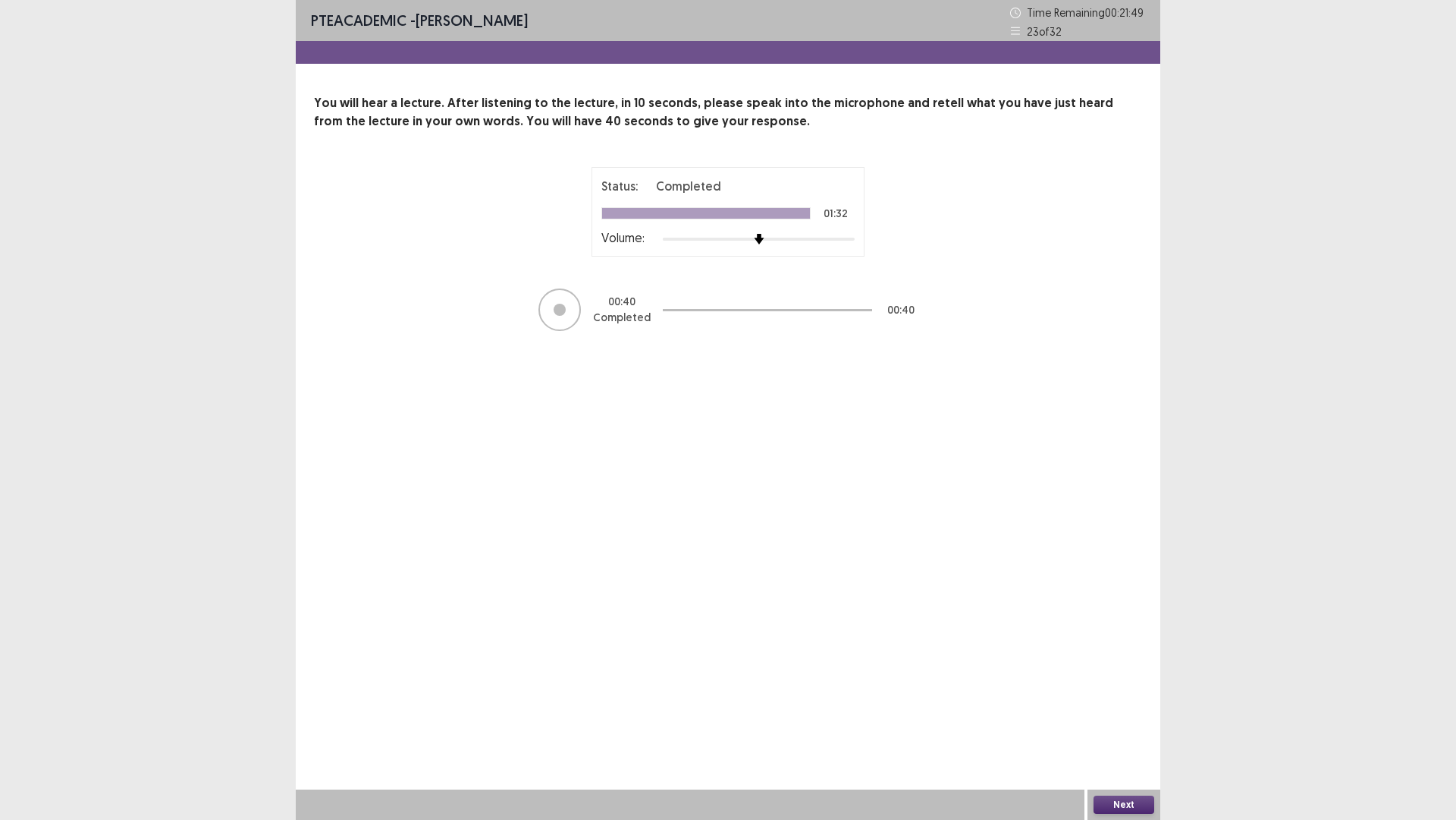
click at [1109, 627] on button "Next" at bounding box center [1124, 804] width 61 height 18
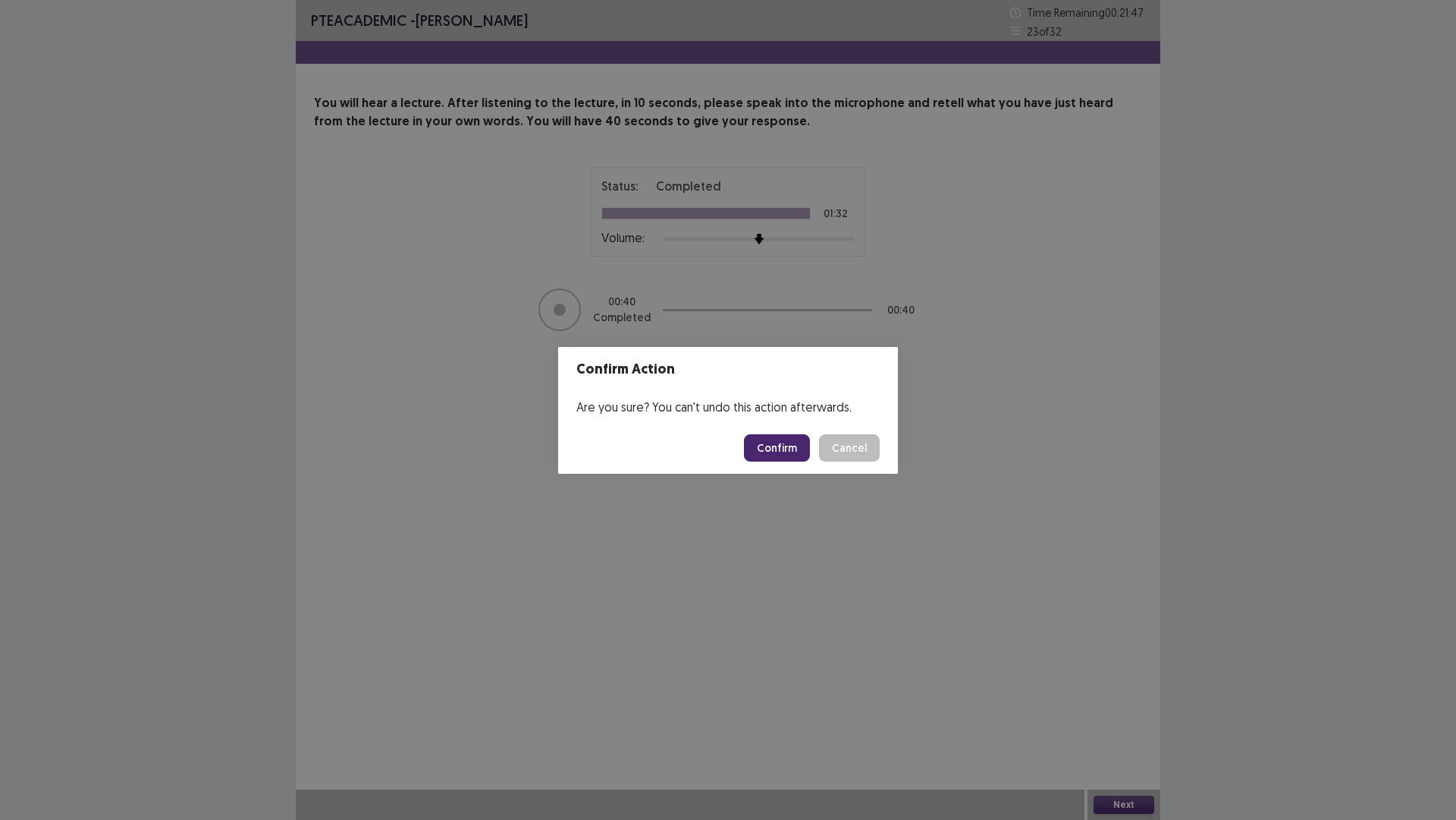
click at [781, 450] on button "Confirm" at bounding box center [776, 447] width 66 height 27
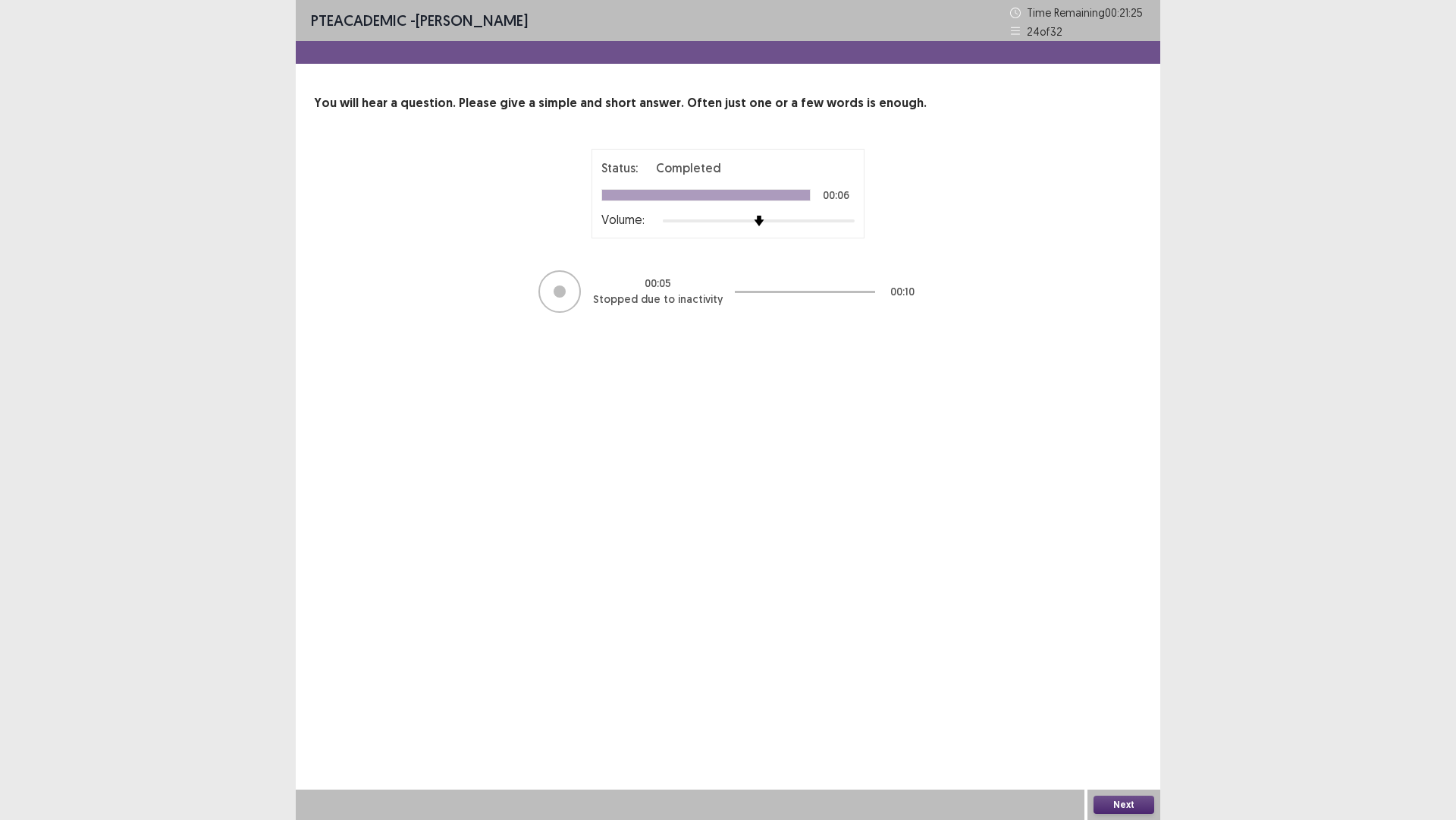
click at [1119, 627] on button "Next" at bounding box center [1124, 804] width 61 height 18
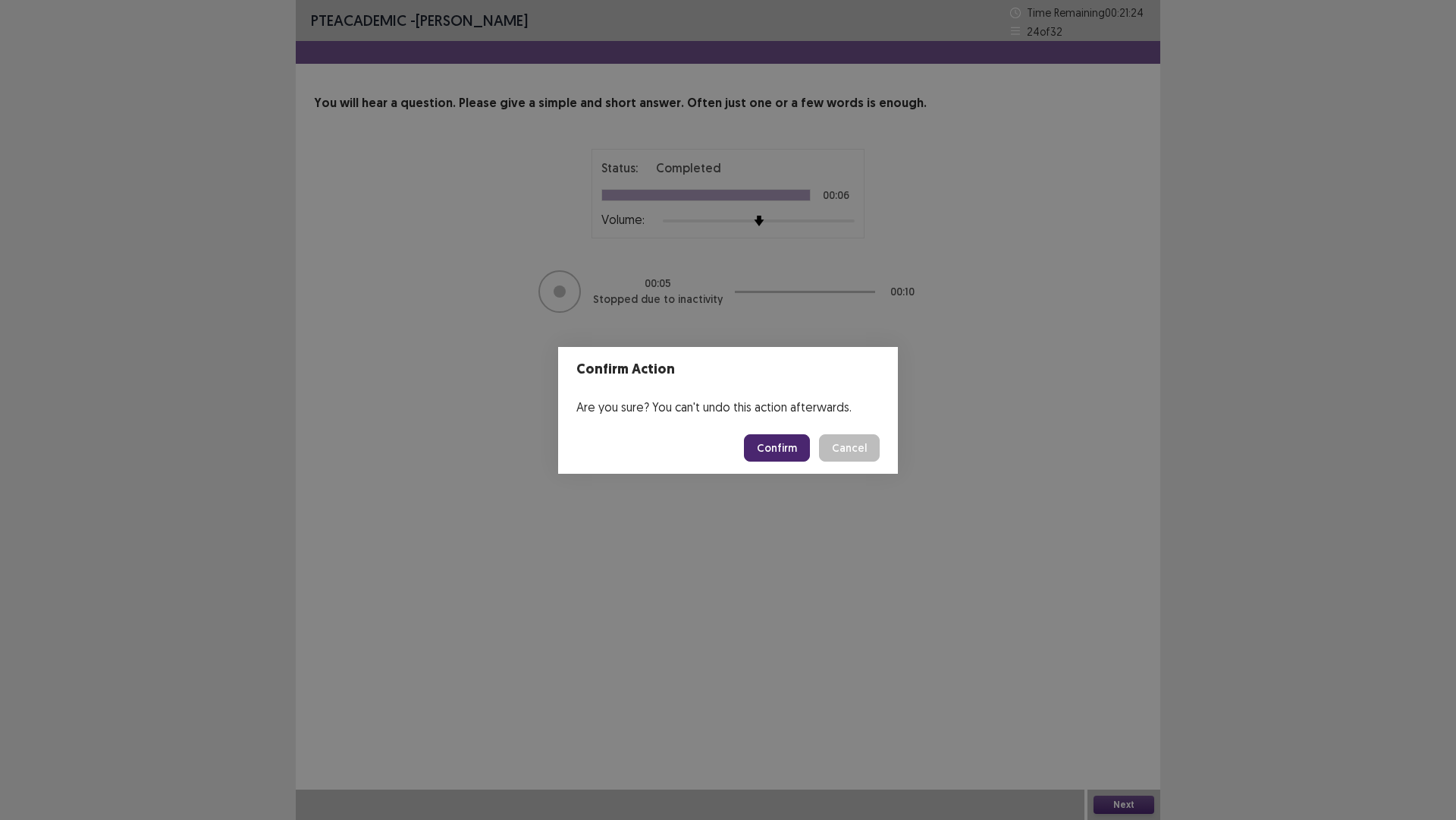
click at [781, 443] on button "Confirm" at bounding box center [776, 447] width 66 height 27
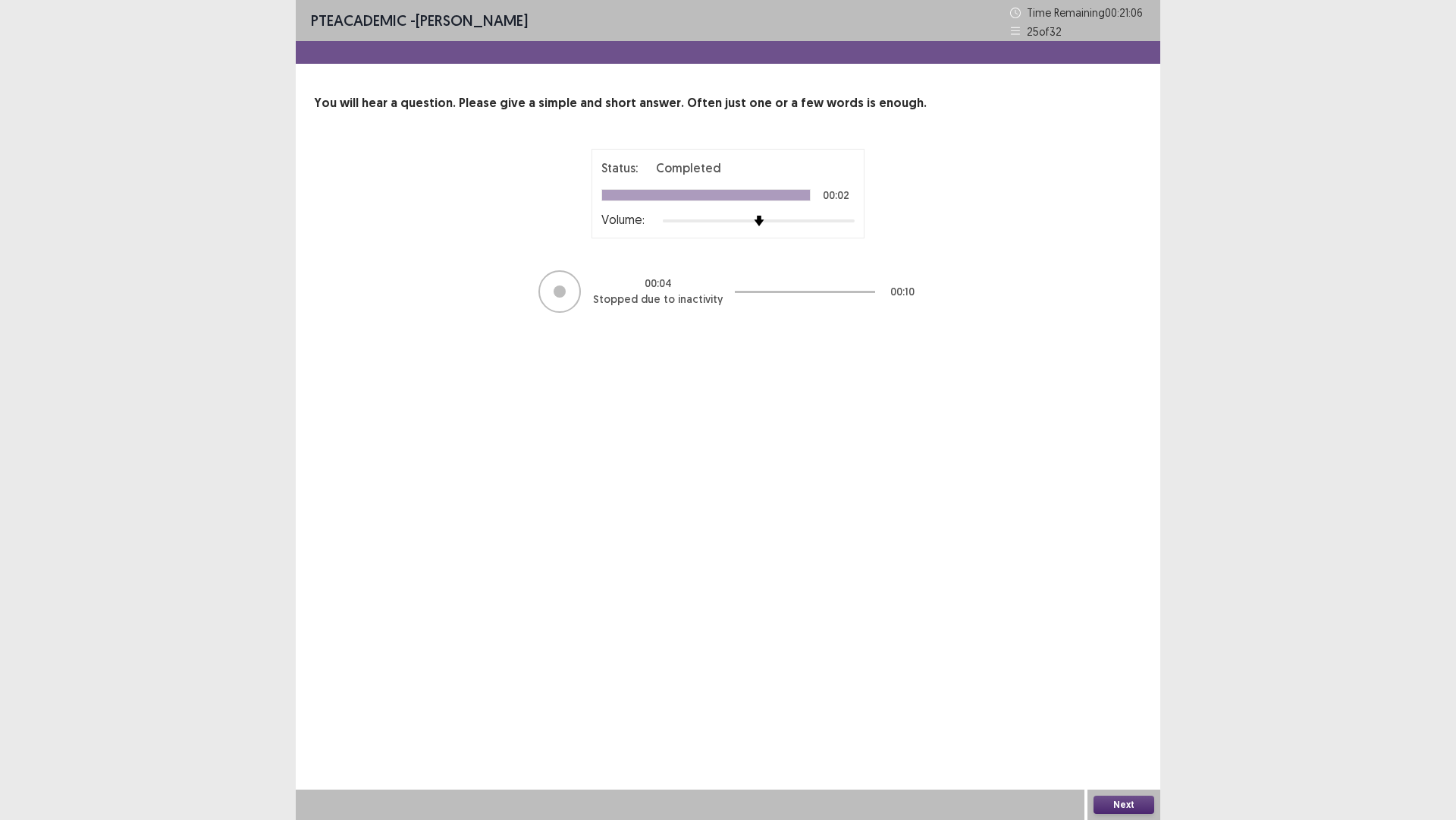
click at [1129, 627] on button "Next" at bounding box center [1124, 804] width 61 height 18
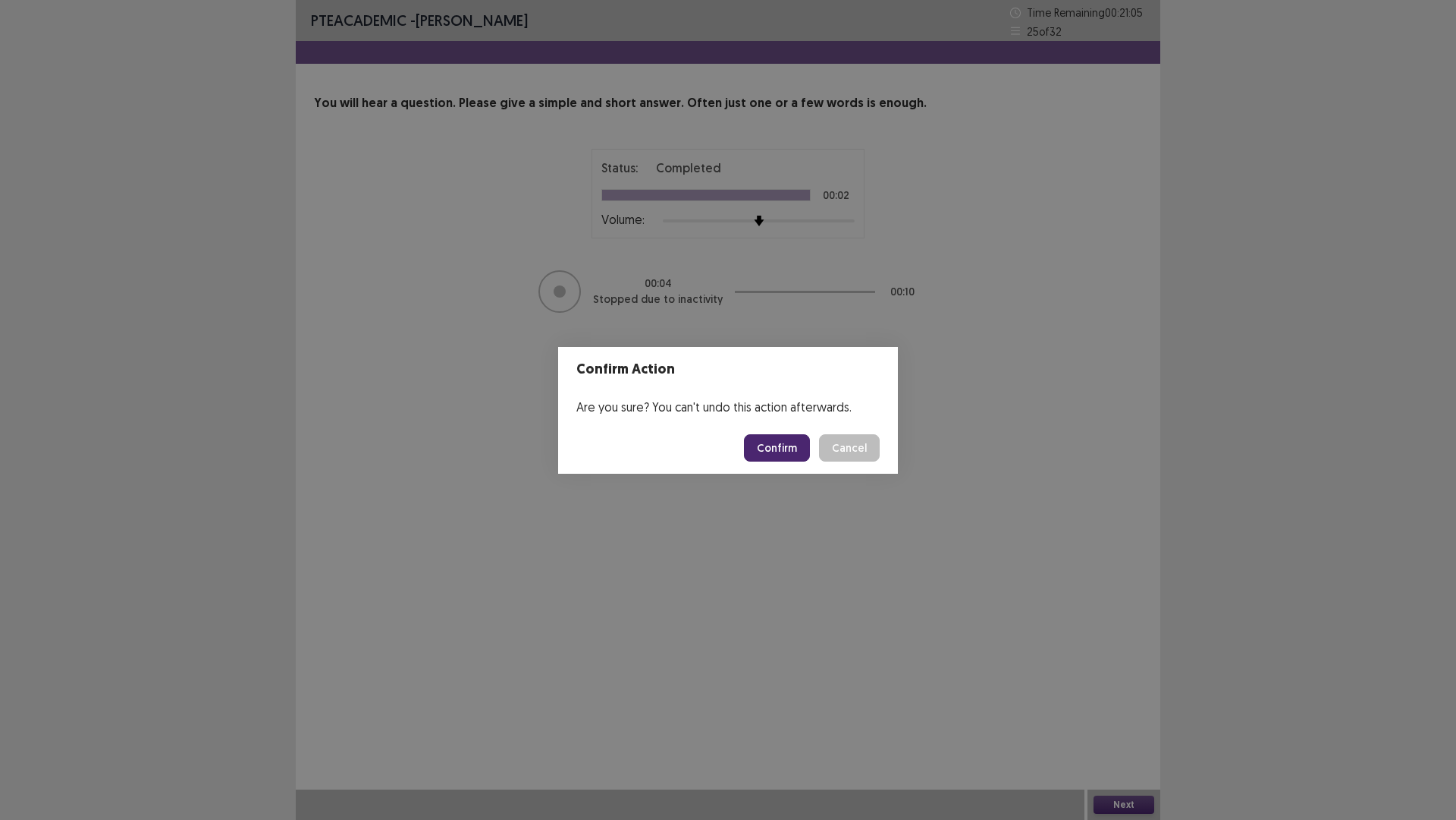
click at [778, 443] on button "Confirm" at bounding box center [776, 447] width 66 height 27
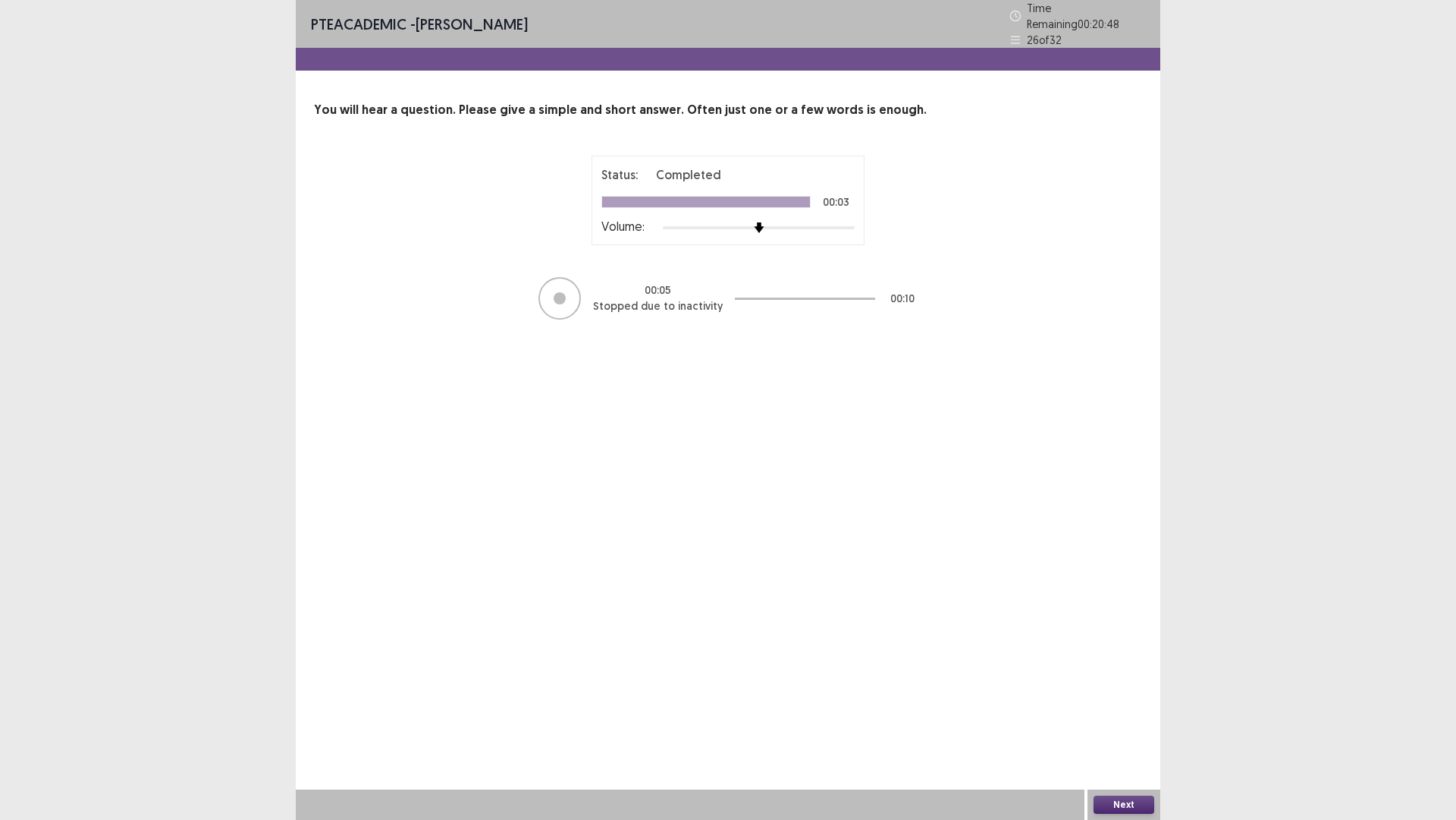
click at [1125, 627] on button "Next" at bounding box center [1124, 804] width 61 height 18
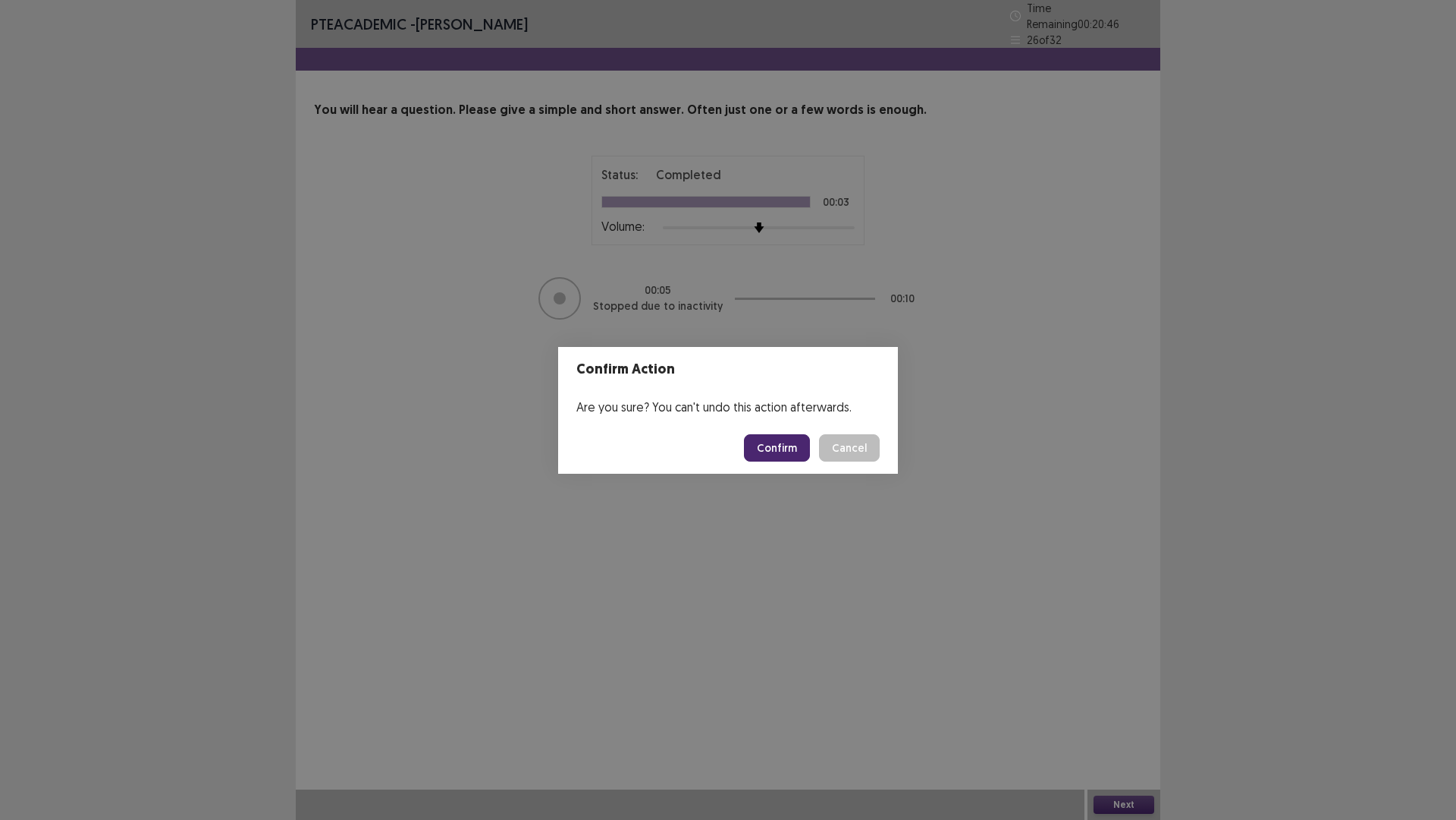
click at [779, 449] on button "Confirm" at bounding box center [776, 447] width 66 height 27
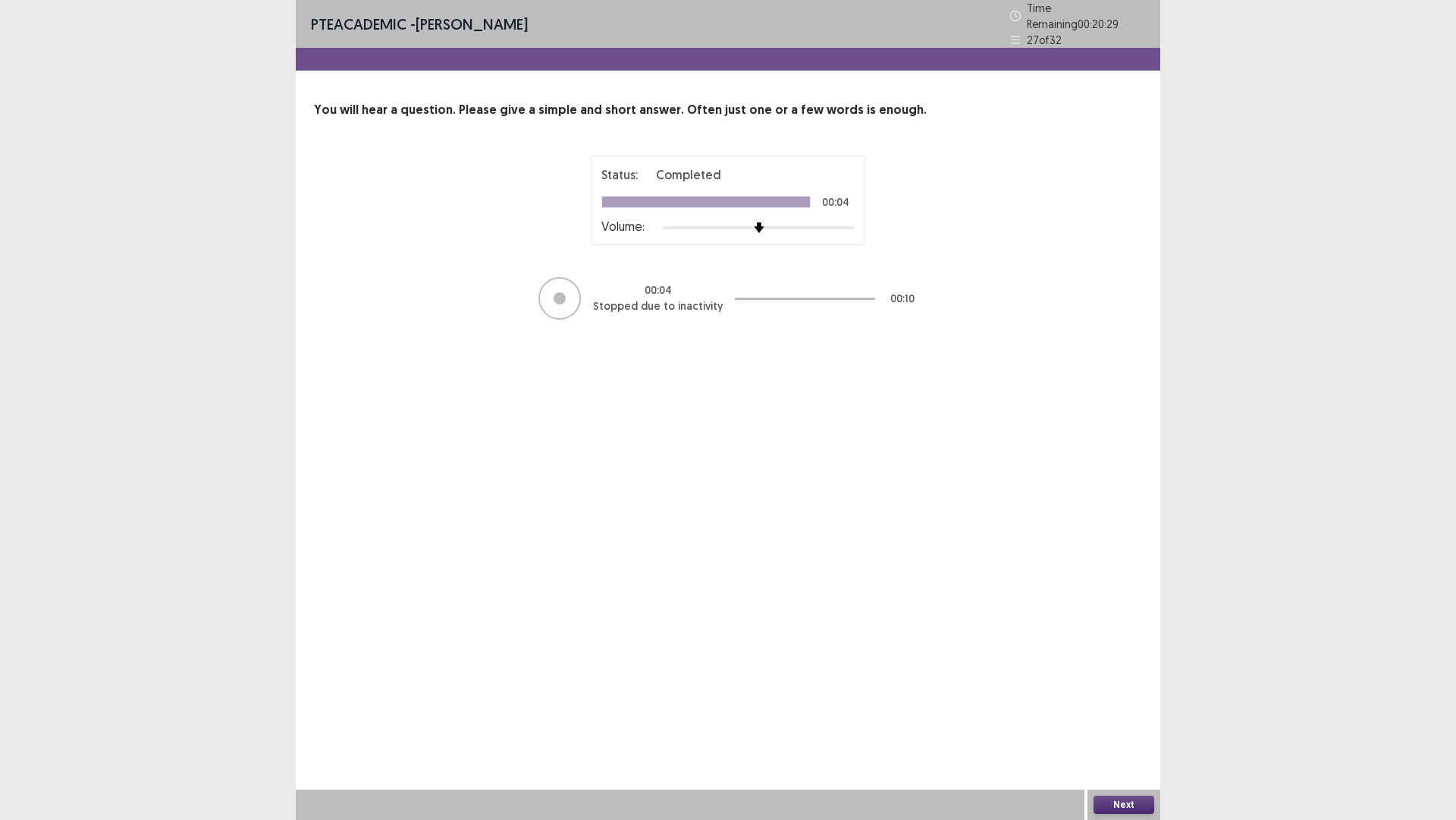
click at [1120, 627] on button "Next" at bounding box center [1124, 804] width 61 height 18
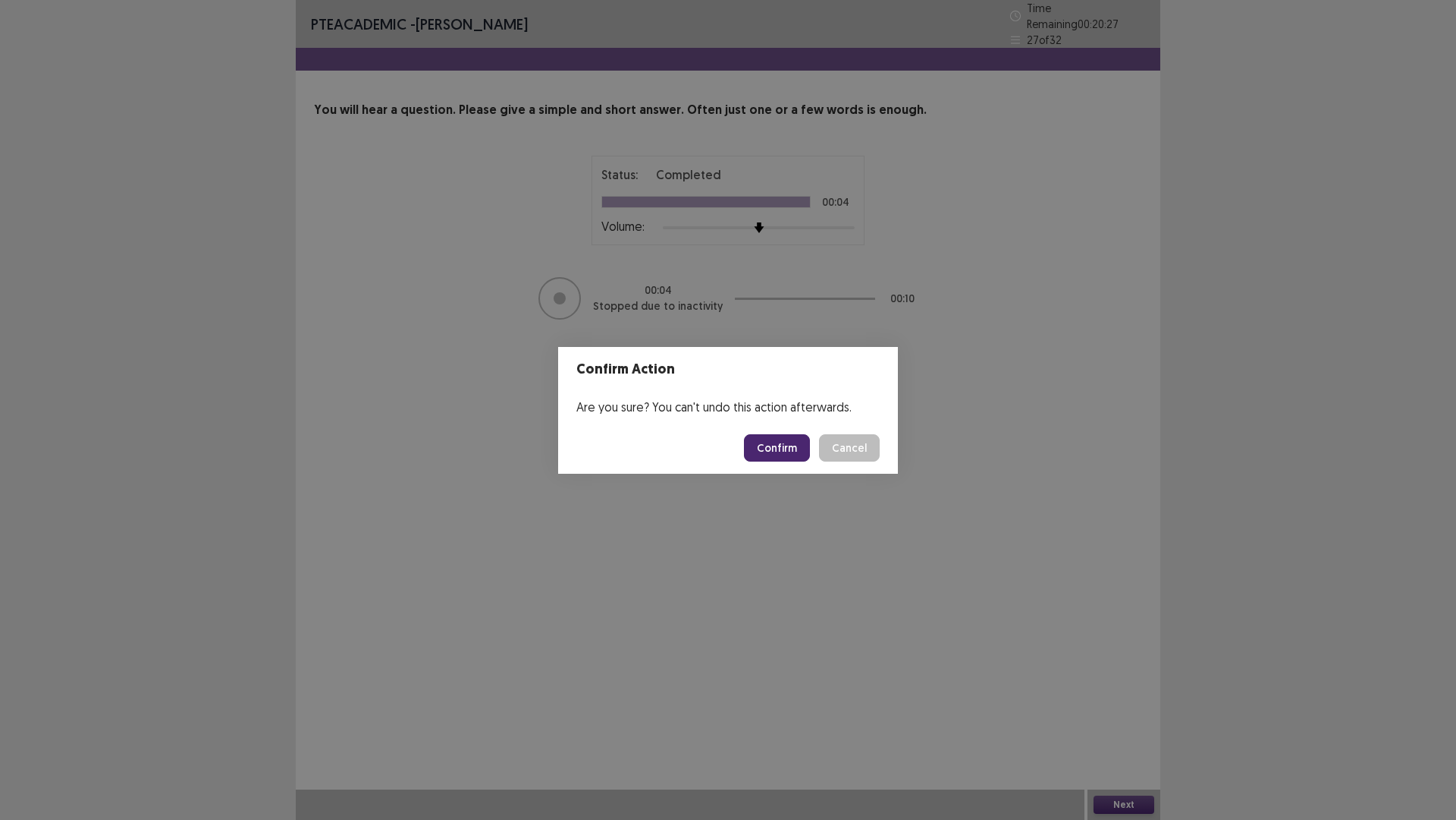
click at [789, 444] on button "Confirm" at bounding box center [776, 447] width 66 height 27
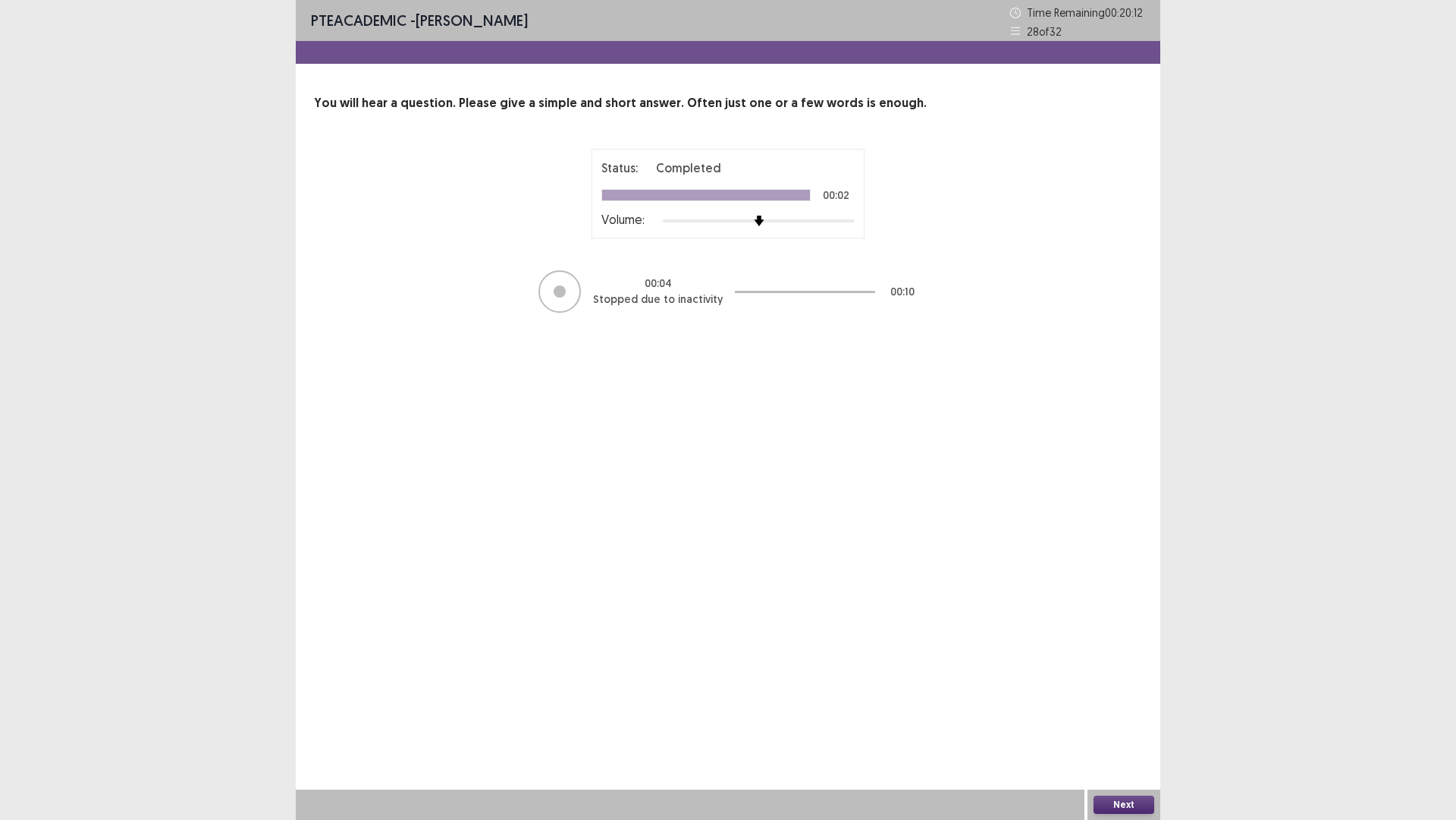
click at [1103, 627] on button "Next" at bounding box center [1124, 804] width 61 height 18
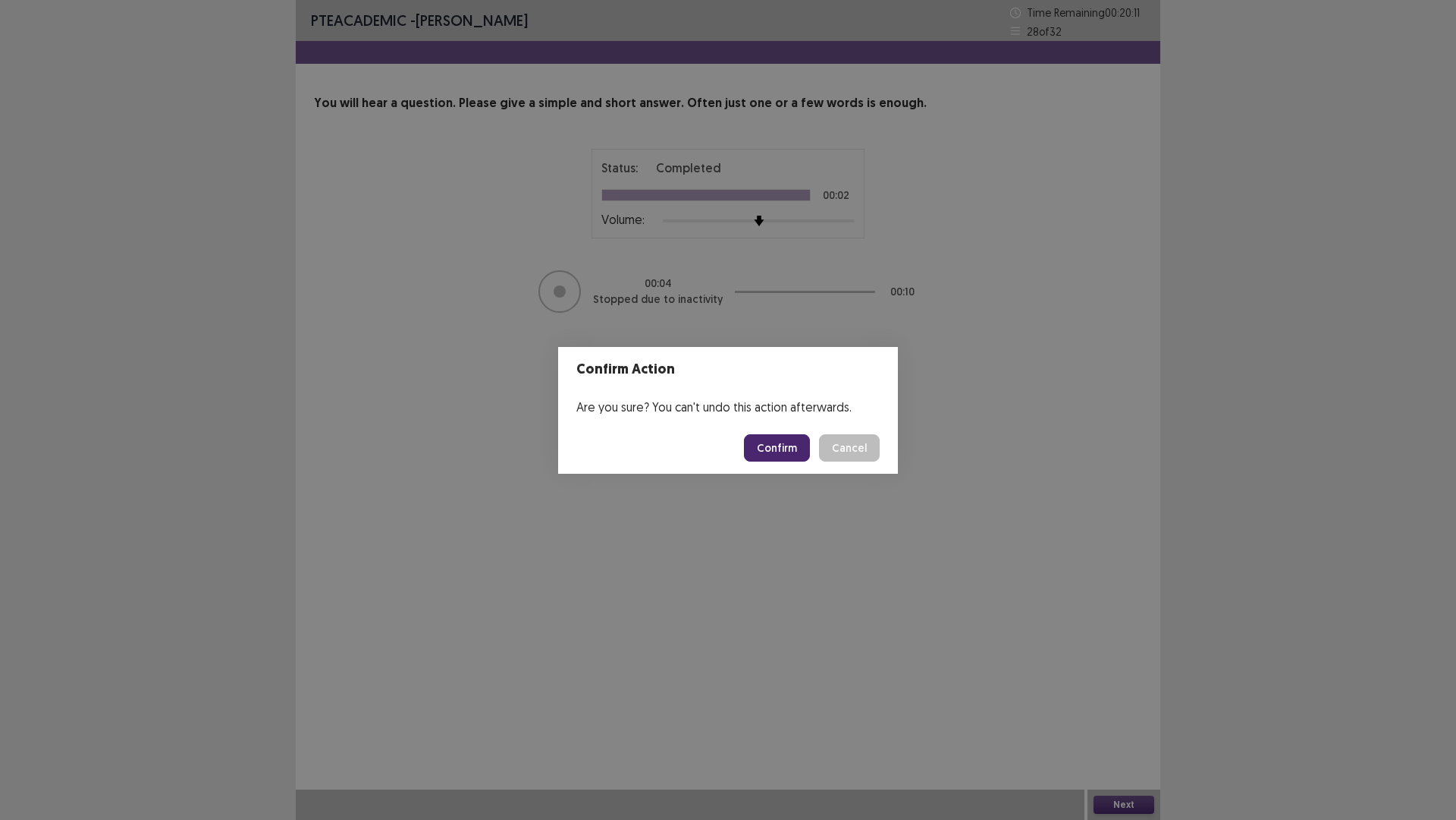
click at [779, 448] on button "Confirm" at bounding box center [776, 447] width 66 height 27
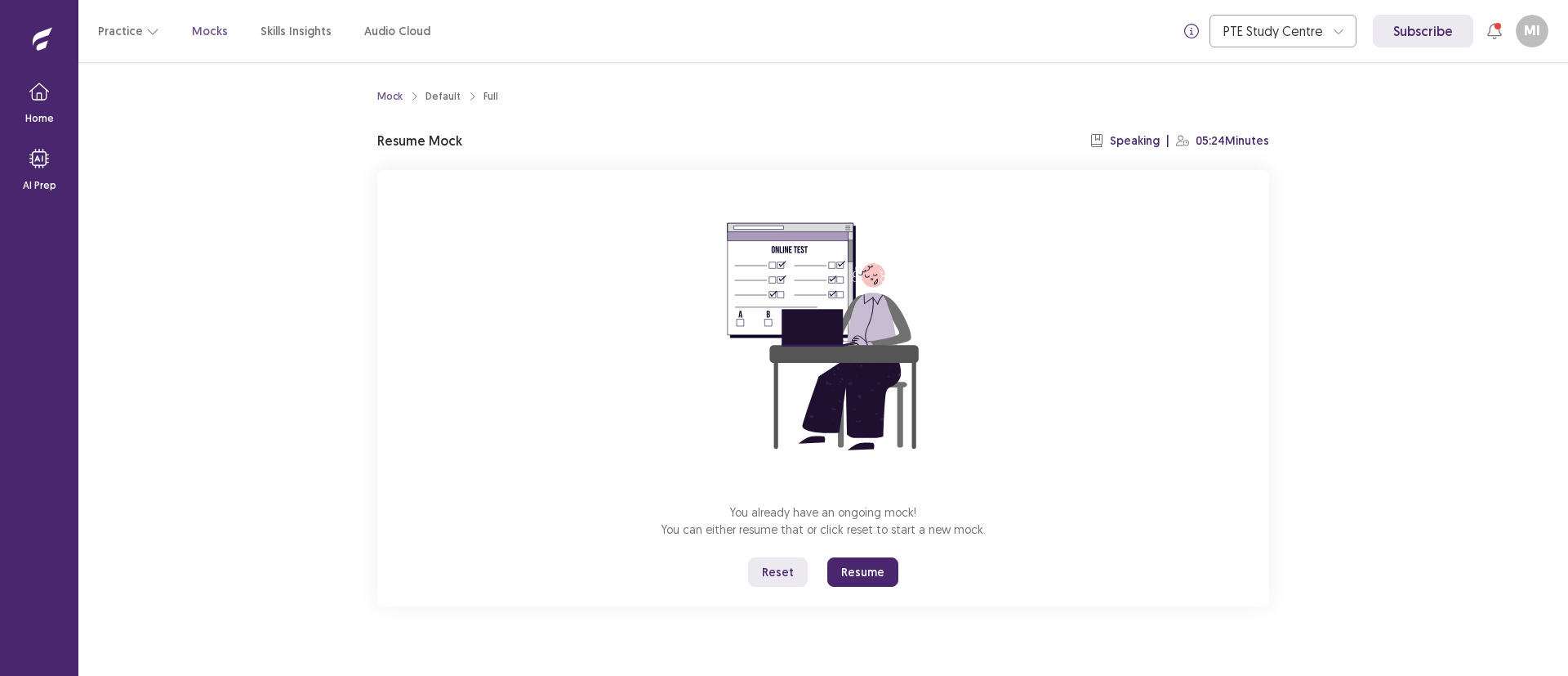
click at [871, 576] on button "Resume" at bounding box center [863, 572] width 71 height 30
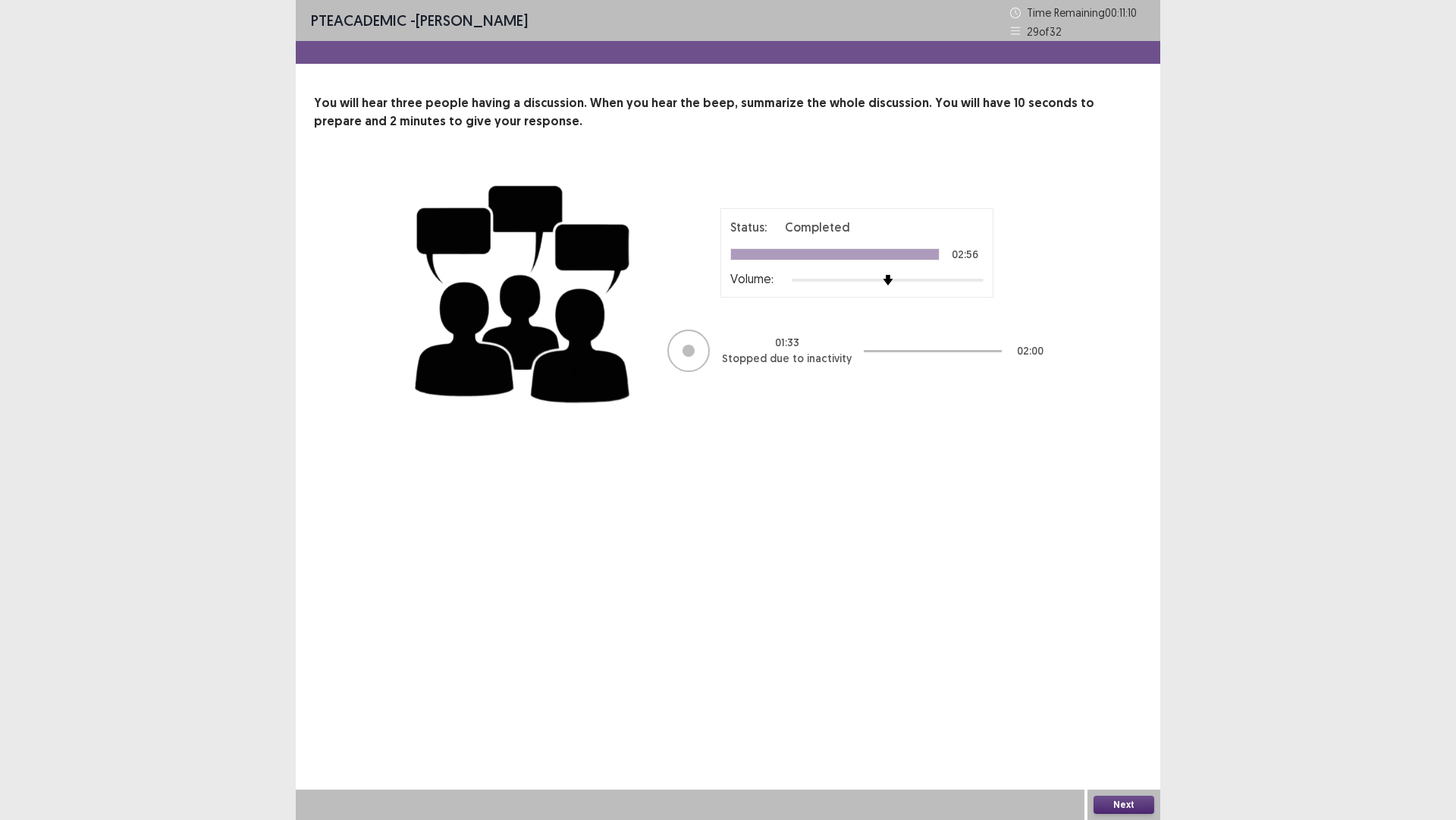
click at [1127, 627] on button "Next" at bounding box center [1124, 804] width 61 height 18
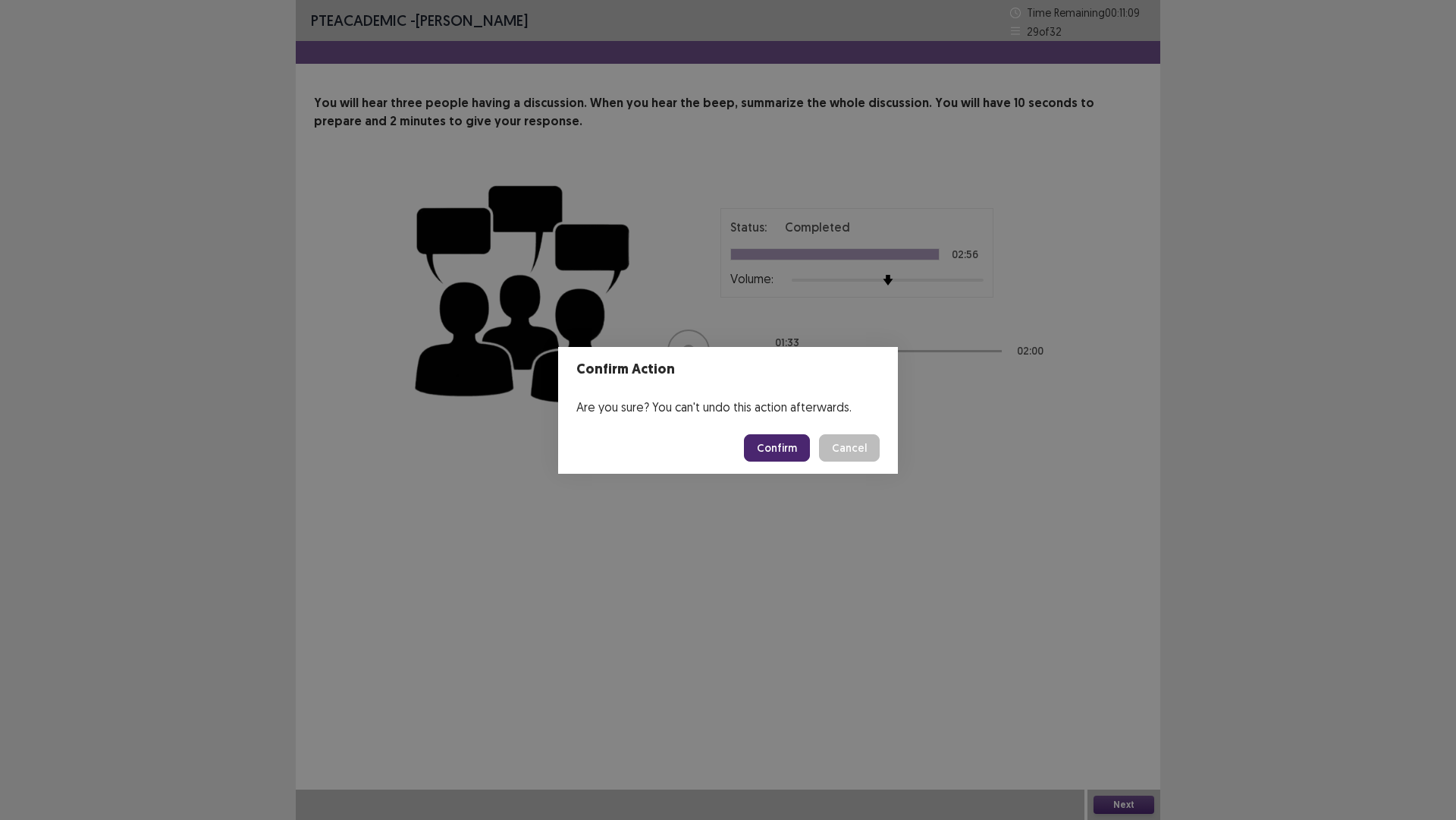
click at [787, 453] on button "Confirm" at bounding box center [776, 447] width 66 height 27
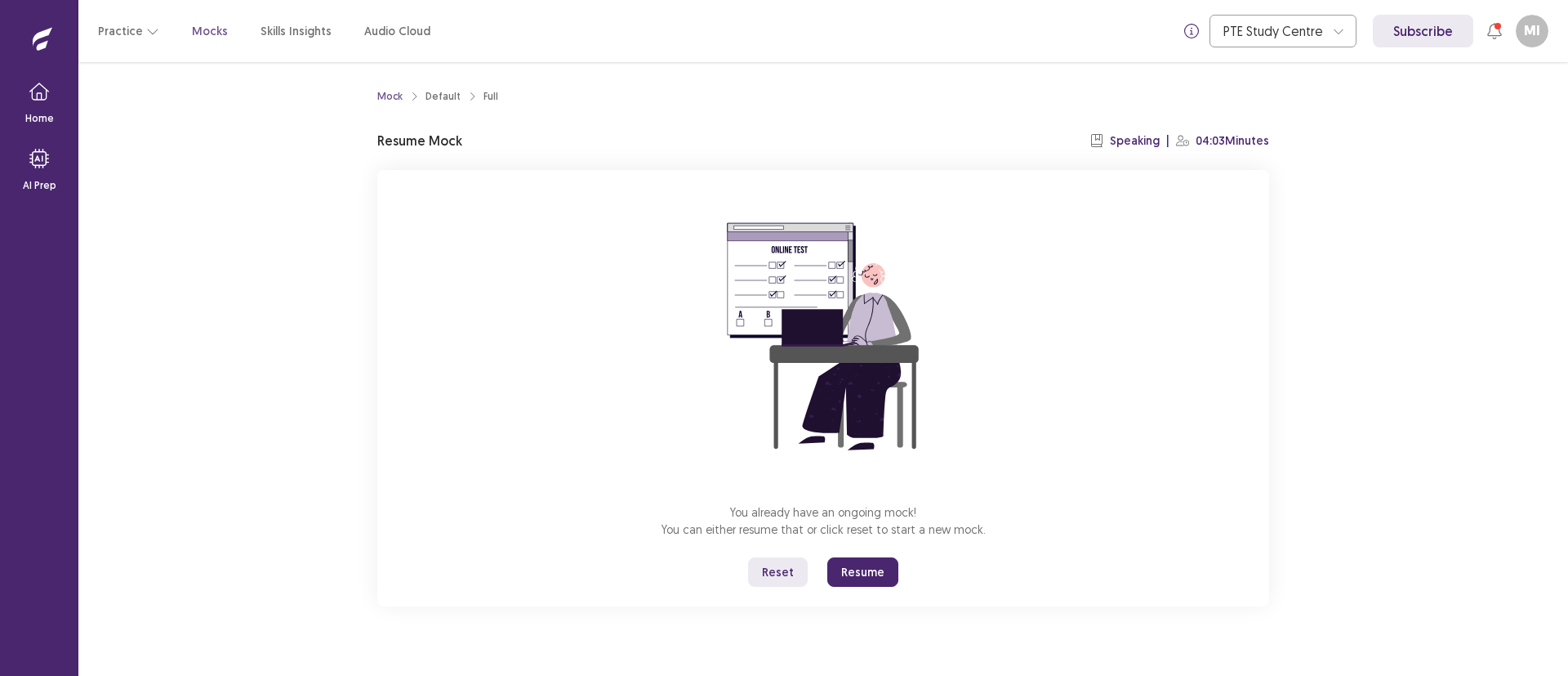
click at [855, 568] on button "Resume" at bounding box center [863, 572] width 71 height 30
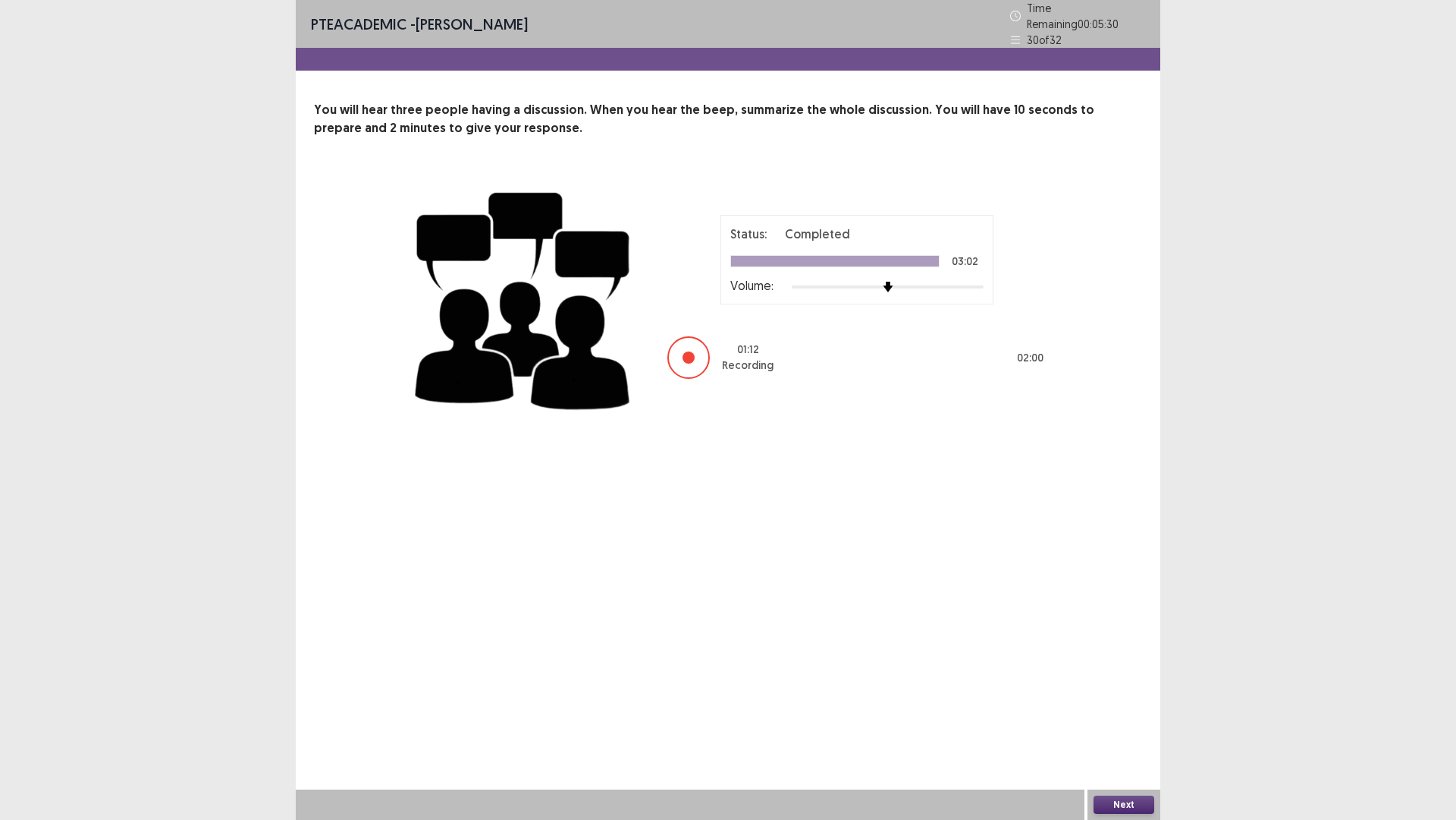
click at [794, 627] on div "PTE academic - May Ivy Ares Time Remaining 00 : 05 : 30 30 of 32 You will hear …" at bounding box center [728, 410] width 864 height 820
click at [1128, 627] on button "Next" at bounding box center [1124, 804] width 61 height 18
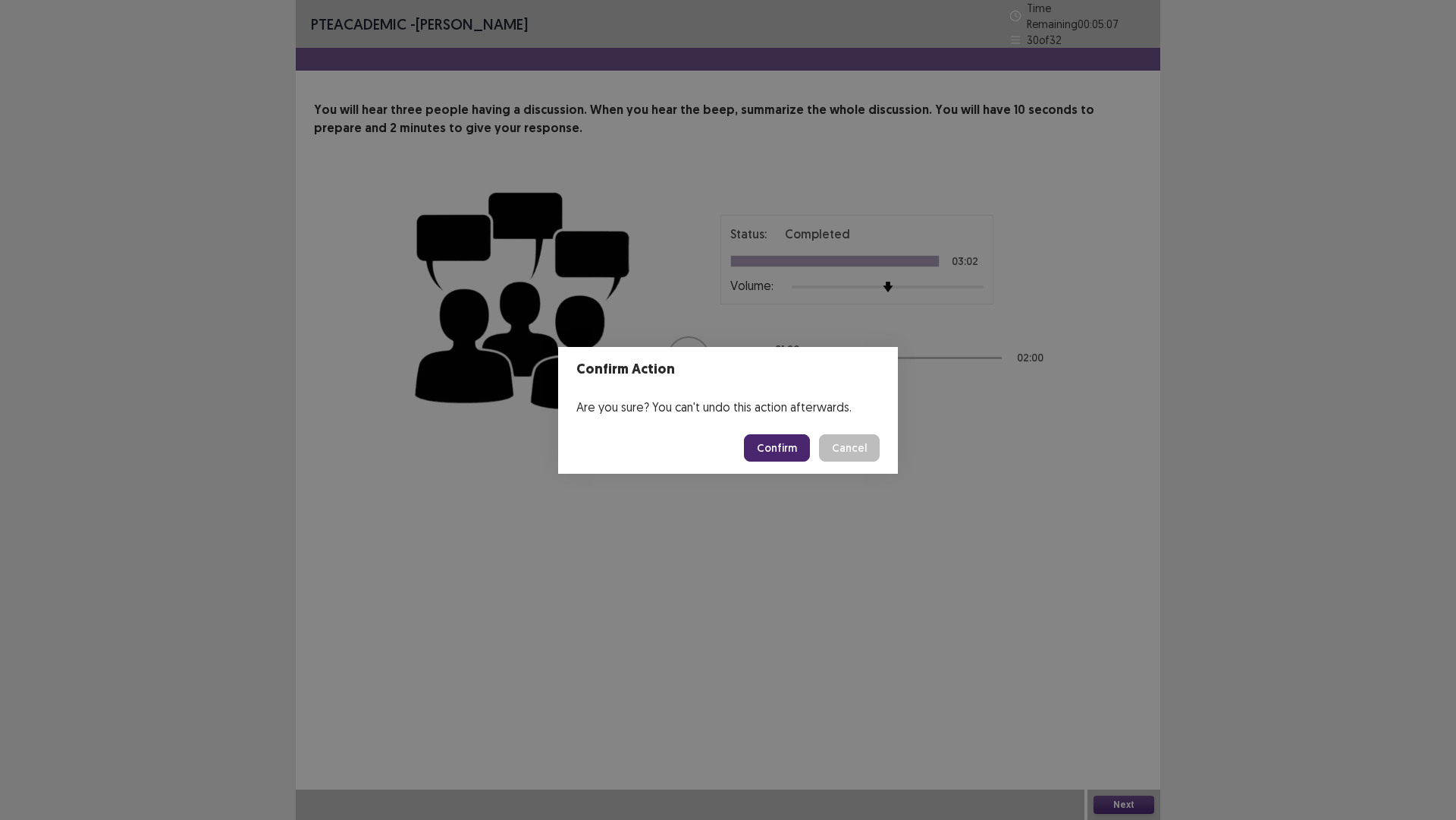
click at [783, 455] on button "Confirm" at bounding box center [776, 447] width 66 height 27
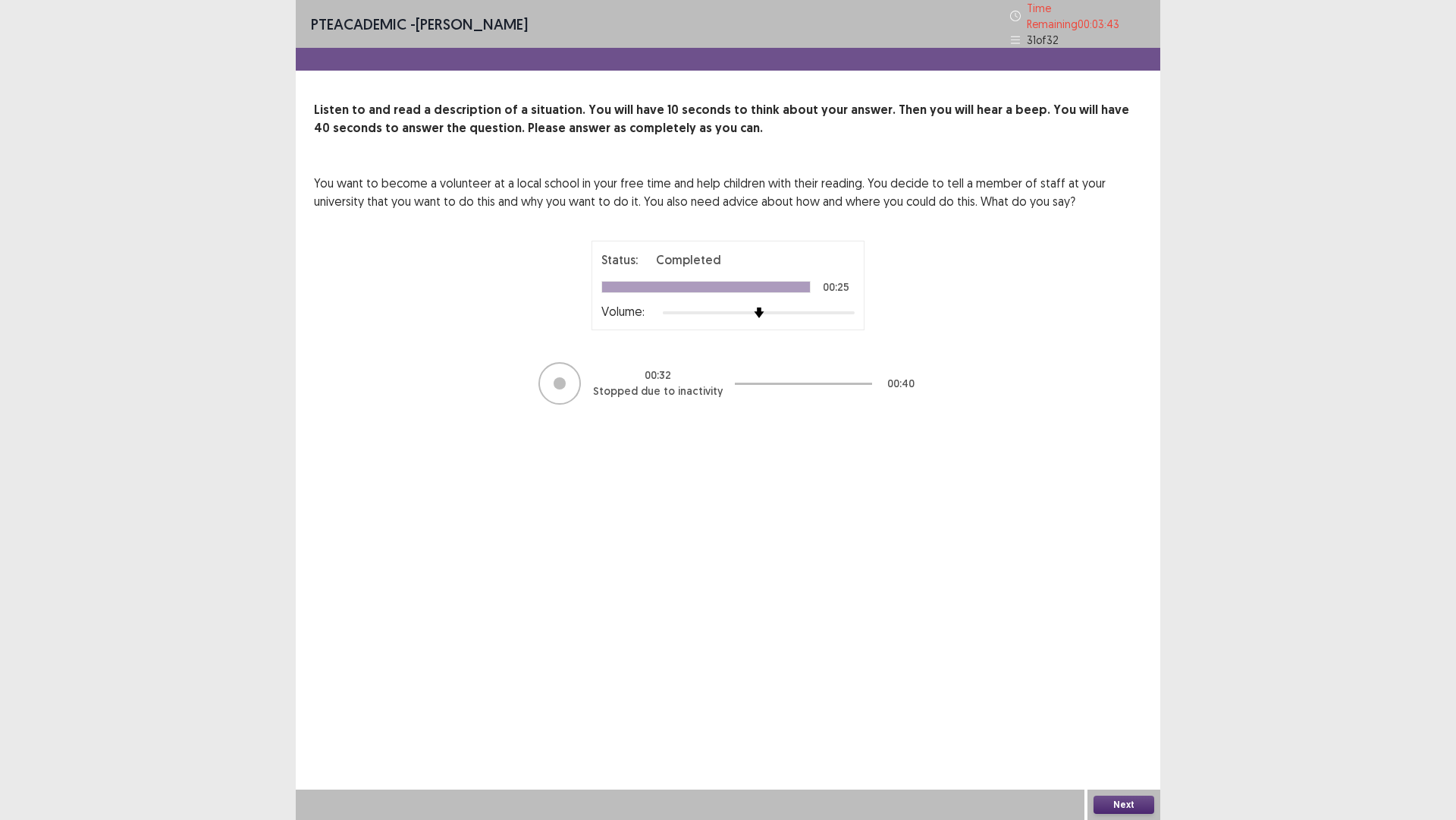
click at [1132, 627] on button "Next" at bounding box center [1124, 804] width 61 height 18
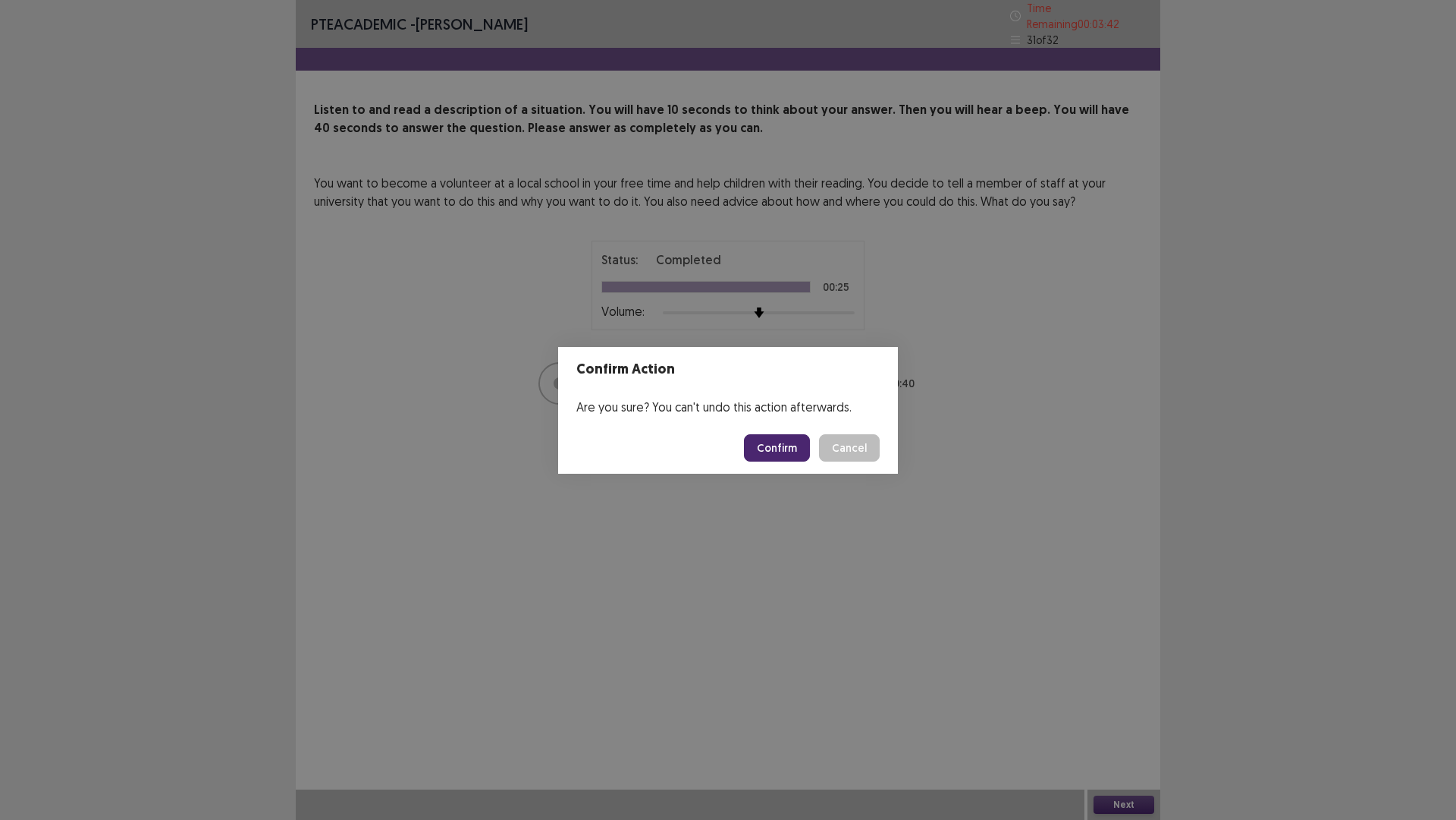
click at [769, 443] on button "Confirm" at bounding box center [776, 447] width 66 height 27
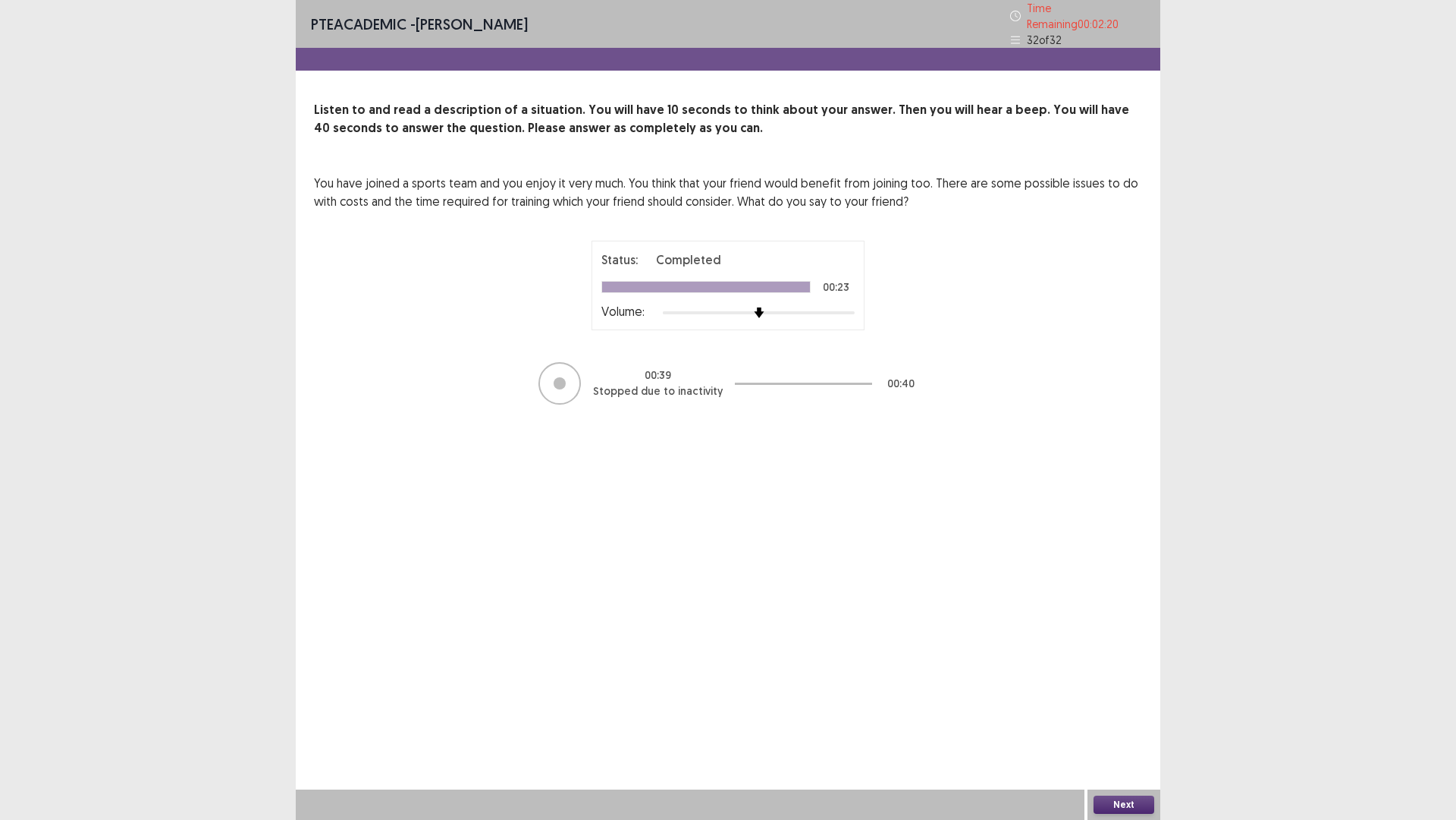
click at [1124, 627] on button "Next" at bounding box center [1124, 804] width 61 height 18
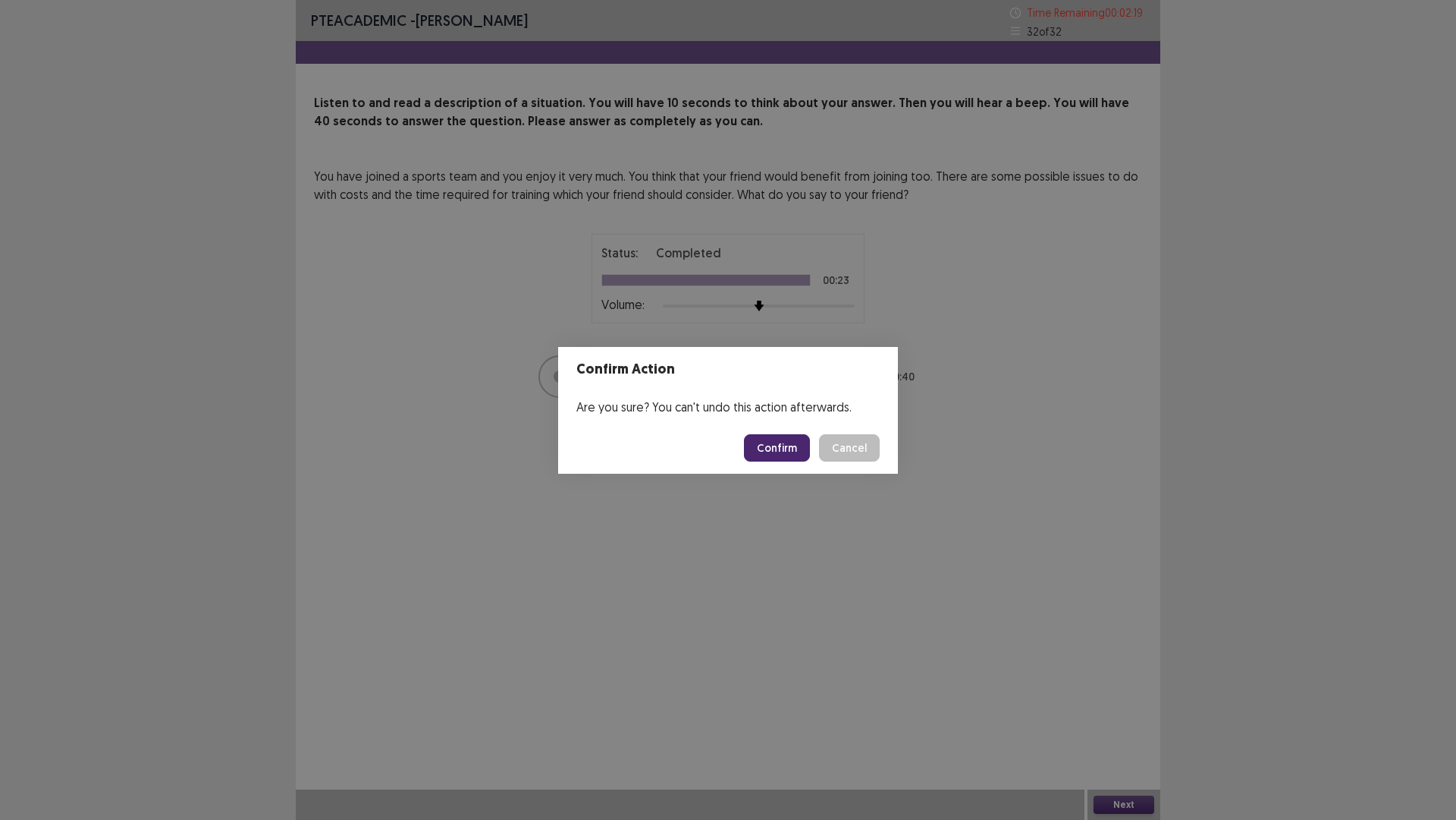
click at [781, 450] on button "Confirm" at bounding box center [776, 447] width 66 height 27
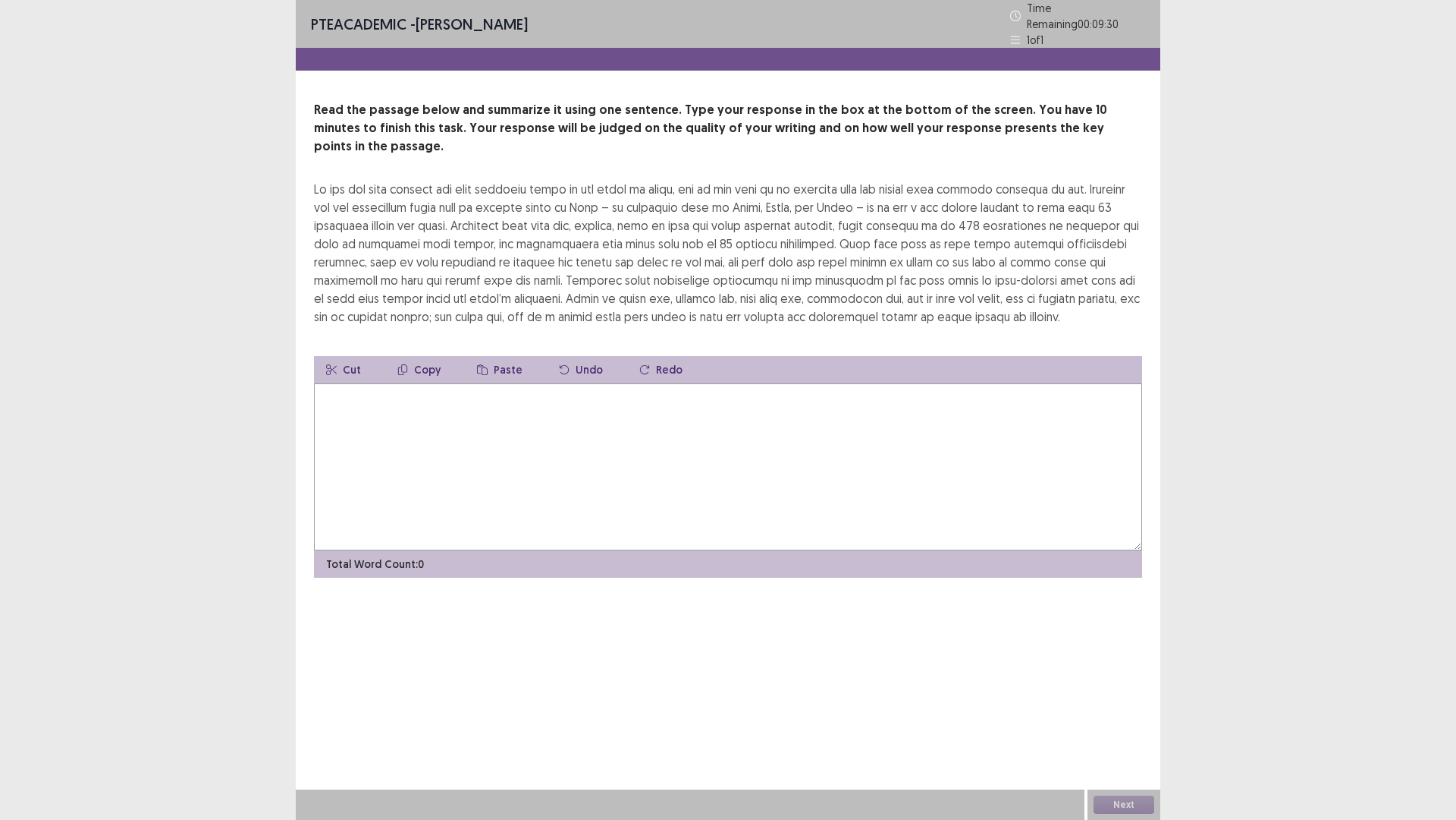
click at [381, 204] on div at bounding box center [728, 252] width 829 height 146
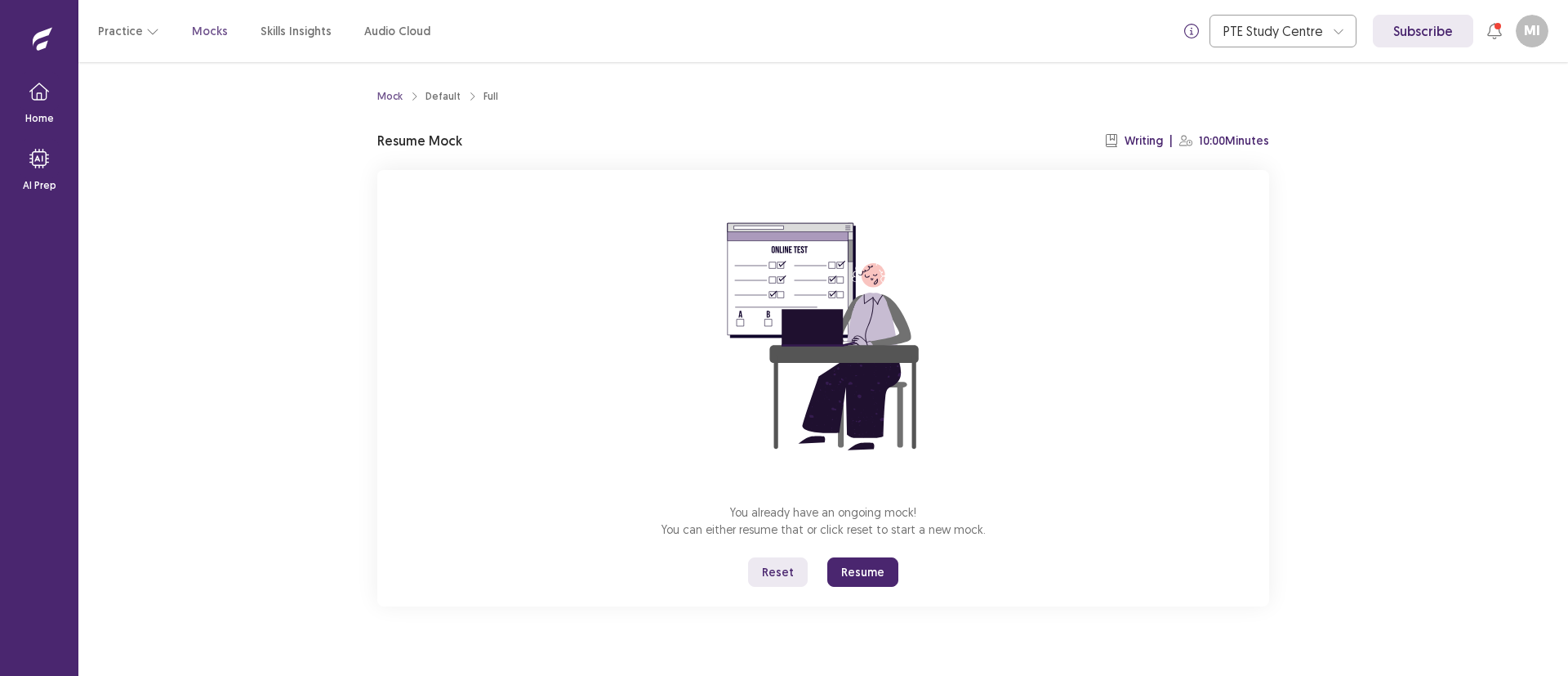
click at [857, 575] on button "Resume" at bounding box center [863, 572] width 71 height 30
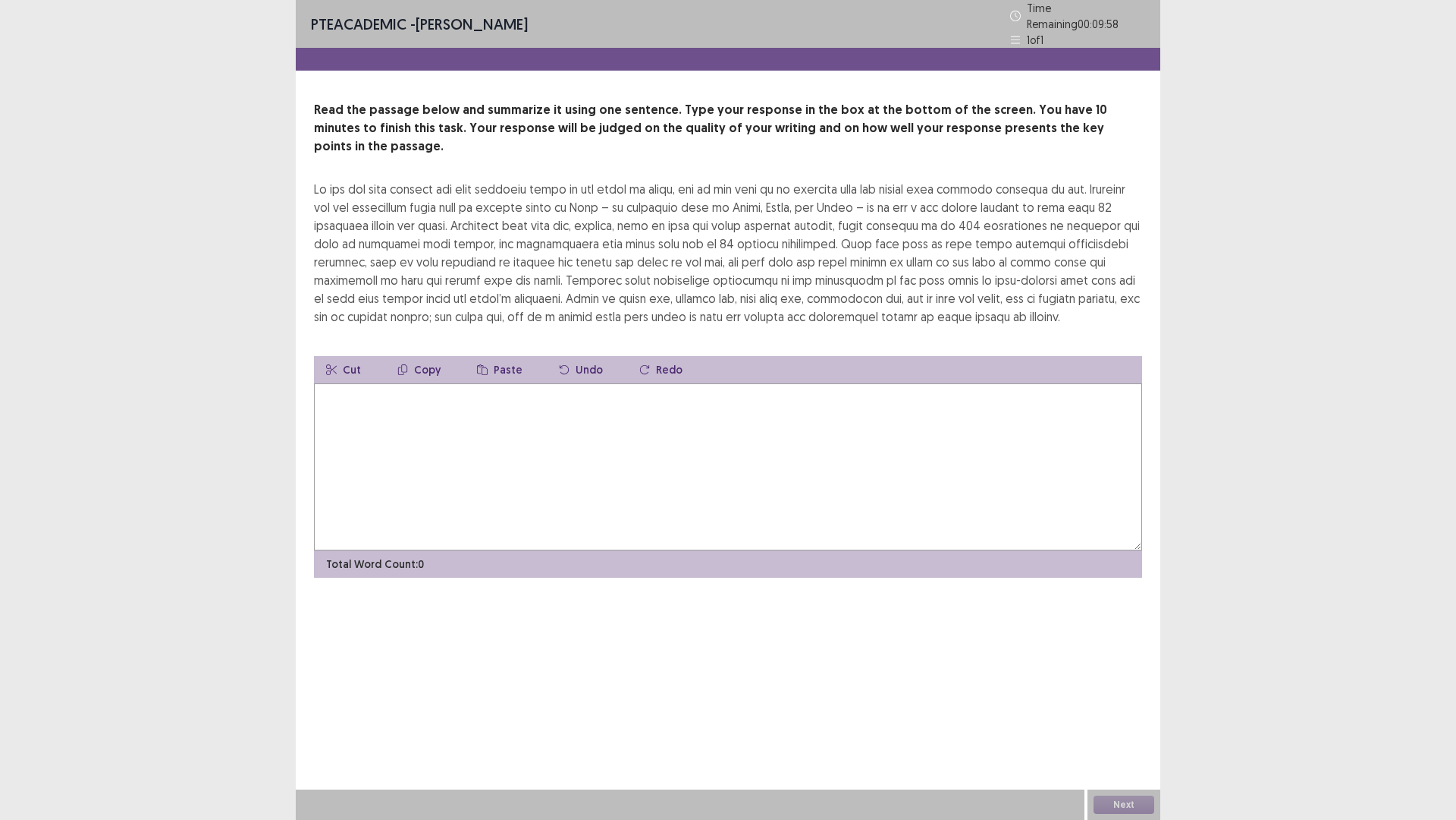
click at [607, 436] on textarea at bounding box center [728, 466] width 829 height 167
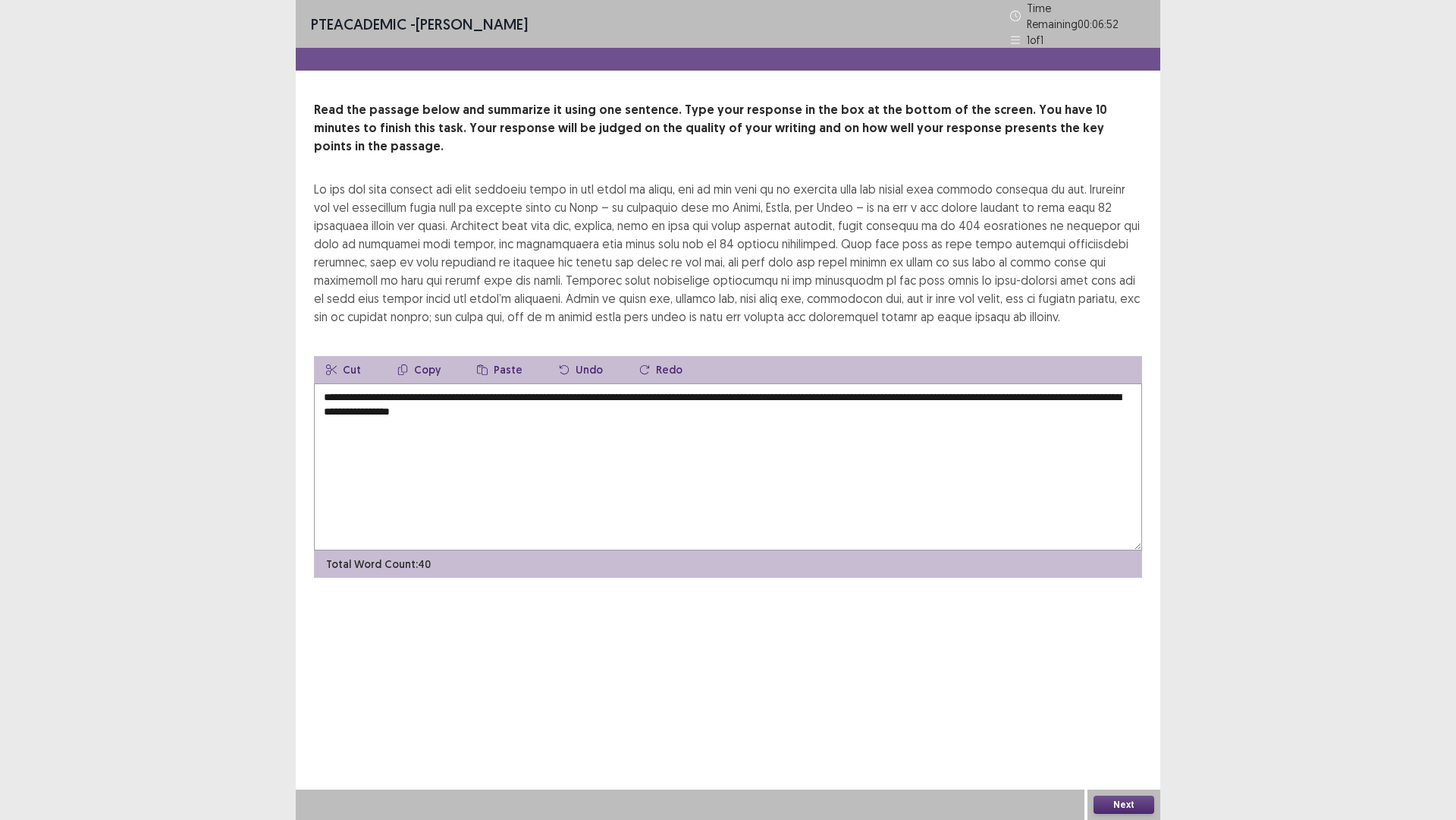
type textarea "**********"
click at [1129, 627] on button "Next" at bounding box center [1124, 804] width 61 height 18
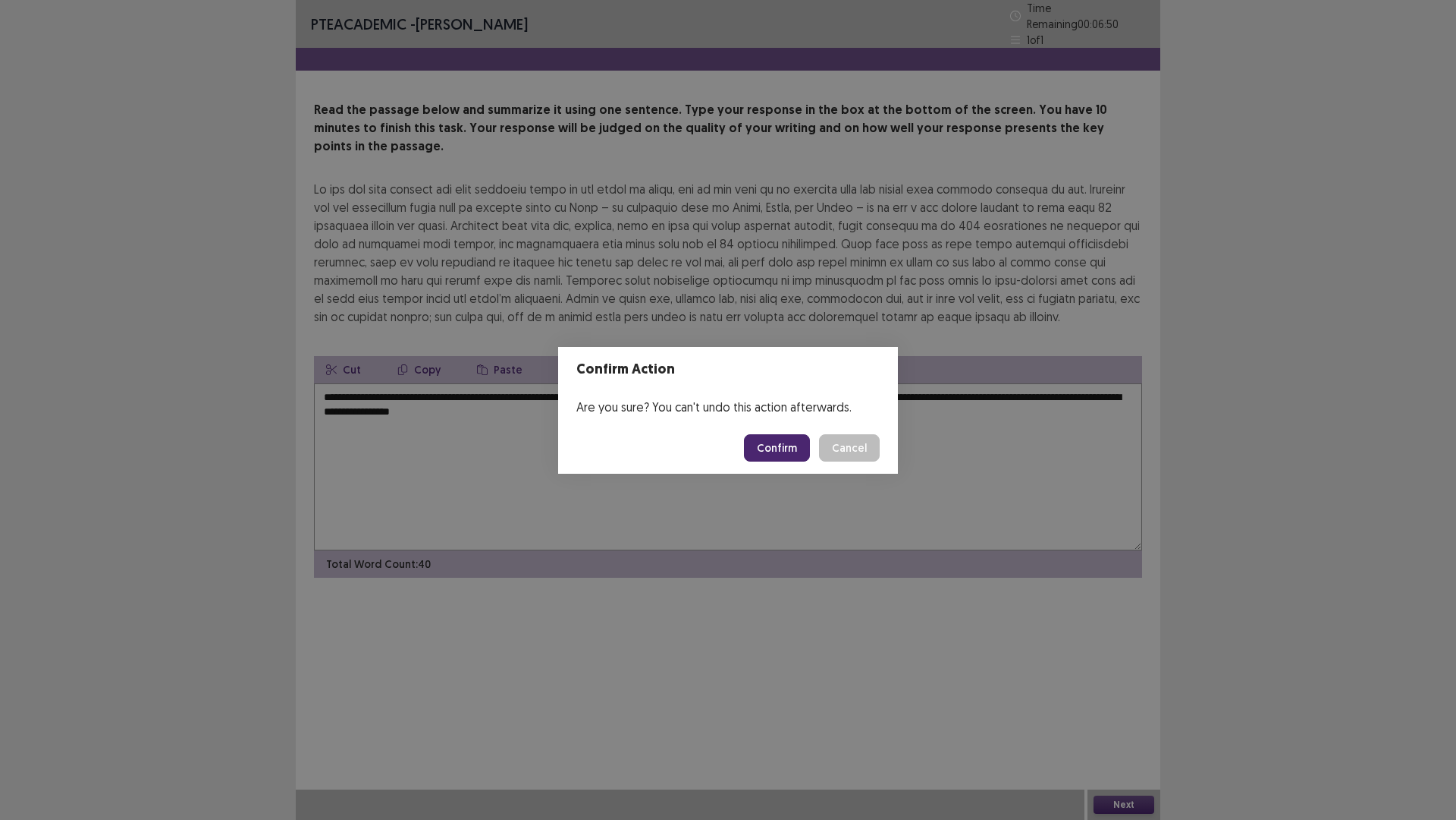
click at [795, 445] on button "Confirm" at bounding box center [776, 447] width 66 height 27
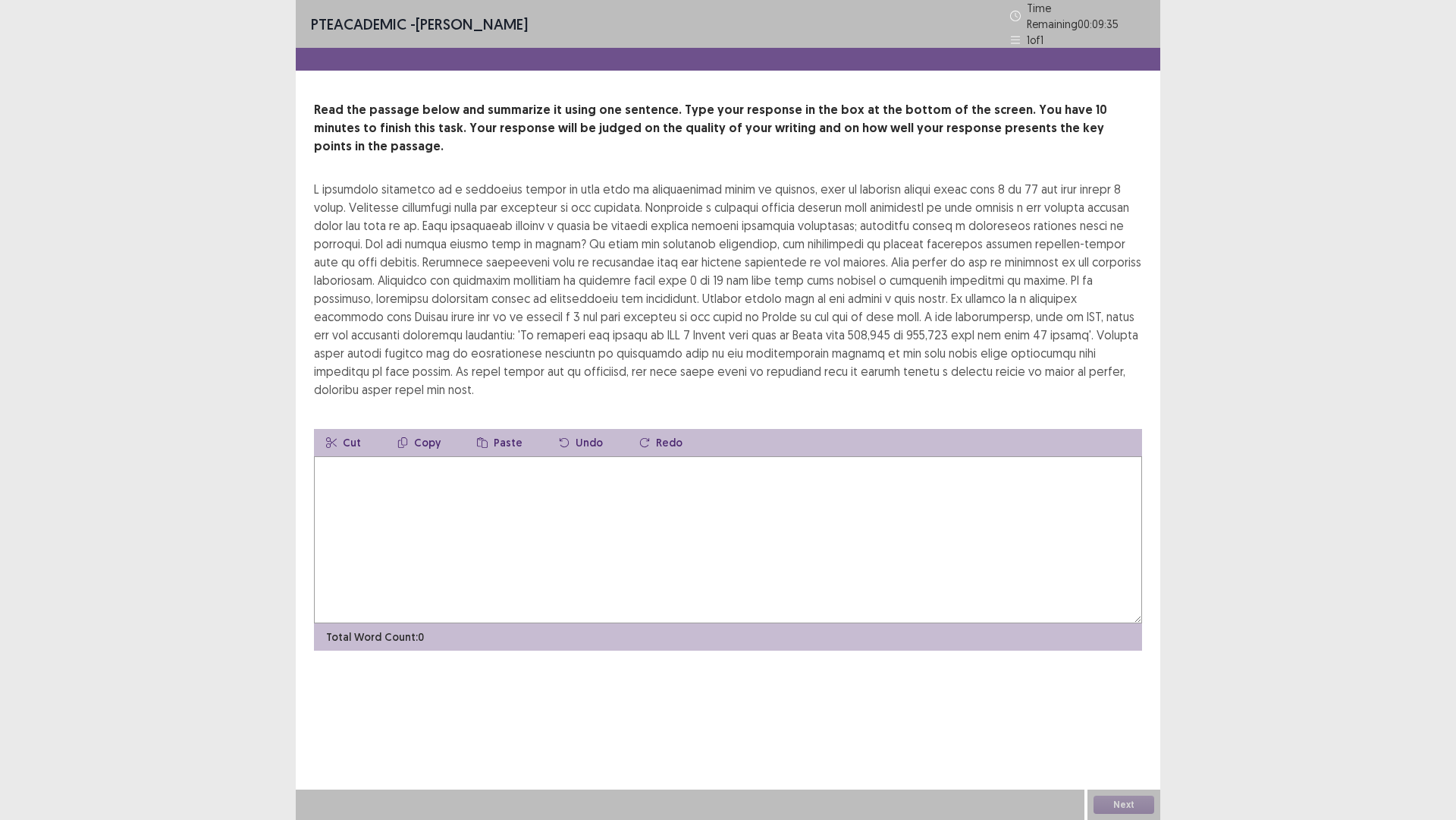
click at [658, 468] on textarea at bounding box center [728, 539] width 829 height 167
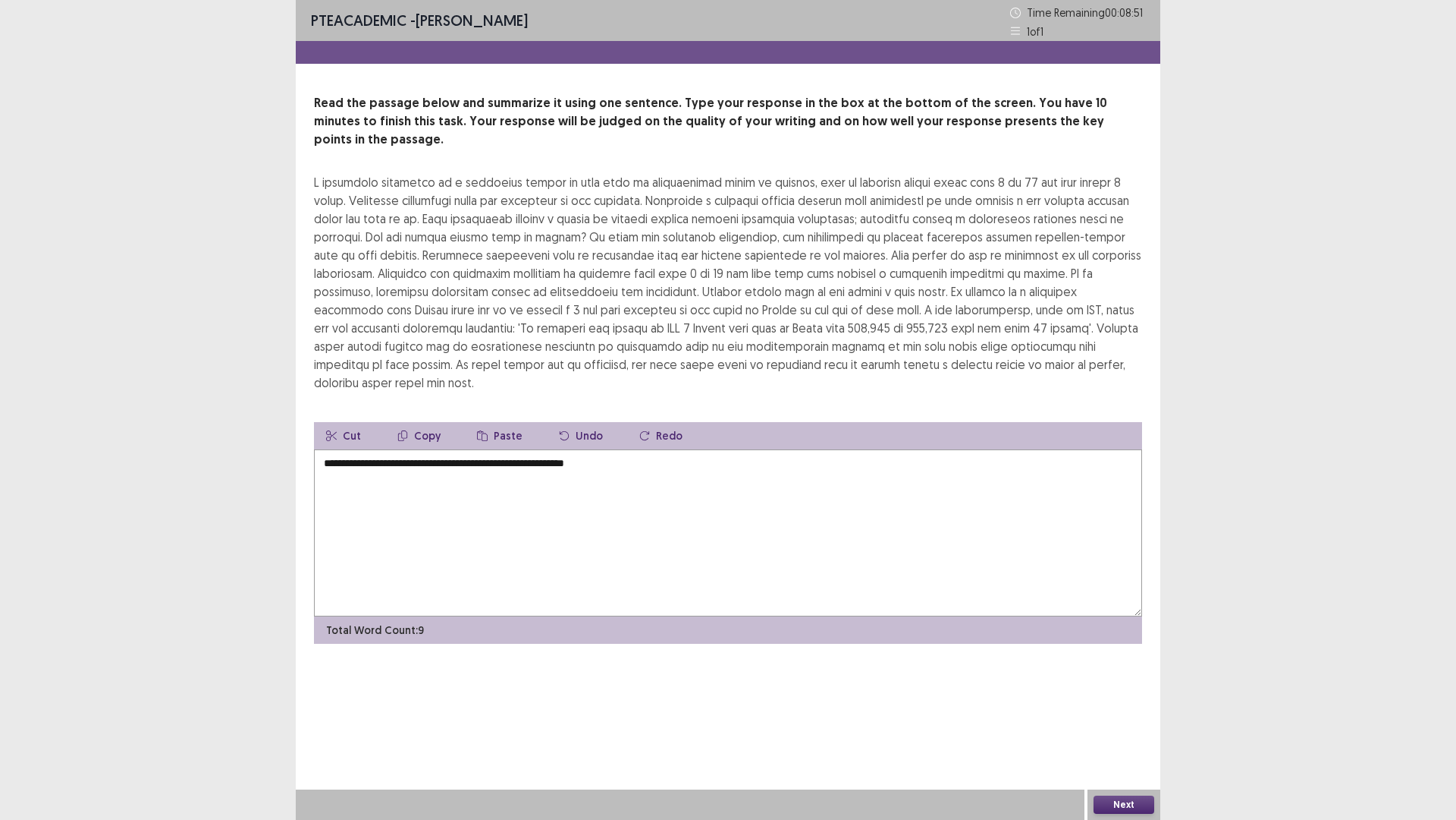
click at [323, 450] on textarea "**********" at bounding box center [728, 533] width 829 height 167
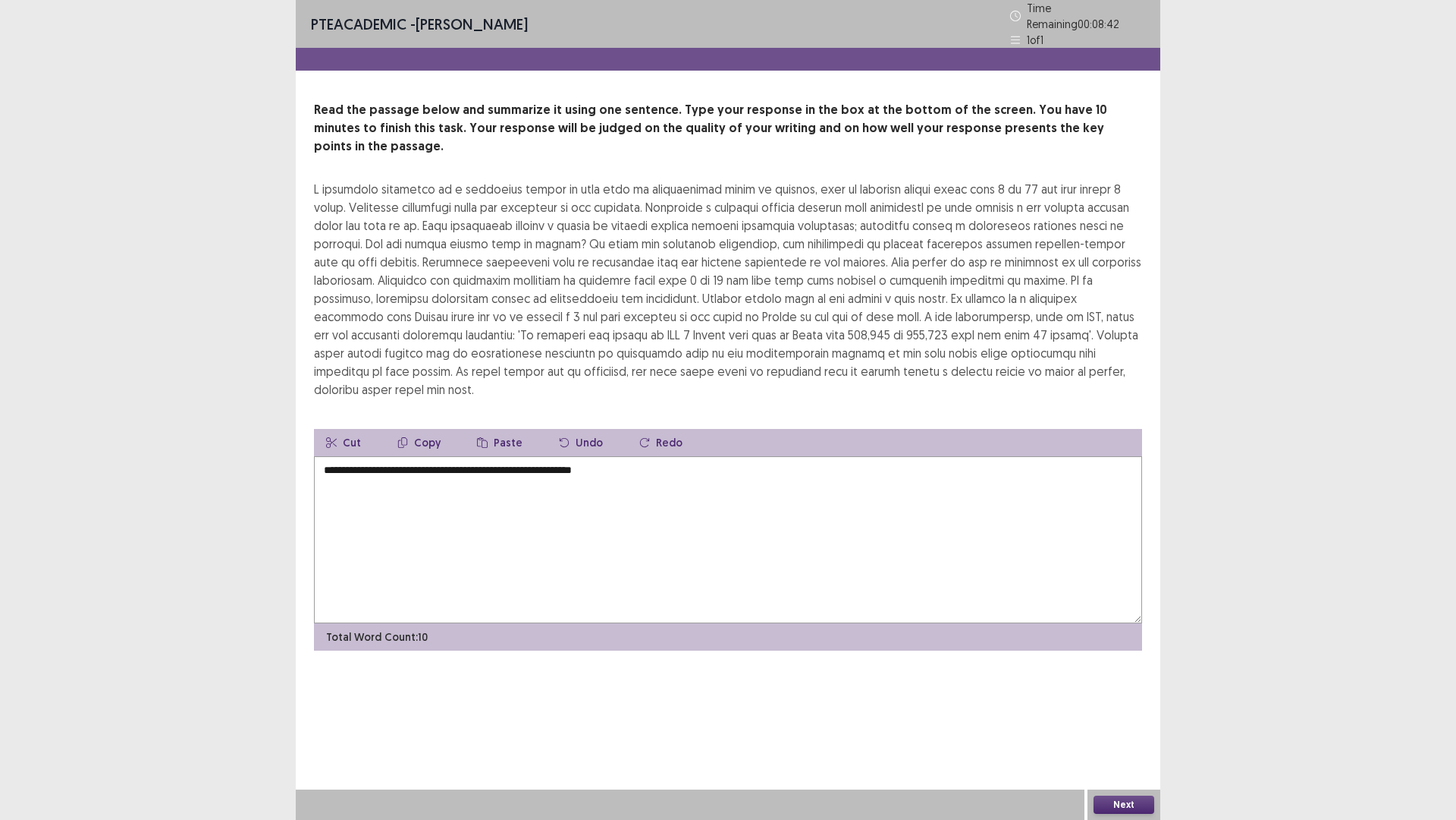
drag, startPoint x: 628, startPoint y: 419, endPoint x: 433, endPoint y: 433, distance: 195.5
click at [433, 456] on textarea "**********" at bounding box center [728, 539] width 829 height 167
click at [569, 456] on textarea "**********" at bounding box center [728, 539] width 829 height 167
click at [661, 456] on textarea "**********" at bounding box center [728, 539] width 829 height 167
click at [697, 486] on textarea "**********" at bounding box center [728, 539] width 829 height 167
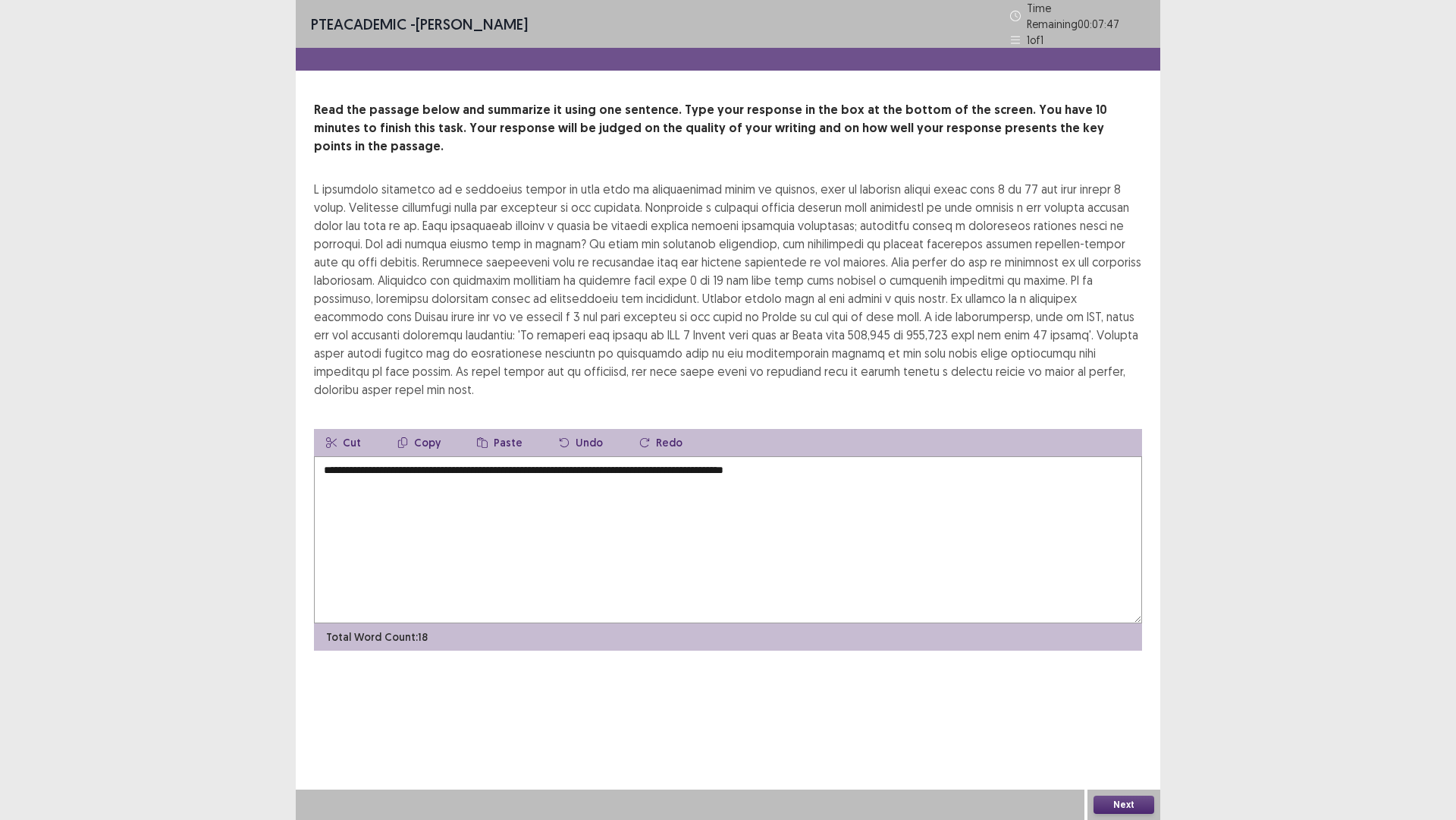
click at [801, 456] on textarea "**********" at bounding box center [728, 539] width 829 height 167
click at [965, 456] on textarea "**********" at bounding box center [728, 539] width 829 height 167
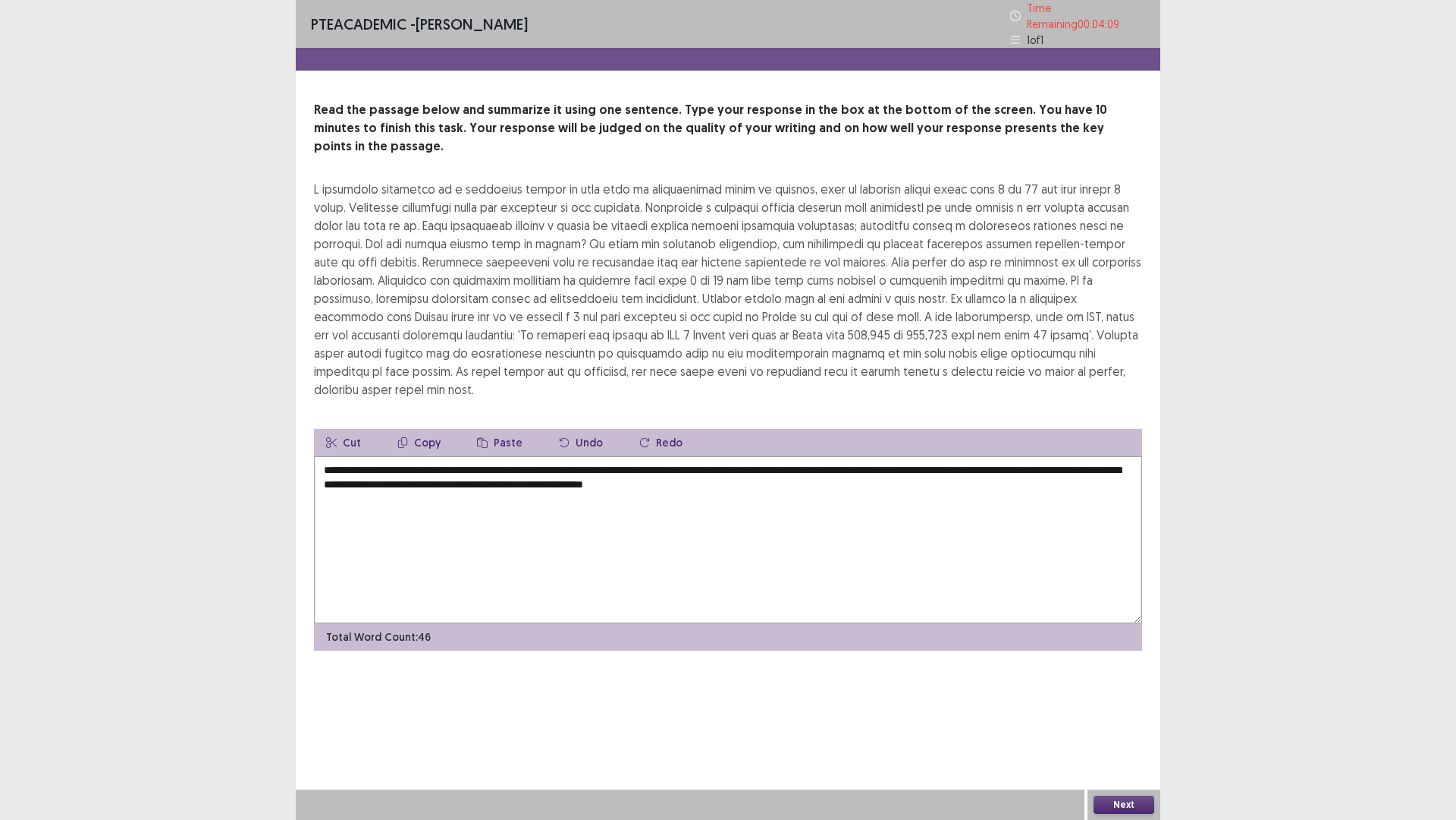
click at [423, 456] on textarea "**********" at bounding box center [728, 539] width 829 height 167
click at [428, 456] on textarea "**********" at bounding box center [728, 539] width 829 height 167
click at [768, 456] on textarea "**********" at bounding box center [728, 539] width 829 height 167
click at [515, 456] on textarea "**********" at bounding box center [728, 539] width 829 height 167
click at [783, 456] on textarea "**********" at bounding box center [728, 539] width 829 height 167
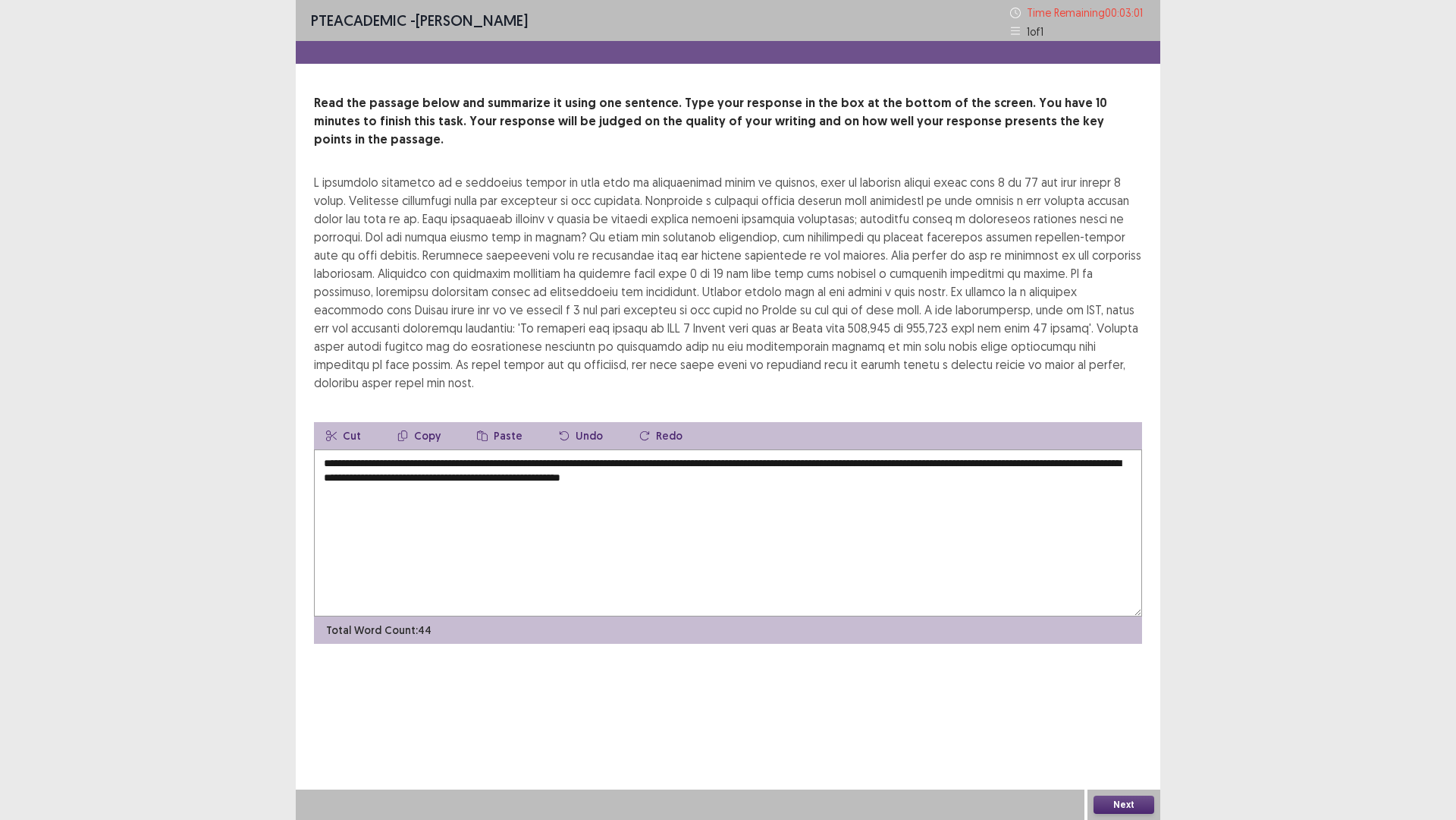
click at [678, 450] on textarea "**********" at bounding box center [728, 533] width 829 height 167
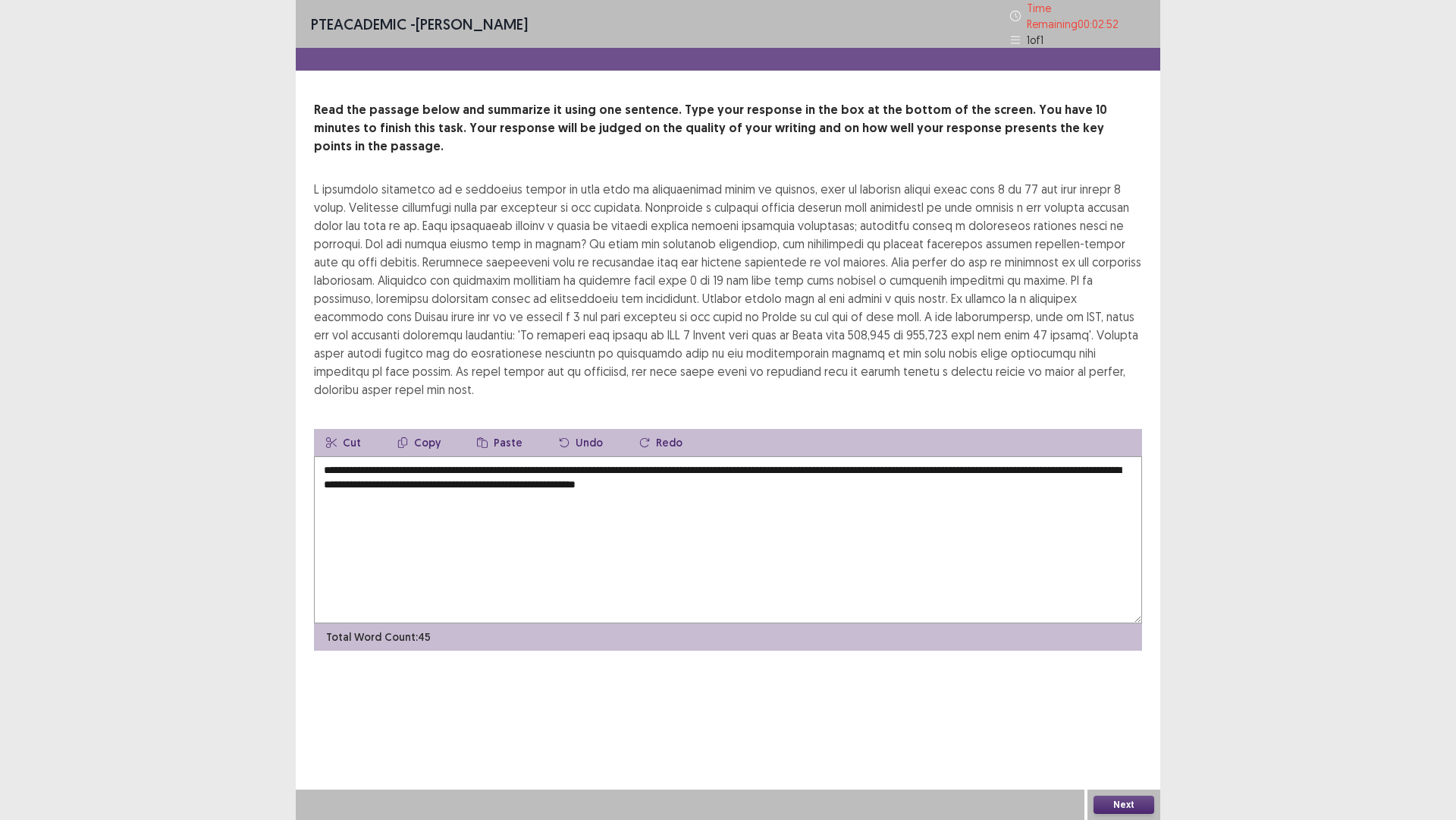
click at [384, 456] on textarea "**********" at bounding box center [728, 539] width 829 height 167
click at [691, 456] on textarea "**********" at bounding box center [728, 539] width 829 height 167
click at [787, 456] on textarea "**********" at bounding box center [728, 539] width 829 height 167
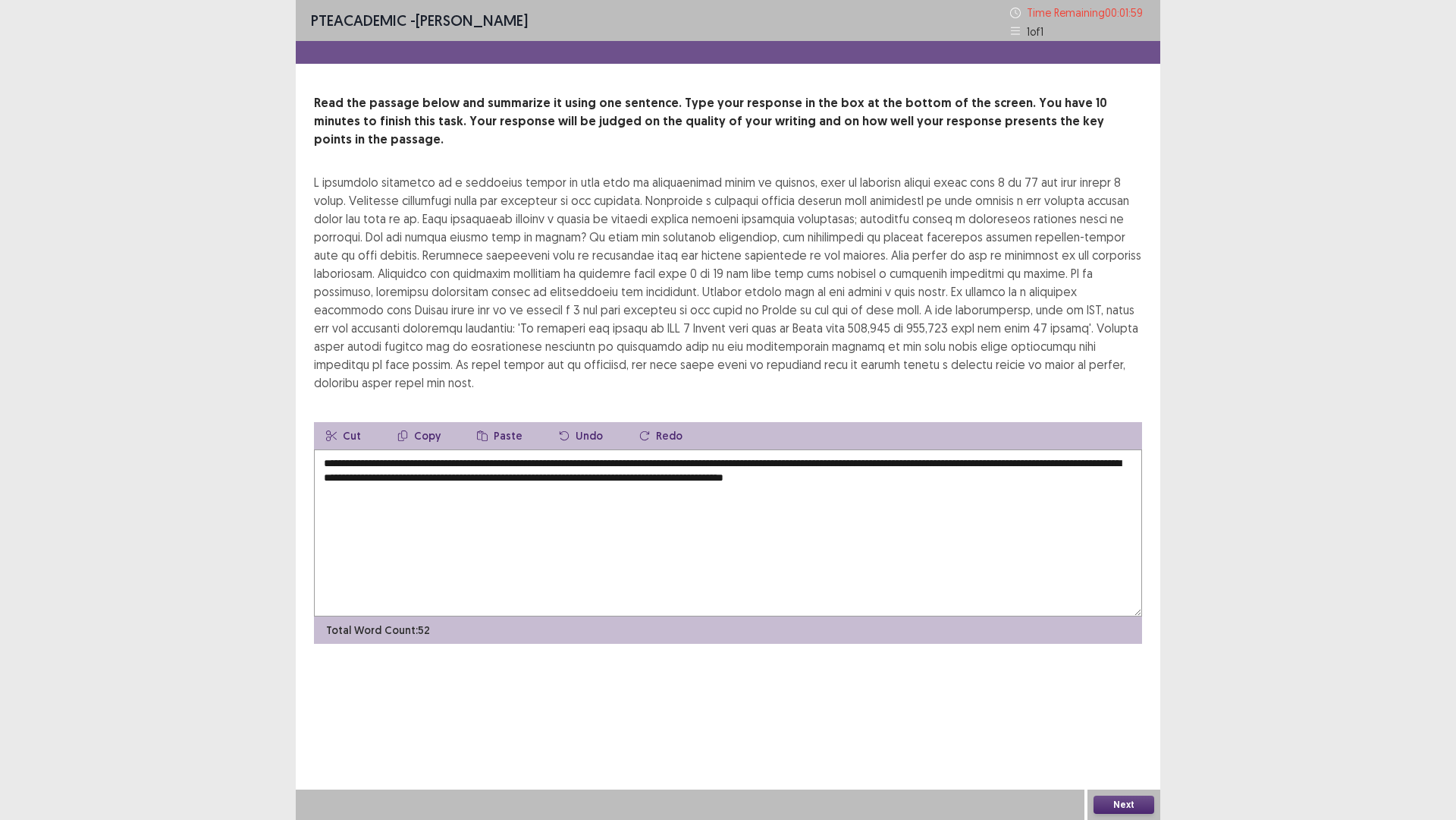
type textarea "**********"
click at [1122, 627] on button "Next" at bounding box center [1124, 804] width 61 height 18
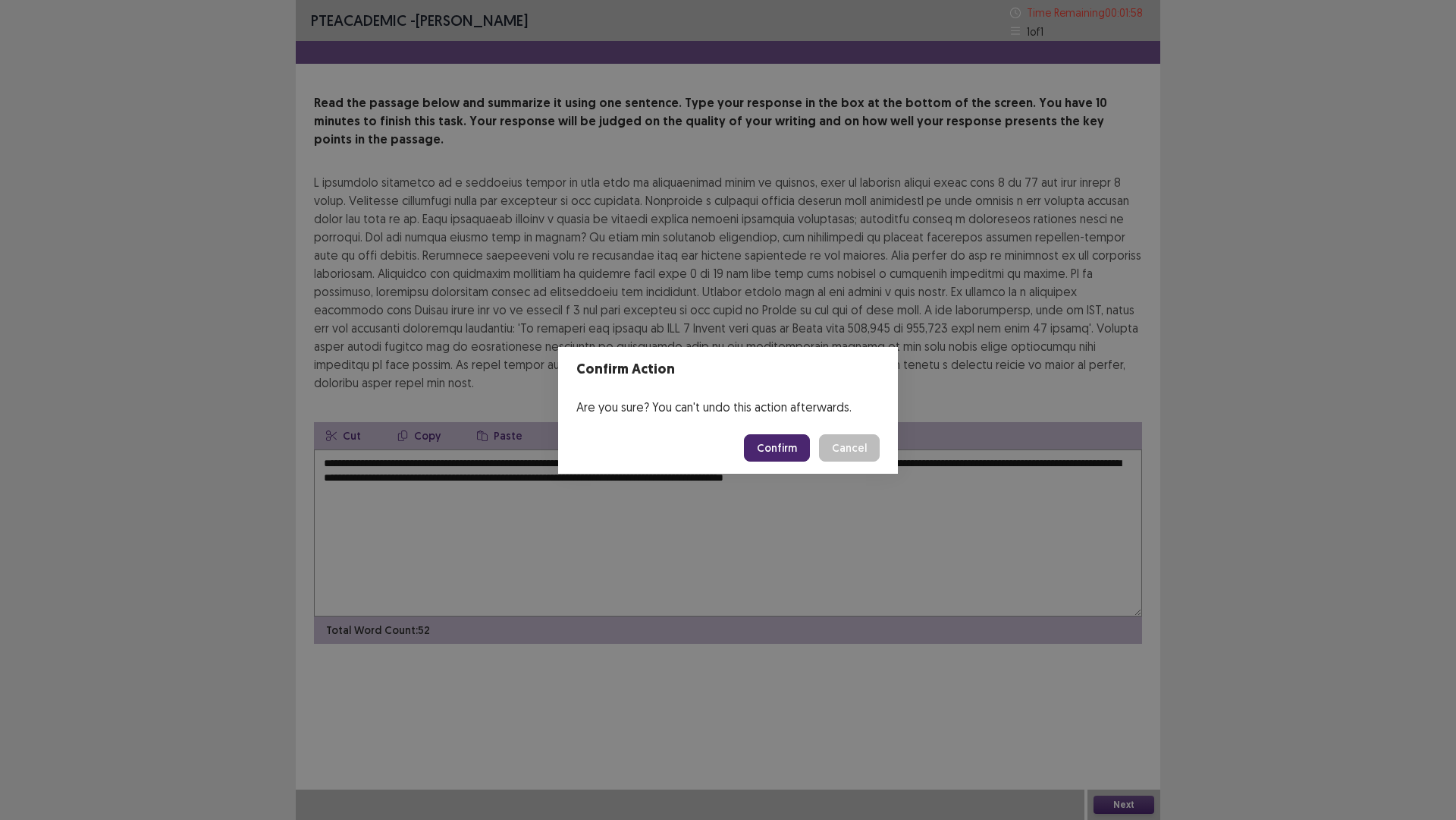
click at [770, 451] on button "Confirm" at bounding box center [776, 447] width 66 height 27
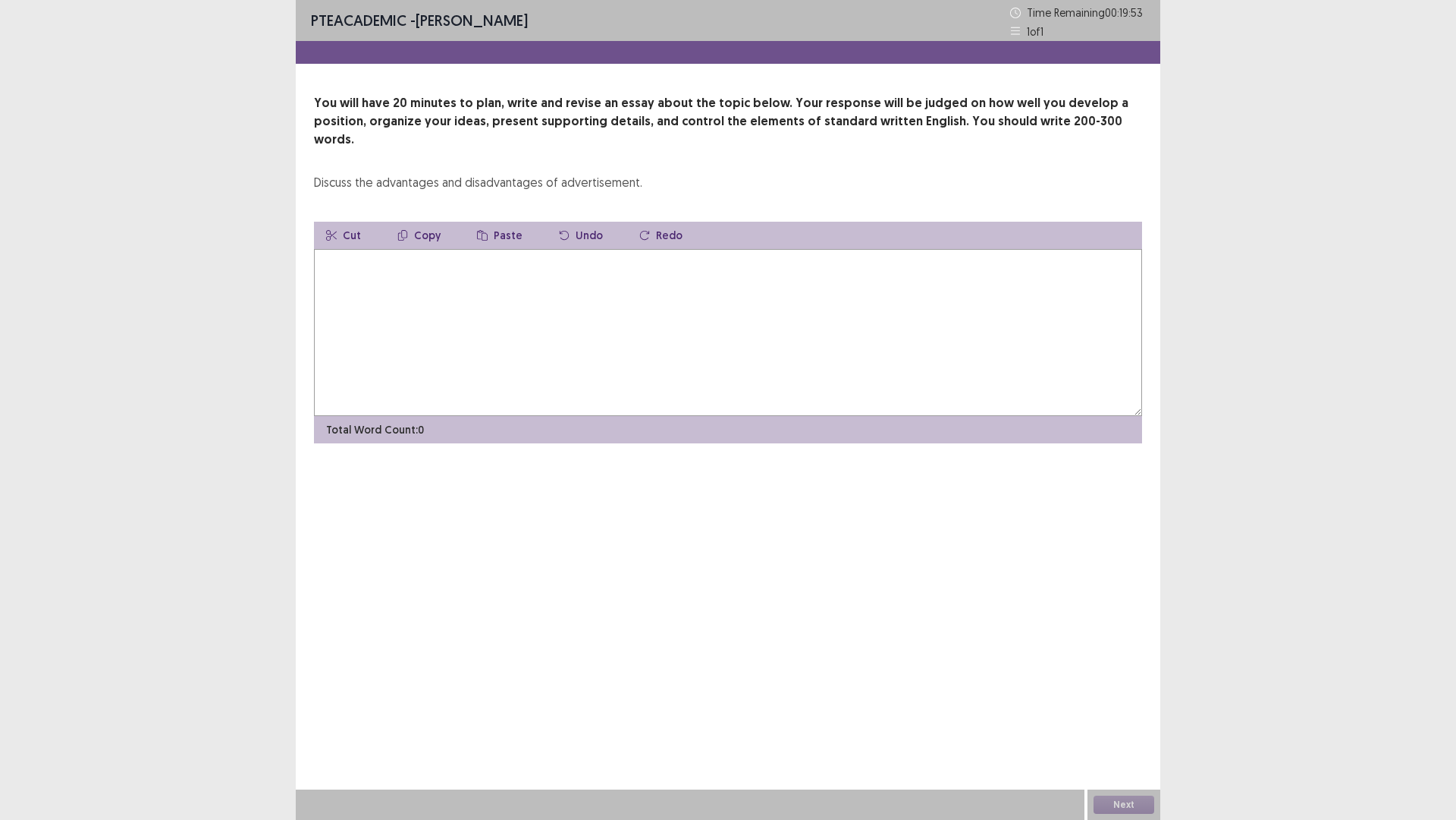
click at [498, 290] on textarea at bounding box center [728, 332] width 829 height 167
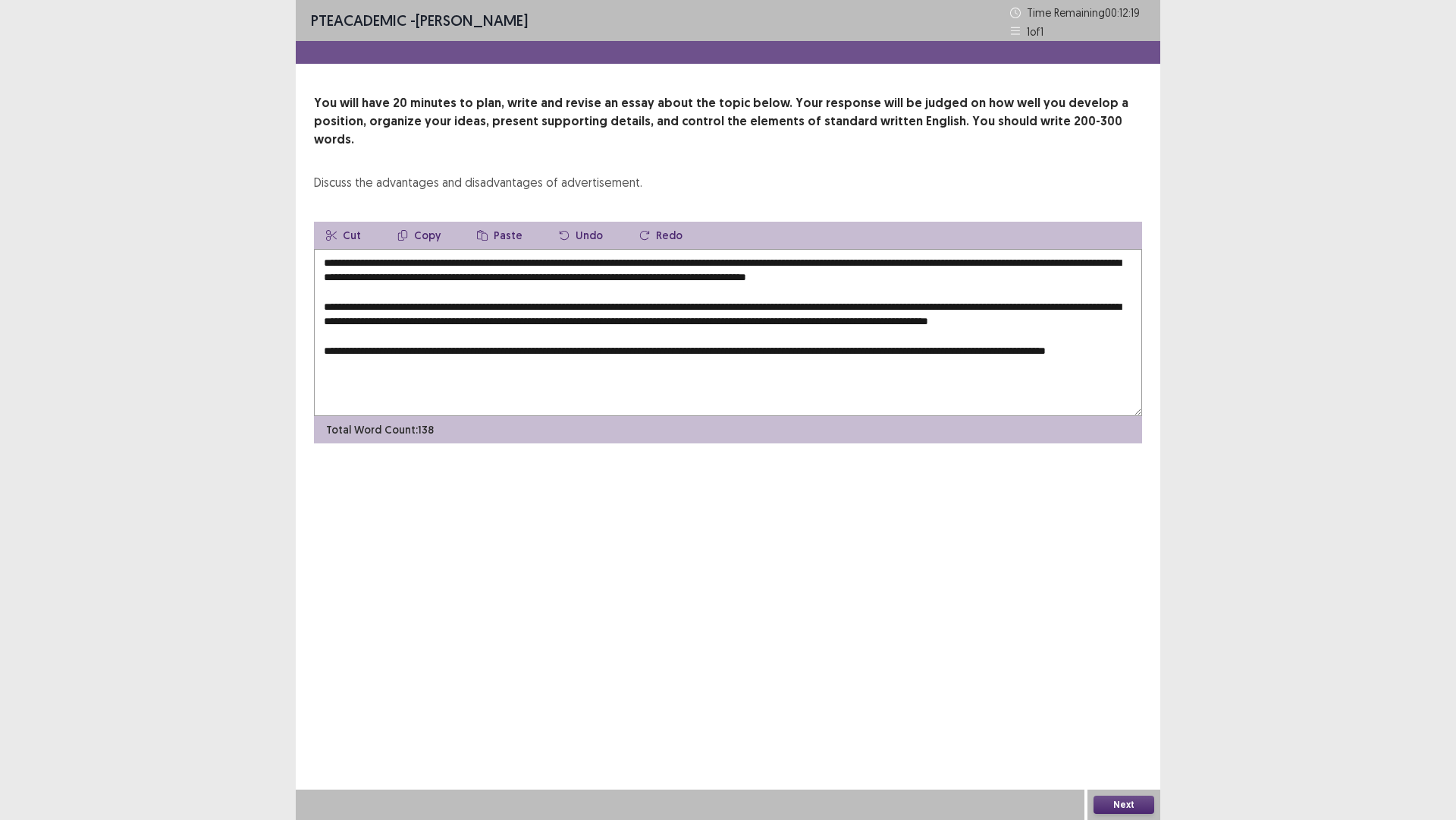
click at [415, 364] on textarea "**********" at bounding box center [728, 332] width 829 height 167
click at [443, 361] on textarea "**********" at bounding box center [728, 332] width 829 height 167
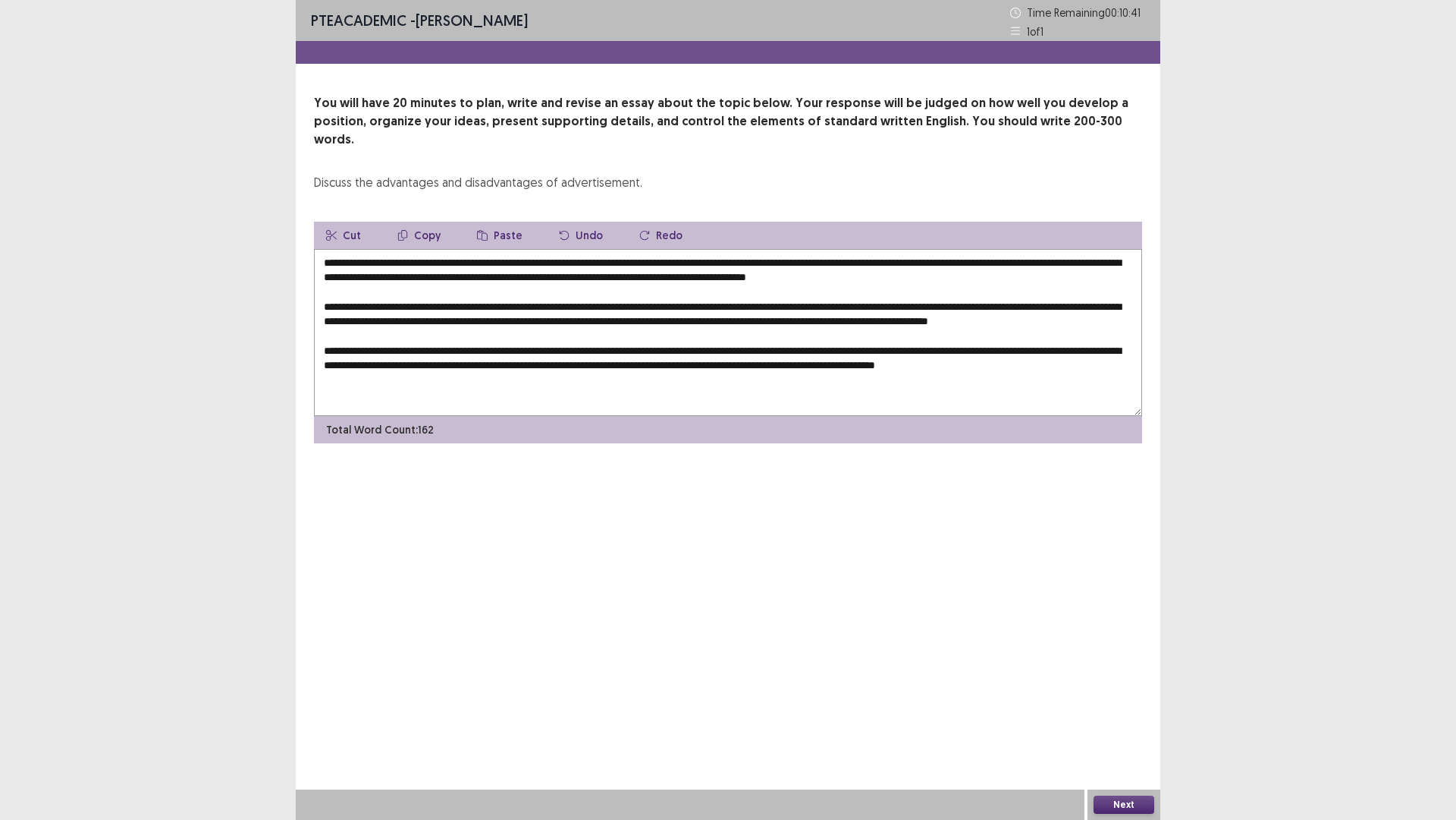
click at [359, 375] on textarea at bounding box center [728, 332] width 829 height 167
click at [434, 382] on textarea at bounding box center [728, 332] width 829 height 167
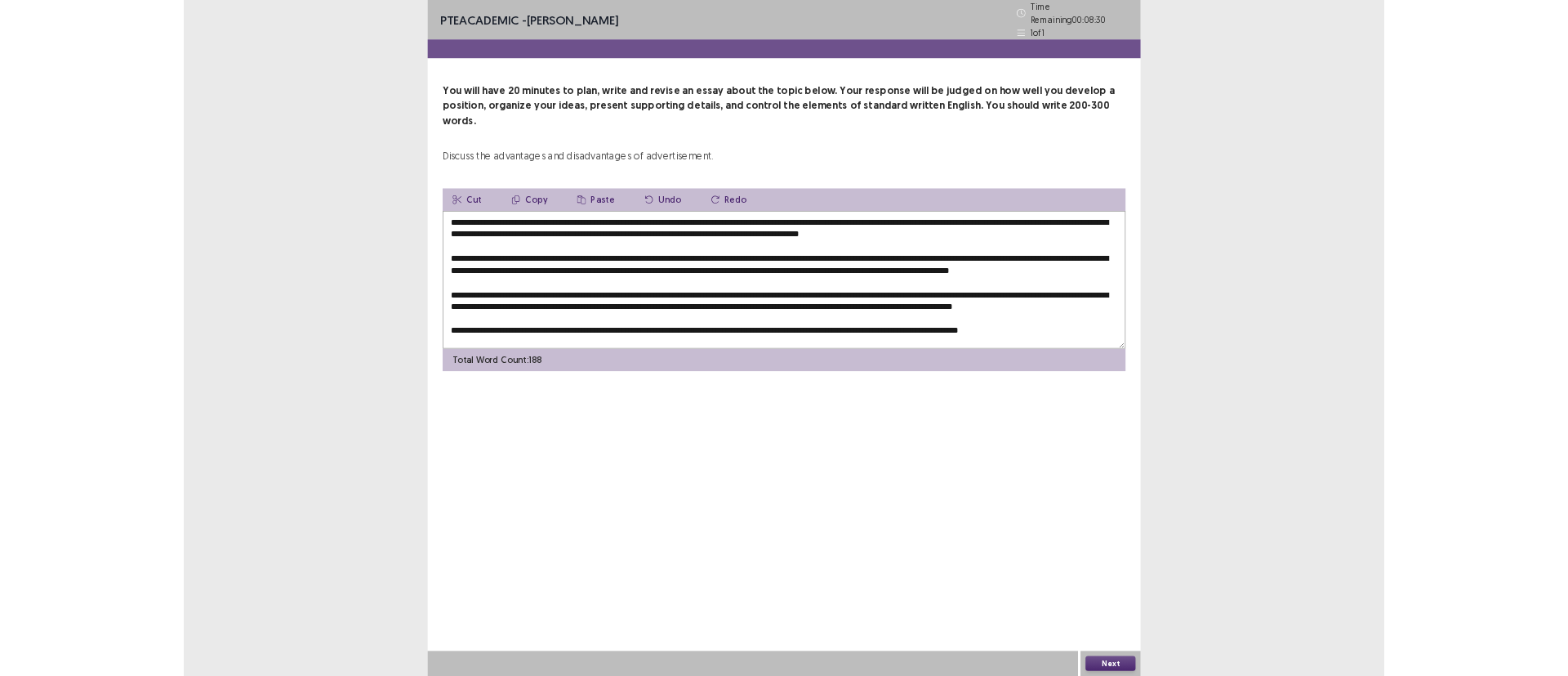
scroll to position [32, 0]
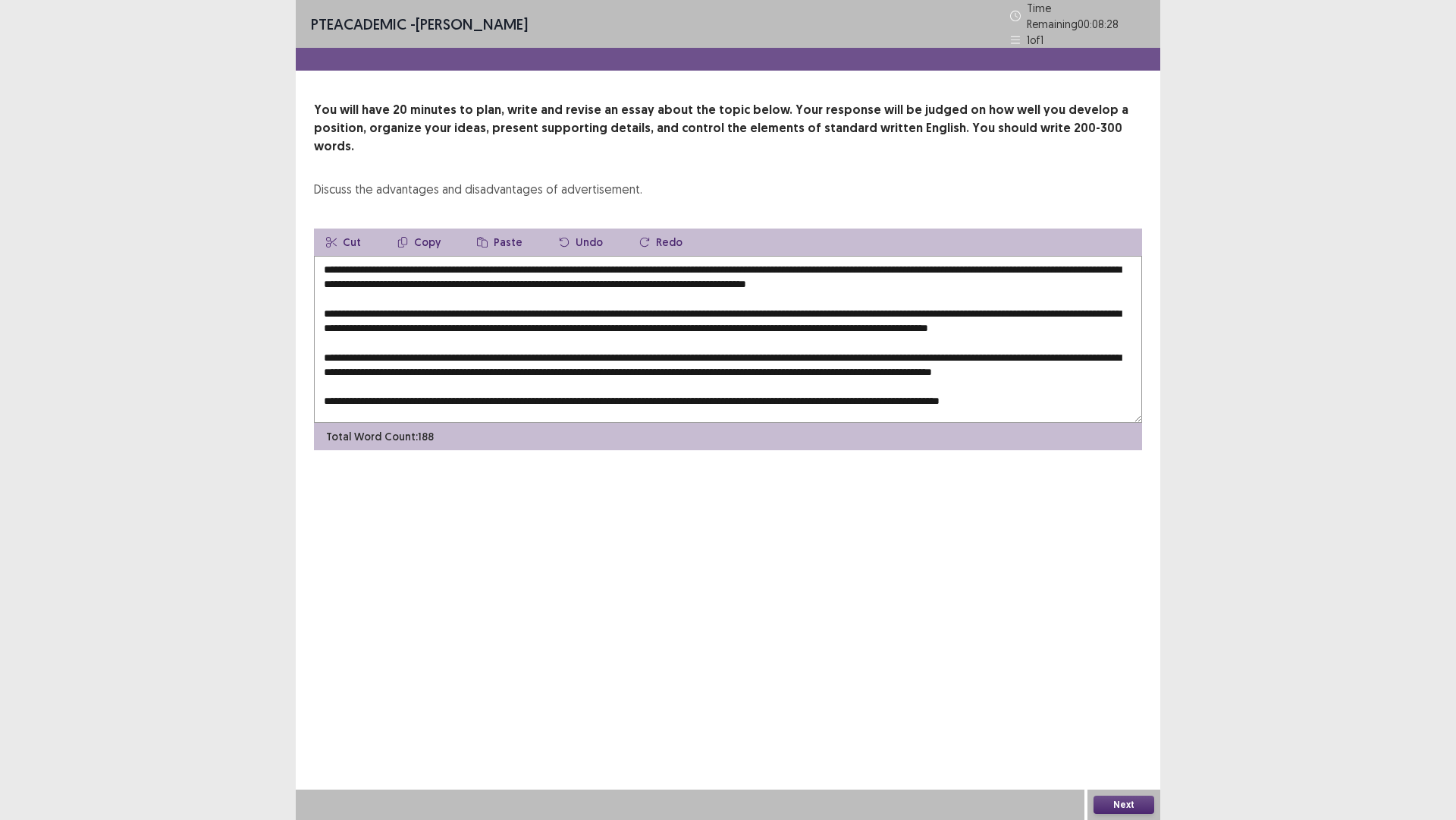
type textarea "**********"
click at [1127, 627] on button "Next" at bounding box center [1124, 804] width 61 height 18
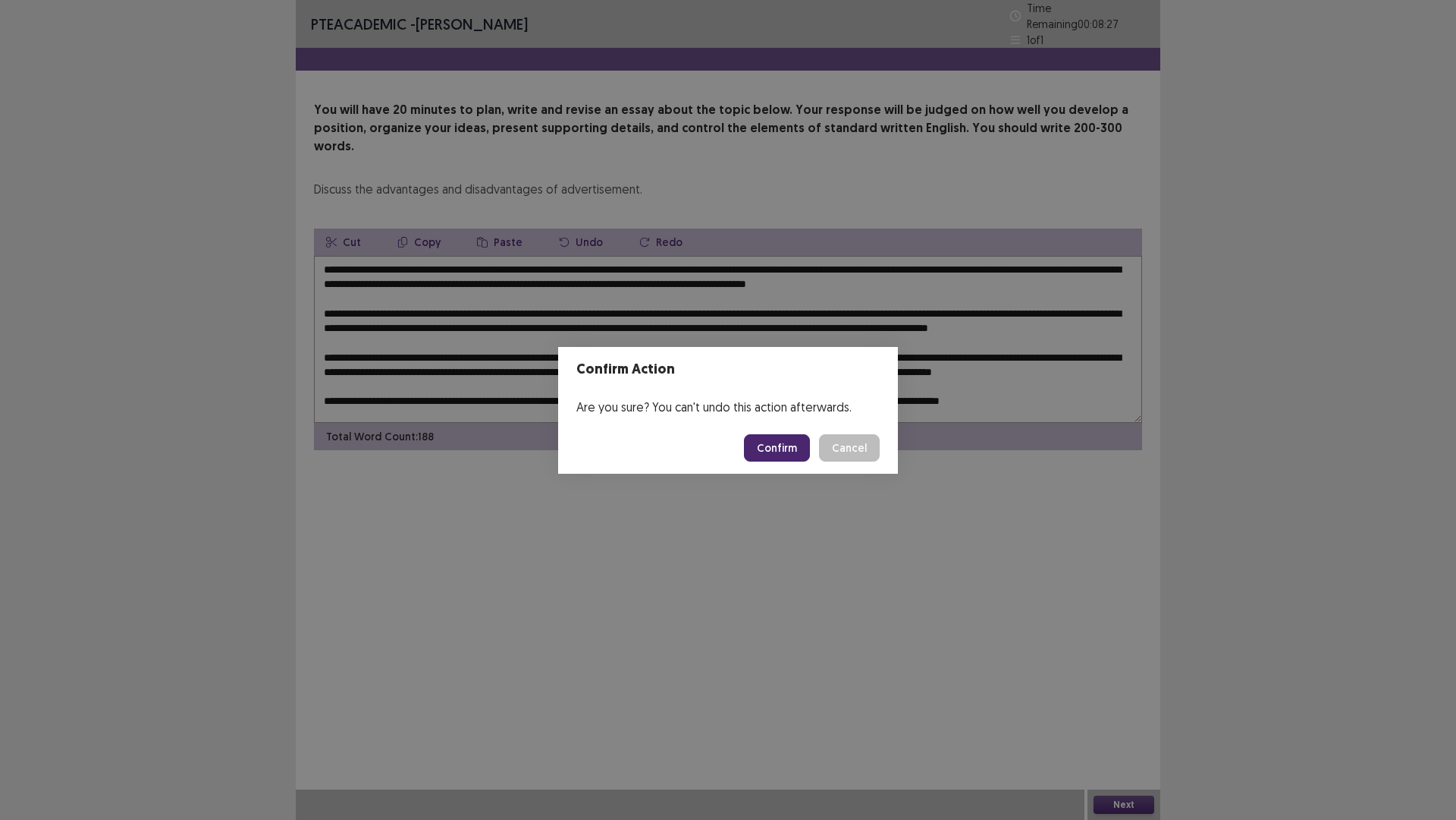
click at [785, 451] on button "Confirm" at bounding box center [776, 447] width 66 height 27
